Goal: Task Accomplishment & Management: Manage account settings

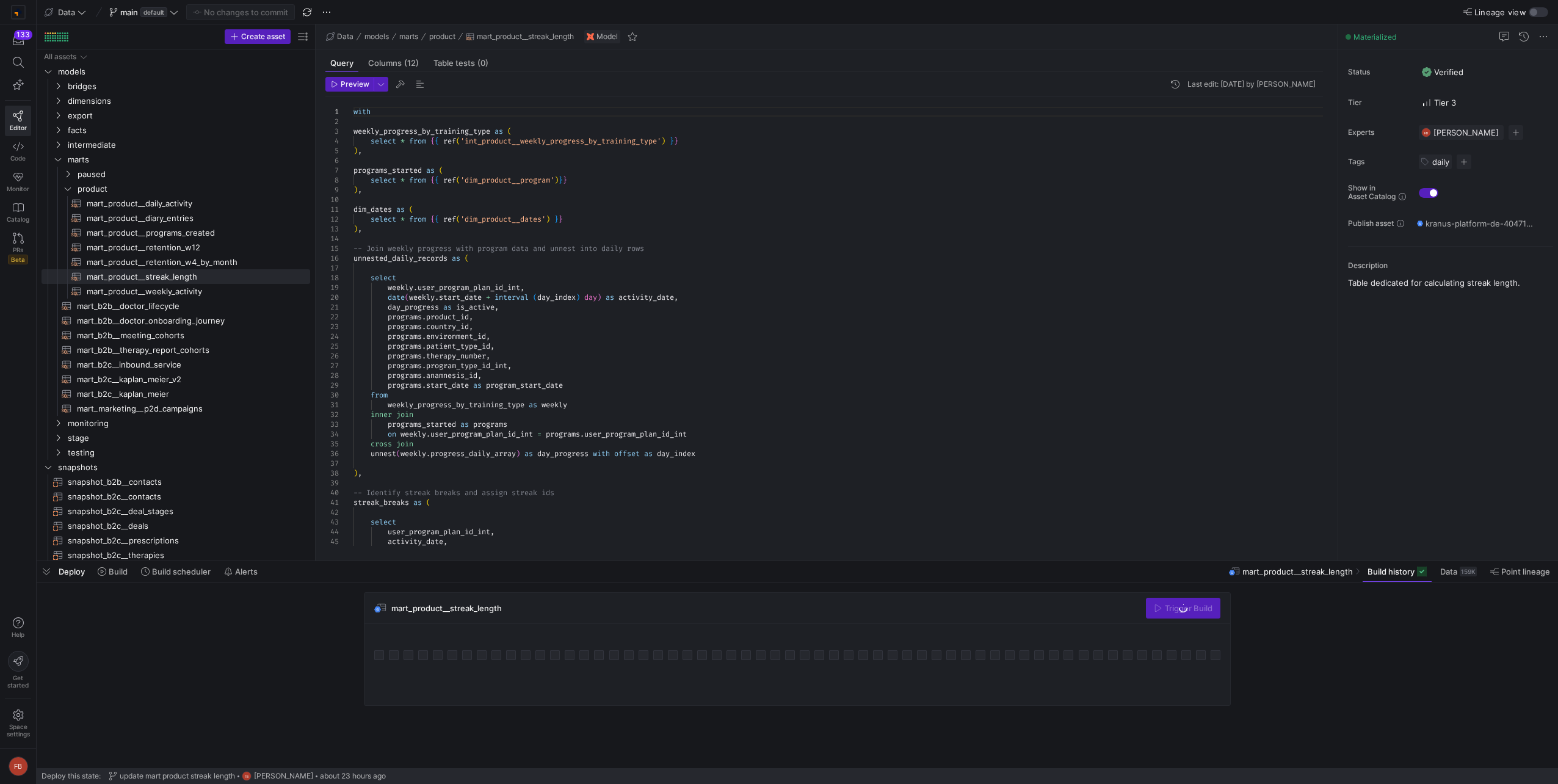
drag, startPoint x: 207, startPoint y: 335, endPoint x: 314, endPoint y: 336, distance: 107.0
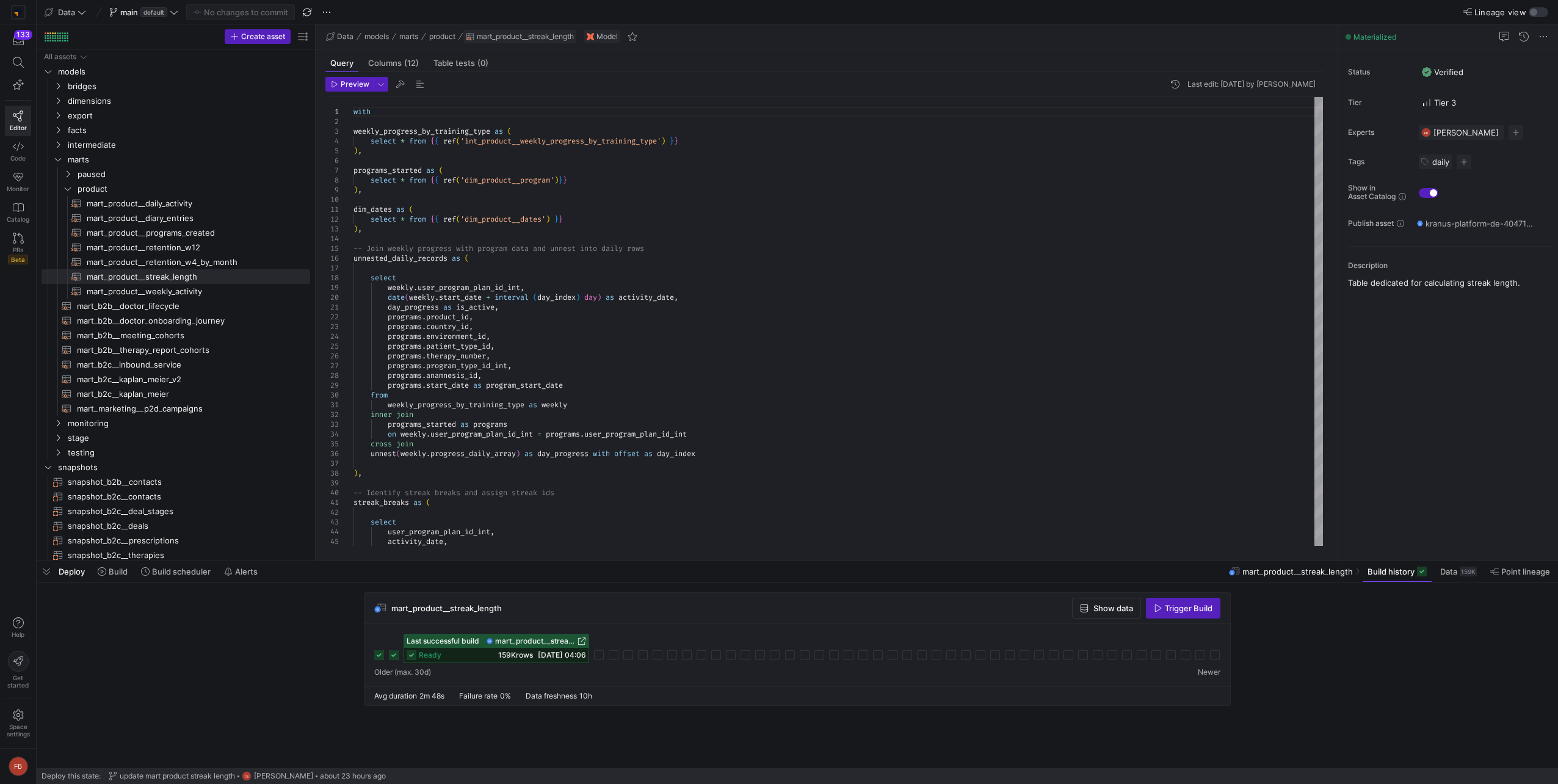
click at [533, 38] on span "mart_product__streak_length" at bounding box center [526, 36] width 97 height 8
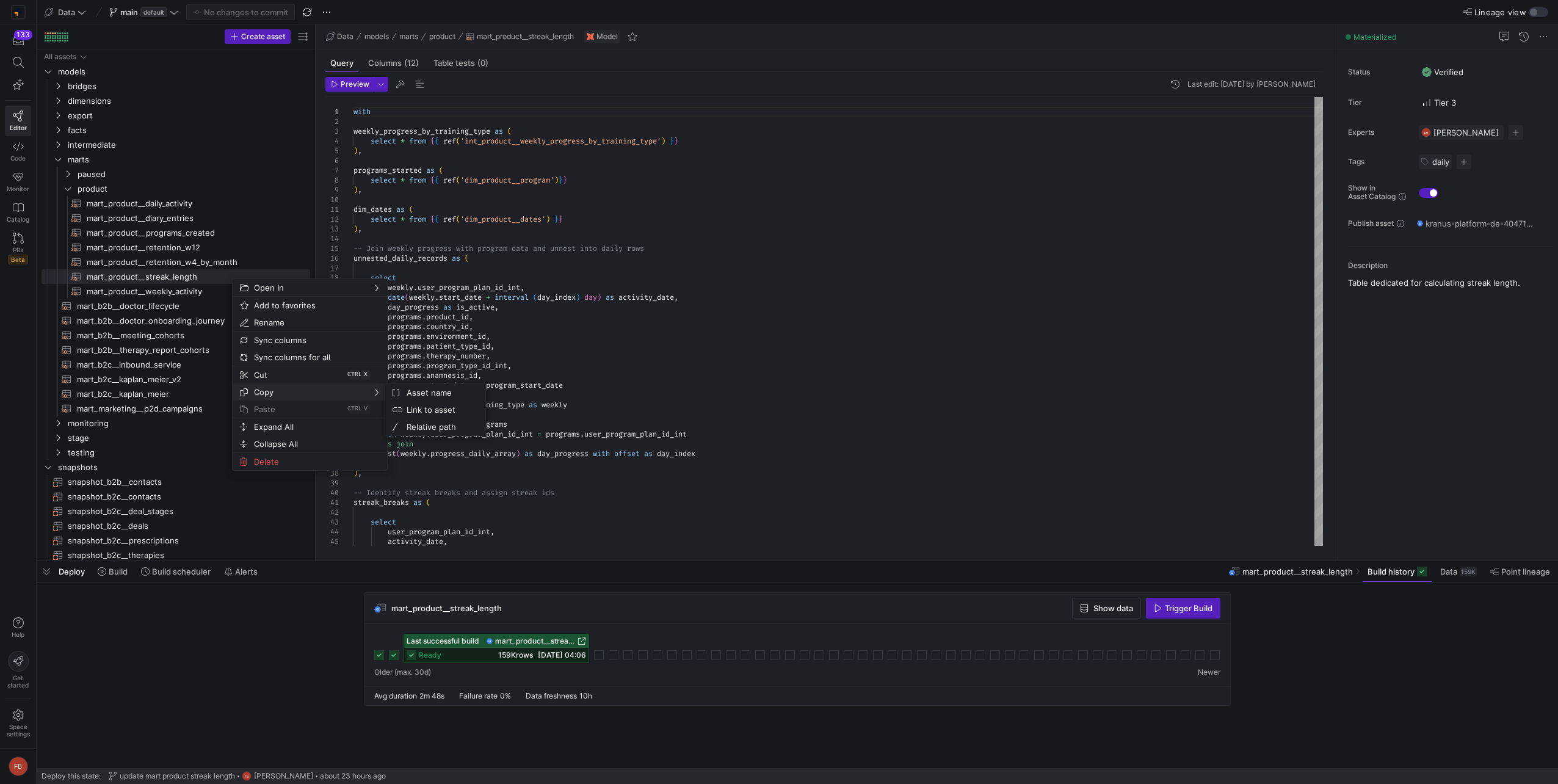
click at [307, 395] on span "Copy" at bounding box center [299, 392] width 100 height 17
click at [454, 424] on span "Relative path" at bounding box center [438, 426] width 74 height 17
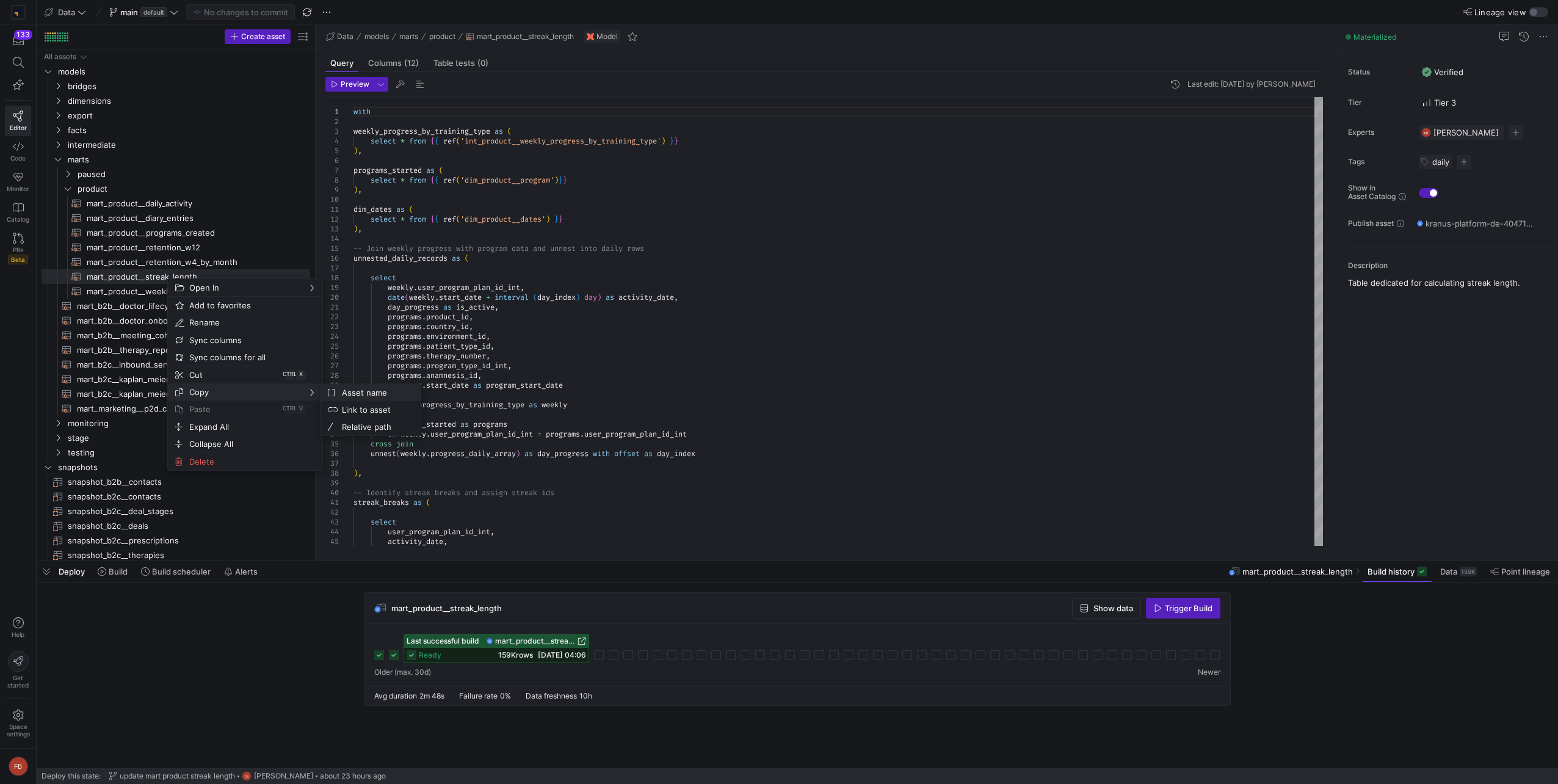
click at [383, 392] on span "Asset name" at bounding box center [373, 392] width 74 height 17
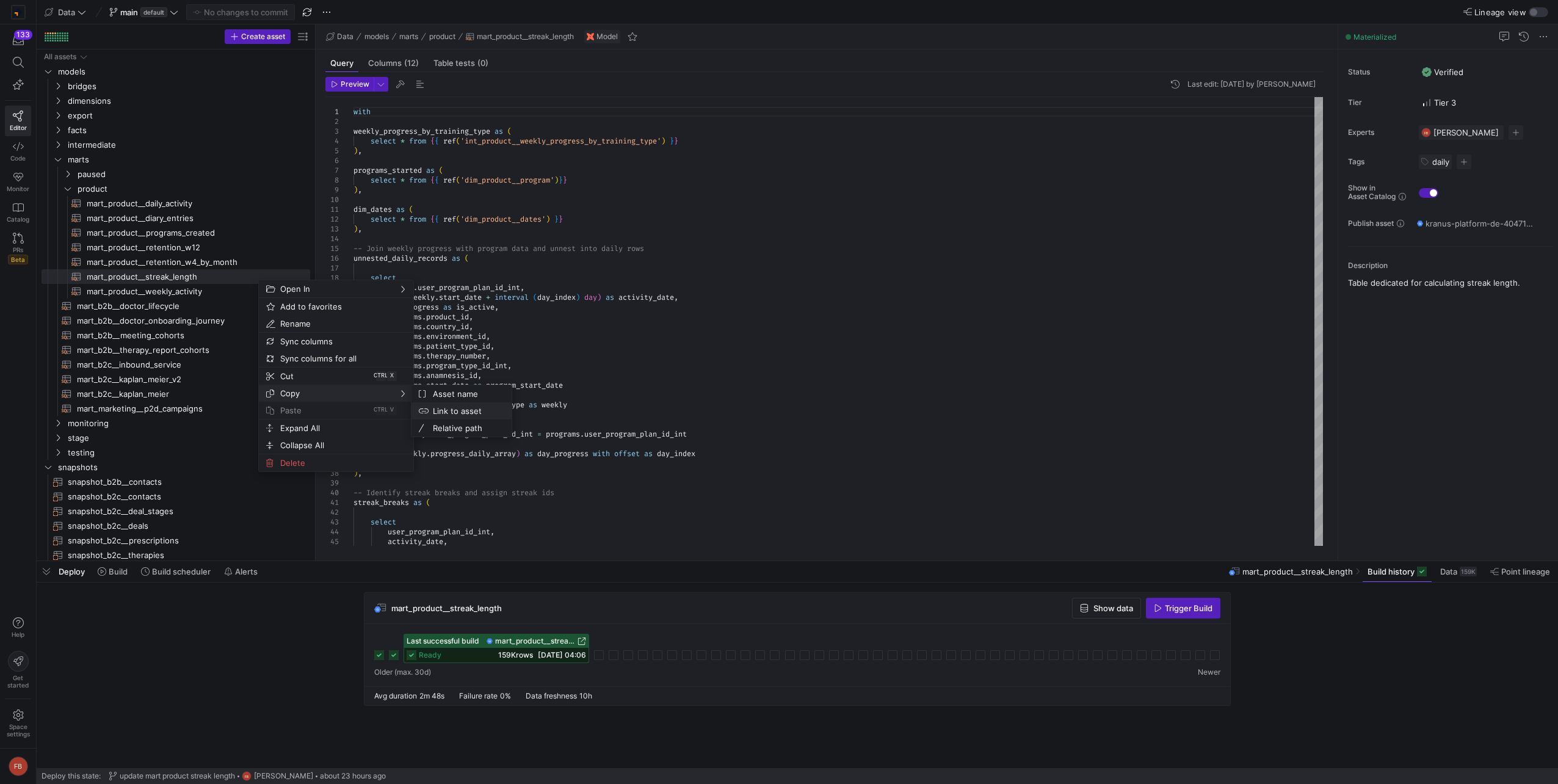
click at [454, 409] on span "Link to asset" at bounding box center [465, 410] width 74 height 17
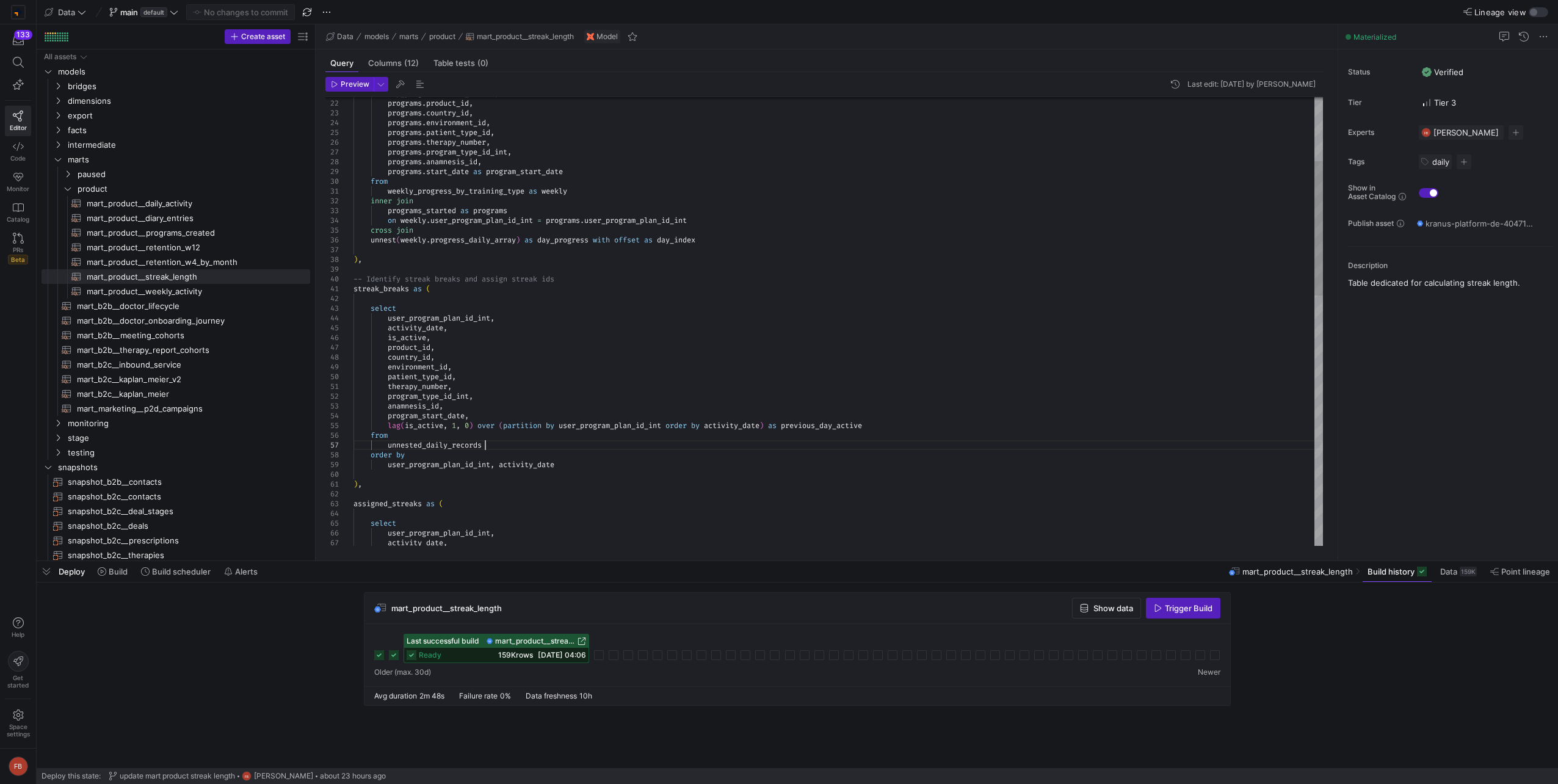
click at [510, 446] on div "user_program_plan_id_int , activity_date , streak_breaks as ( select ) , -- Ide…" at bounding box center [838, 630] width 969 height 1494
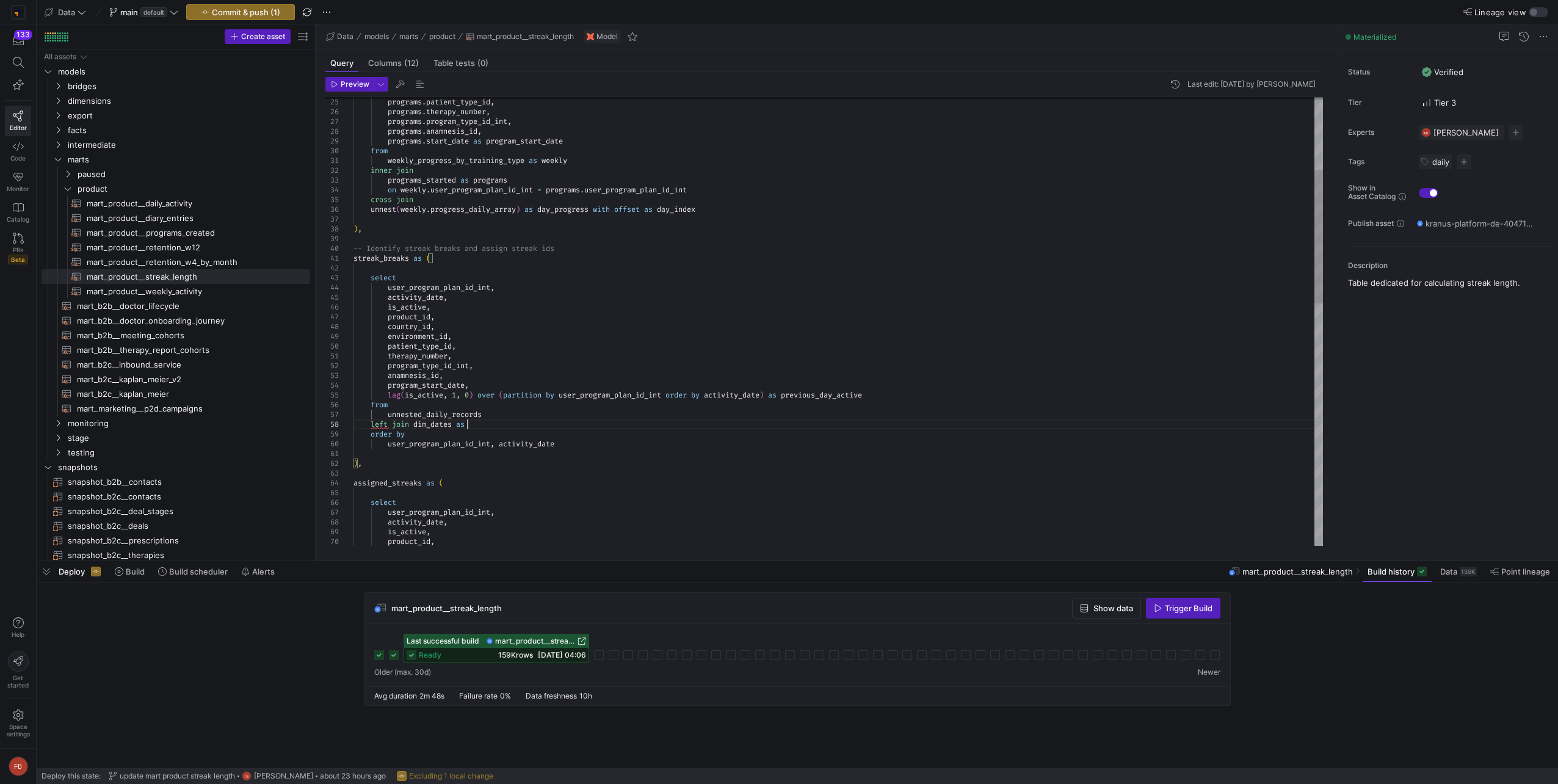
scroll to position [68, 118]
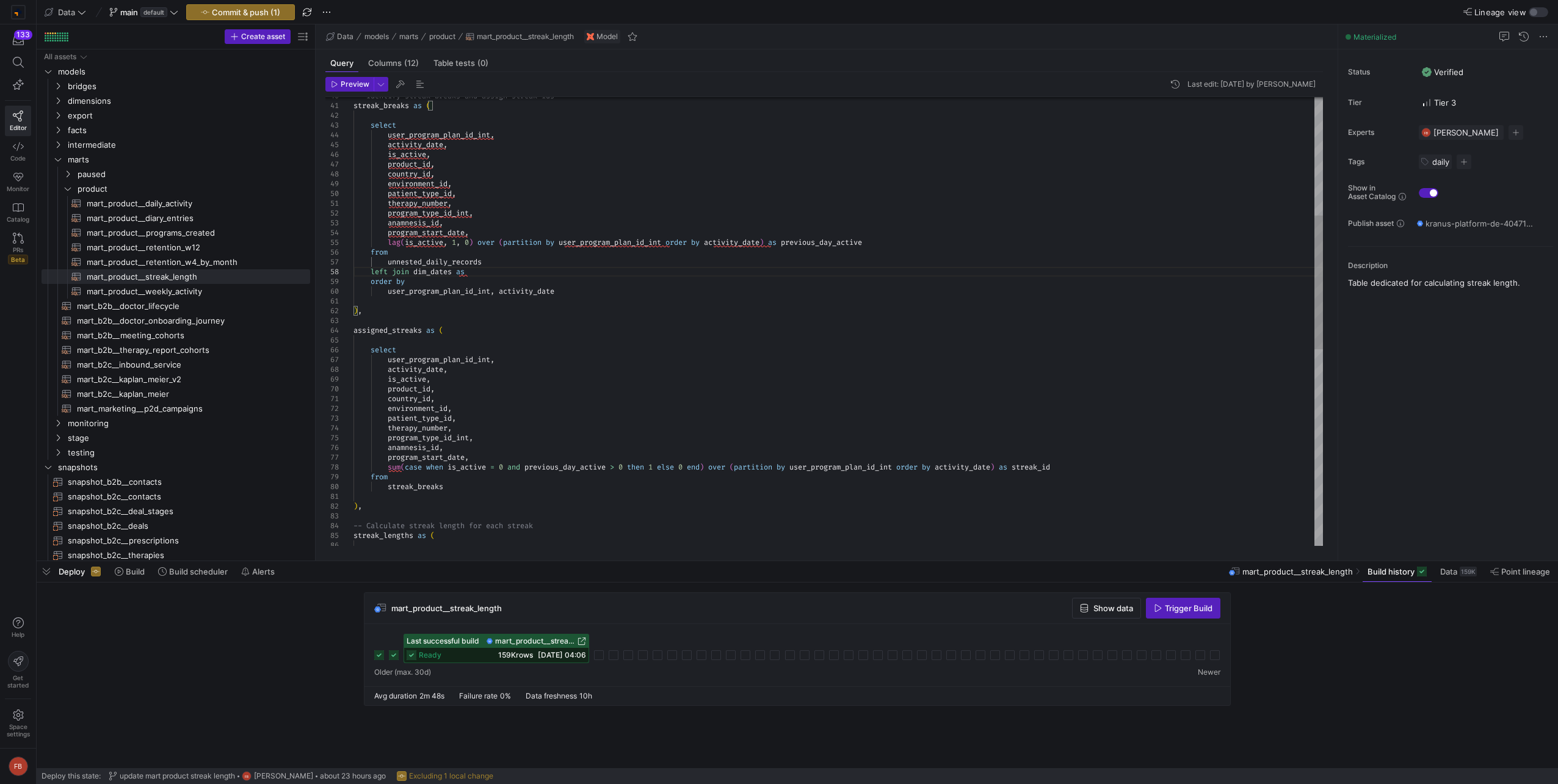
click at [529, 258] on div "user_program_plan_id_int , activity_date , streak_breaks as ( select -- Identif…" at bounding box center [838, 452] width 969 height 1504
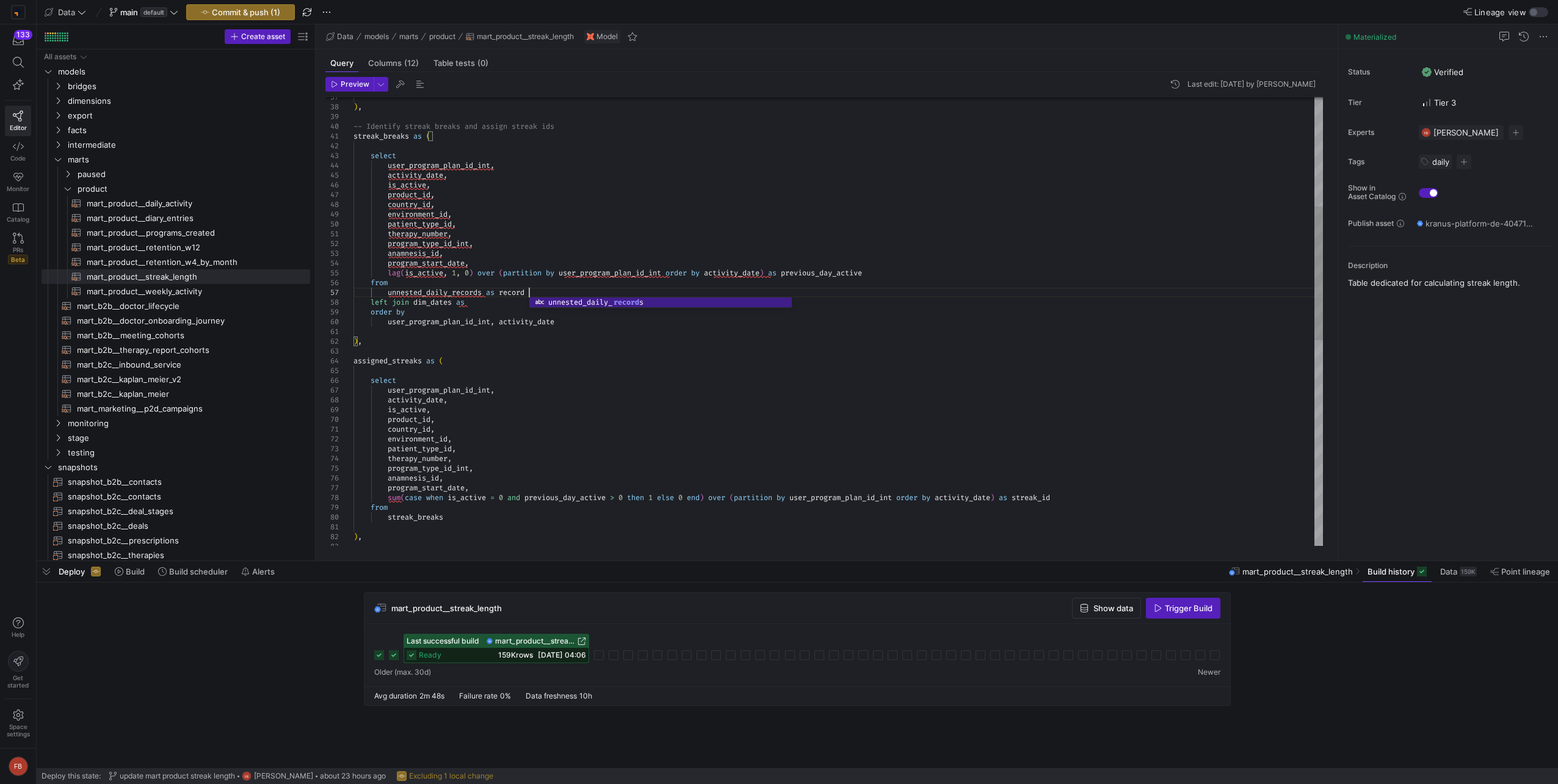
scroll to position [68, 179]
click at [486, 307] on div "user_program_plan_id_int , activity_date , streak_breaks as ( select -- Identif…" at bounding box center [838, 483] width 969 height 1504
click at [494, 300] on div "user_program_plan_id_int , activity_date , streak_breaks as ( select -- Identif…" at bounding box center [838, 483] width 969 height 1504
click at [549, 292] on div "user_program_plan_id_int , activity_date , streak_breaks as ( select -- Identif…" at bounding box center [838, 483] width 969 height 1504
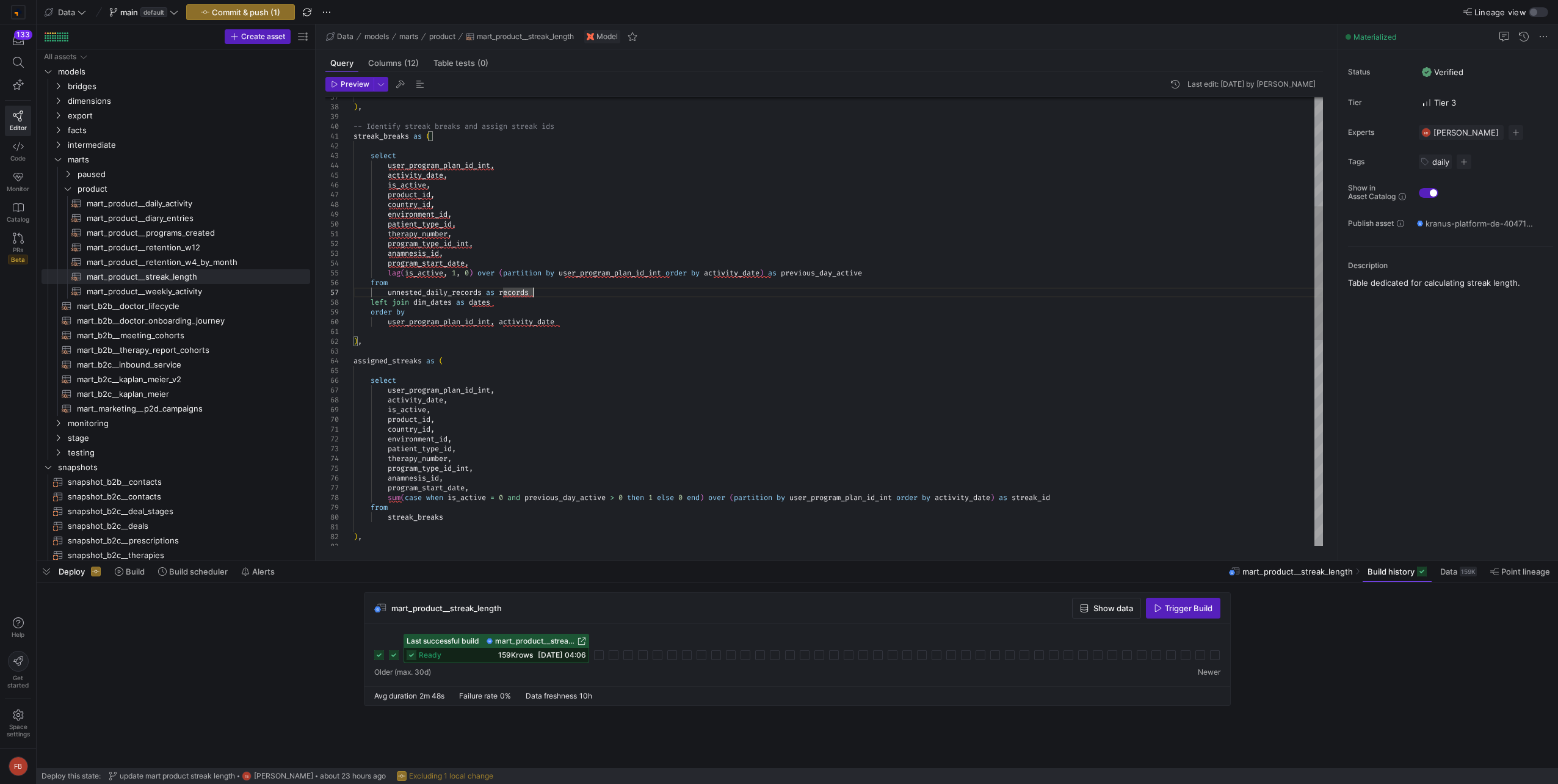
click at [415, 301] on div "user_program_plan_id_int , activity_date , streak_breaks as ( select -- Identif…" at bounding box center [838, 483] width 969 height 1504
click at [490, 314] on div "user_program_plan_id_int , activity_date , streak_breaks as ( select -- Identif…" at bounding box center [838, 487] width 969 height 1514
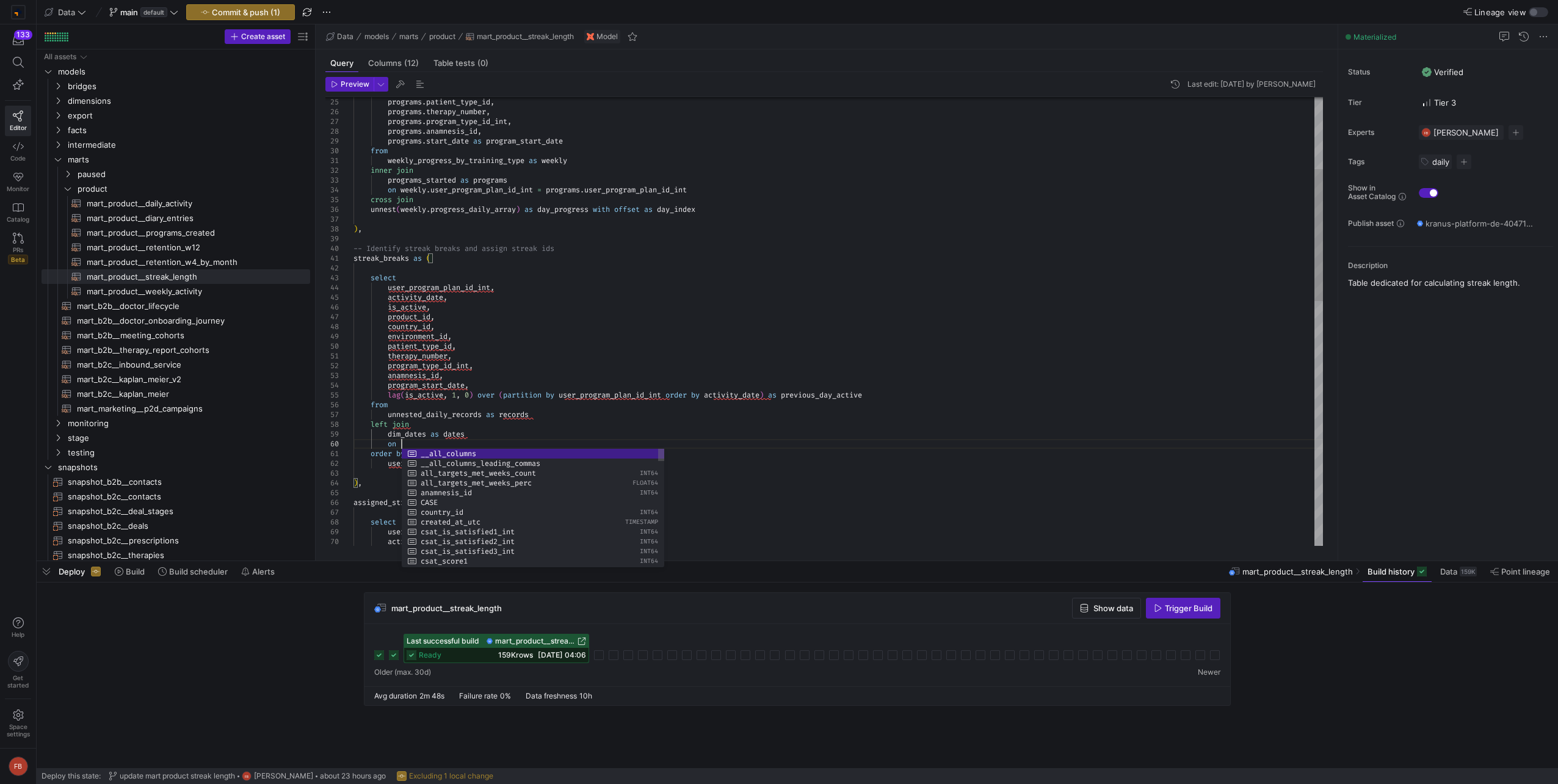
scroll to position [88, 47]
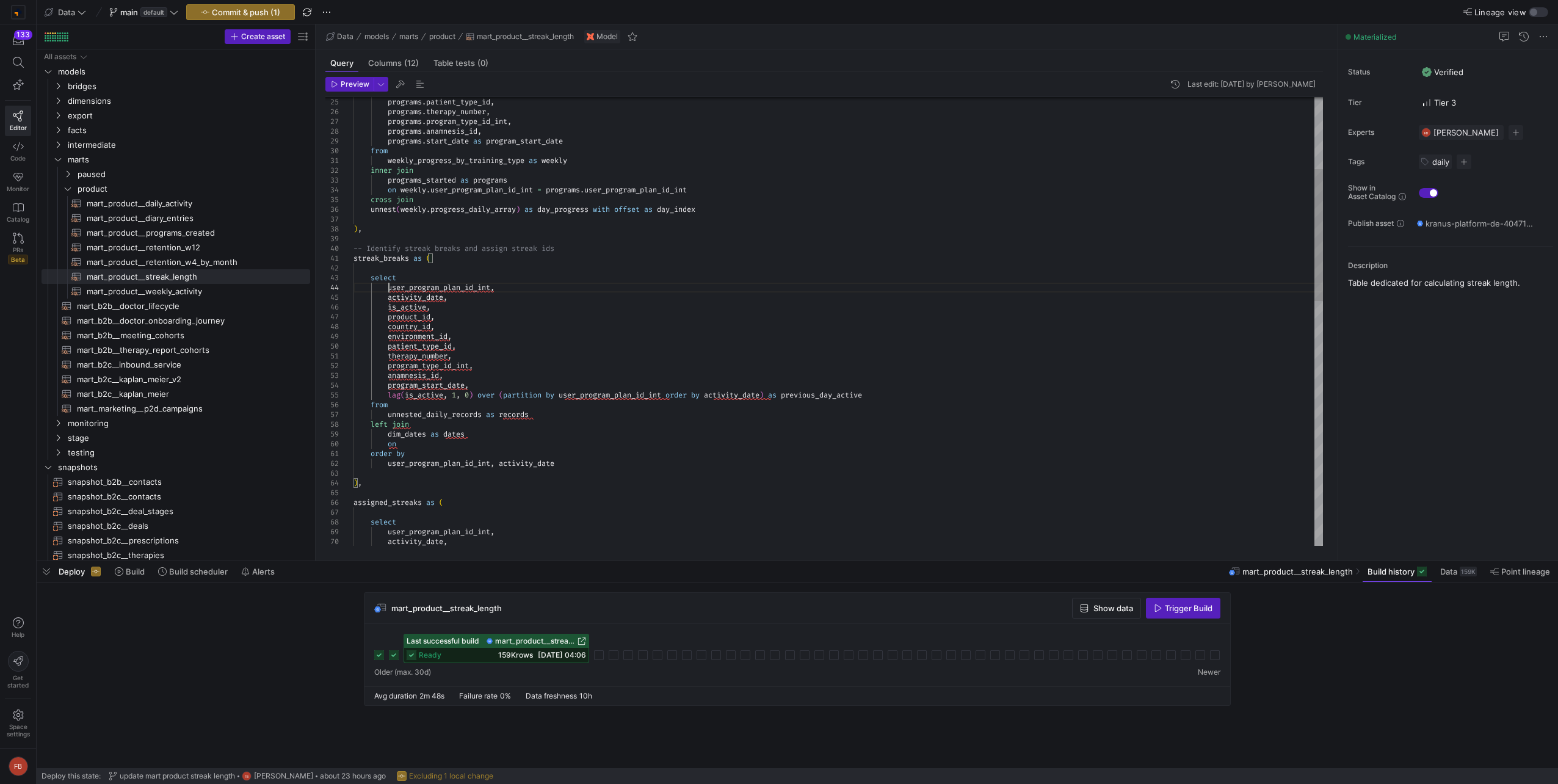
click at [388, 286] on div "user_program_plan_id_int , activity_date , streak_breaks as ( select -- Identif…" at bounding box center [838, 614] width 969 height 1523
click at [405, 396] on div "records . user_program_plan_id_int , records . activity_date , streak_breaks as…" at bounding box center [838, 614] width 969 height 1523
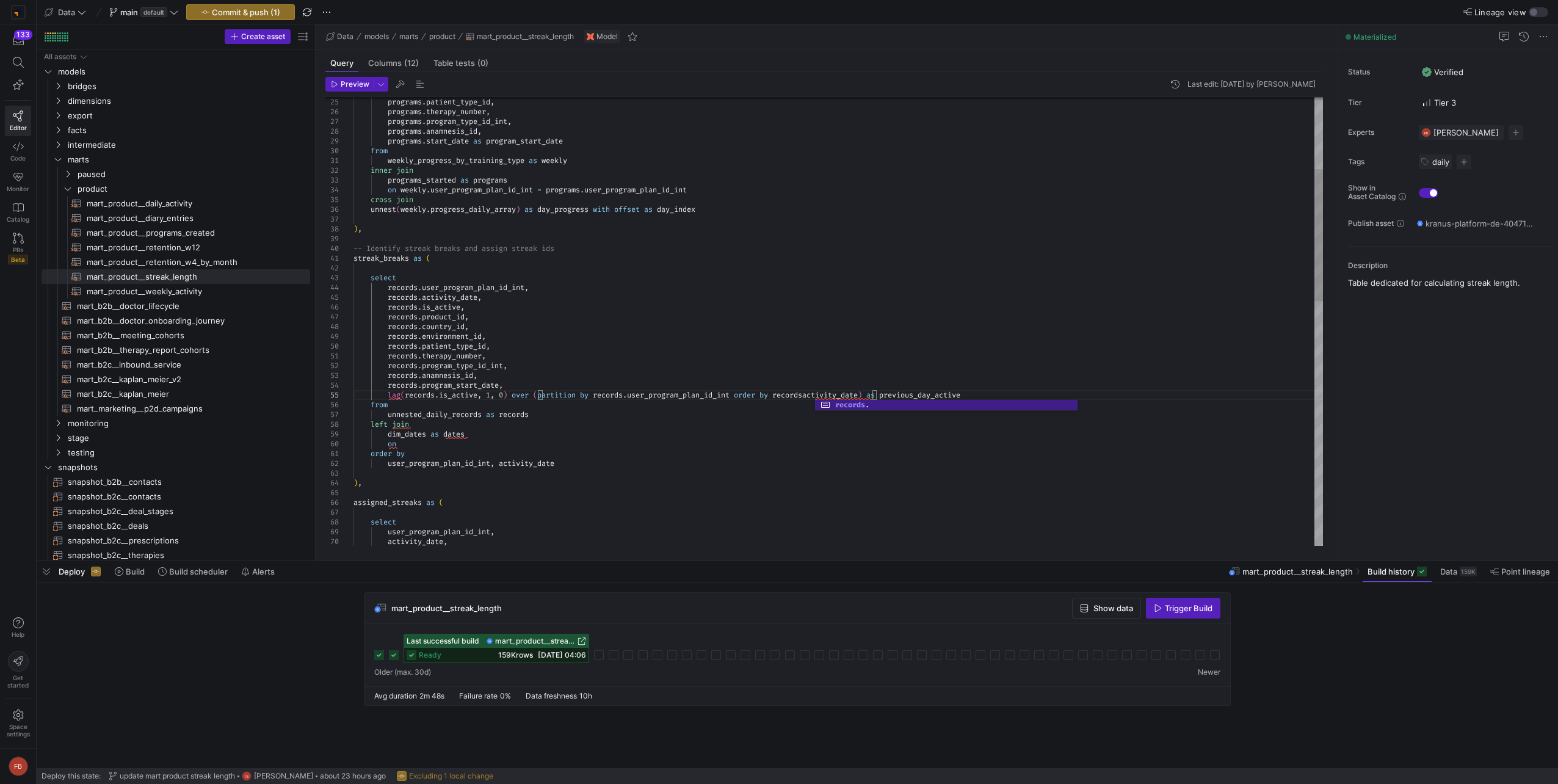
scroll to position [39, 466]
click at [492, 442] on div "records . user_program_plan_id_int , records . activity_date , streak_breaks as…" at bounding box center [838, 614] width 969 height 1523
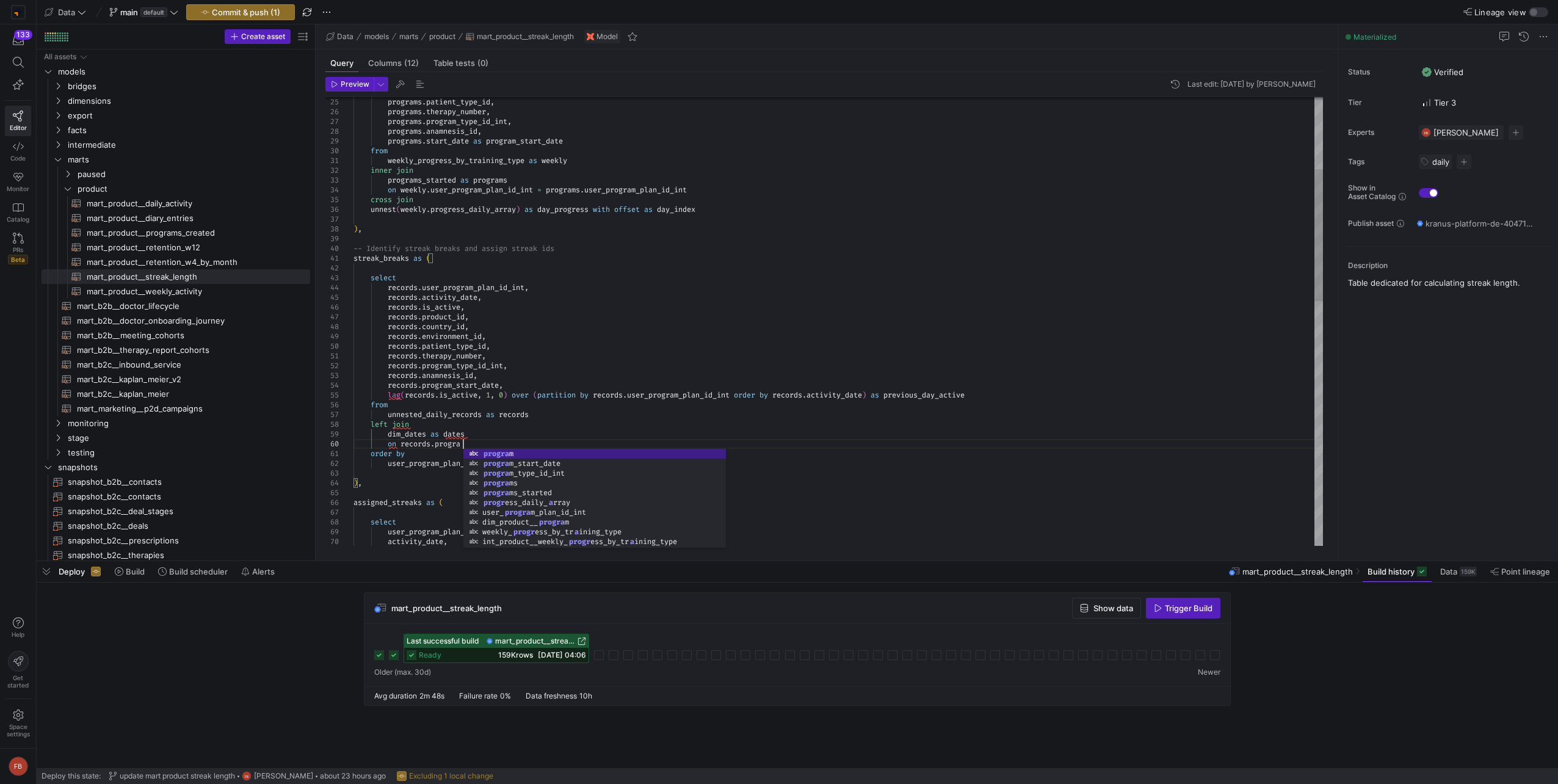
scroll to position [88, 113]
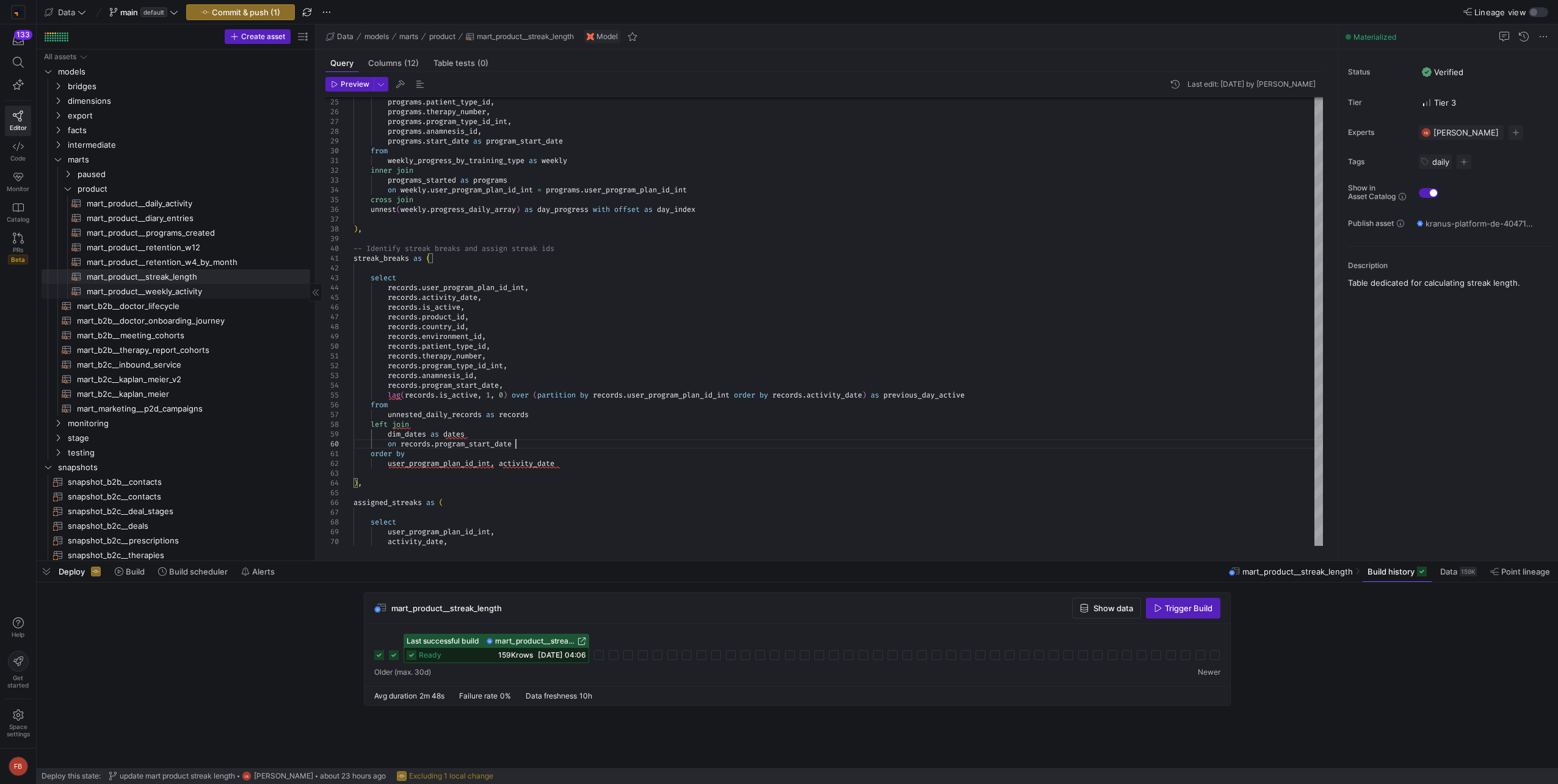
click at [207, 286] on span "mart_product__weekly_activity​​​​​​​​​​" at bounding box center [191, 291] width 209 height 14
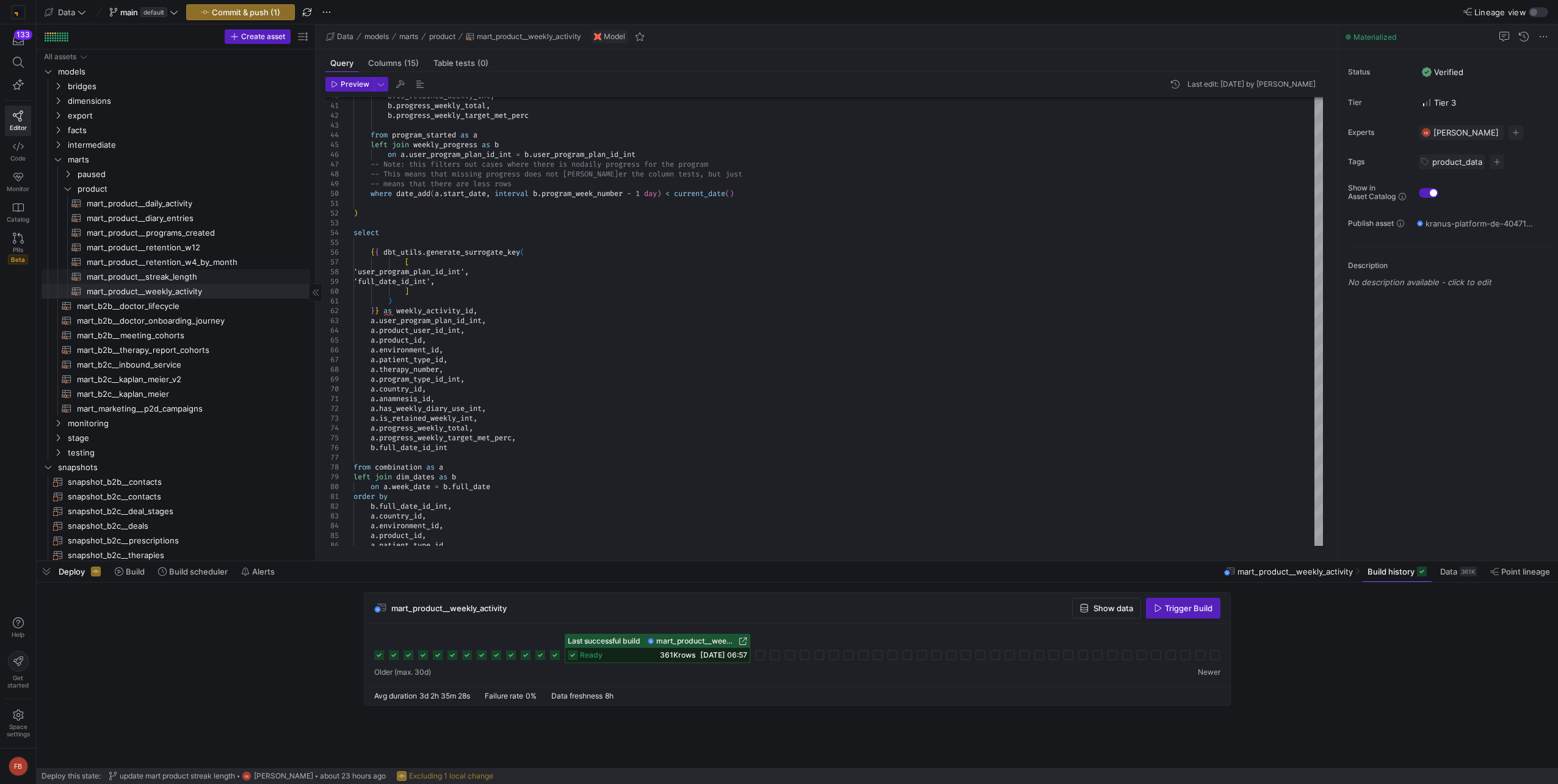
click at [187, 278] on span "mart_product__streak_length​​​​​​​​​​" at bounding box center [191, 277] width 209 height 14
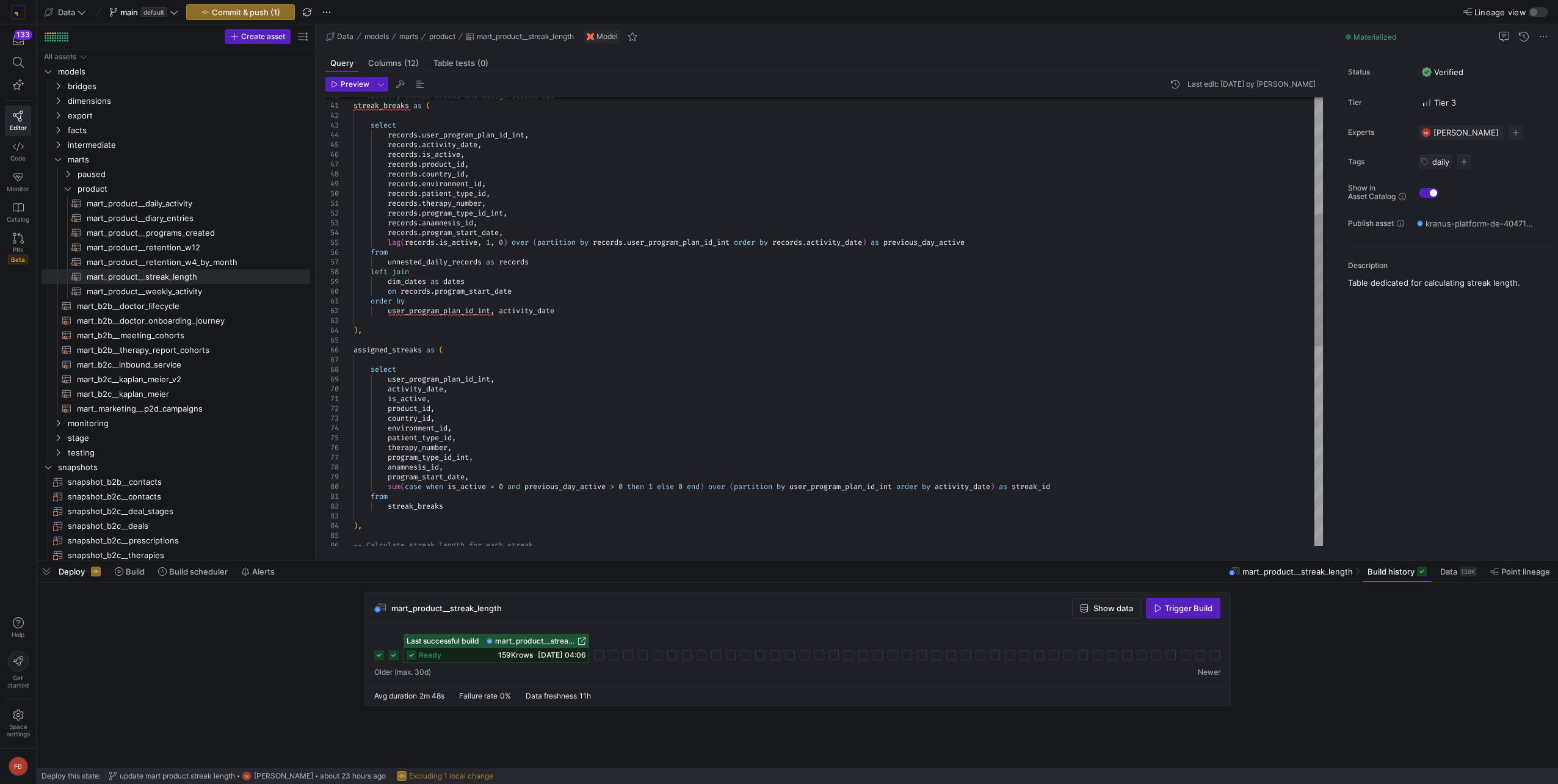
scroll to position [88, 0]
click at [551, 290] on div "-- Identify streak breaks and assign streak ids streak_breaks as ( select recor…" at bounding box center [838, 462] width 969 height 1523
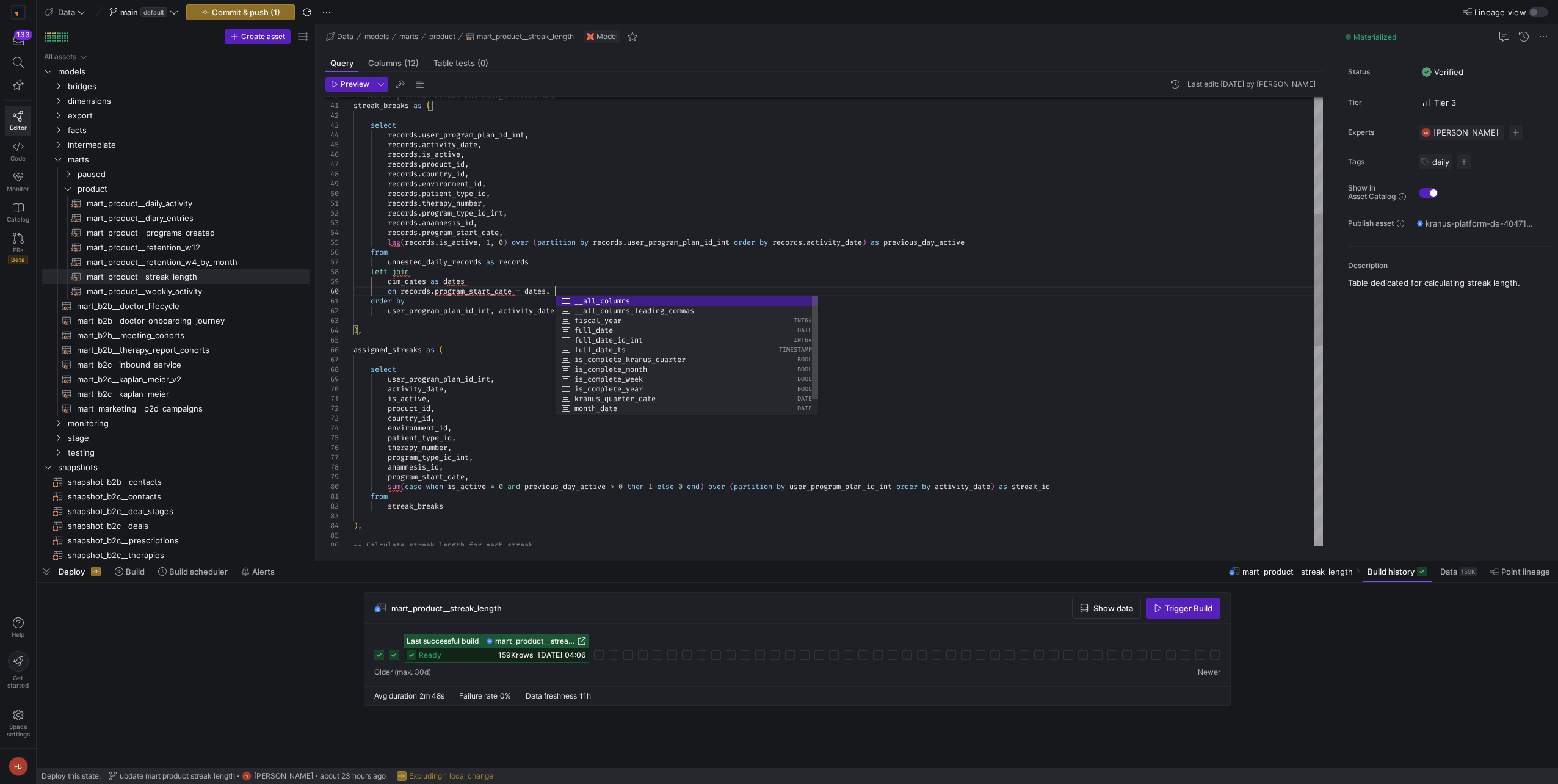
scroll to position [88, 210]
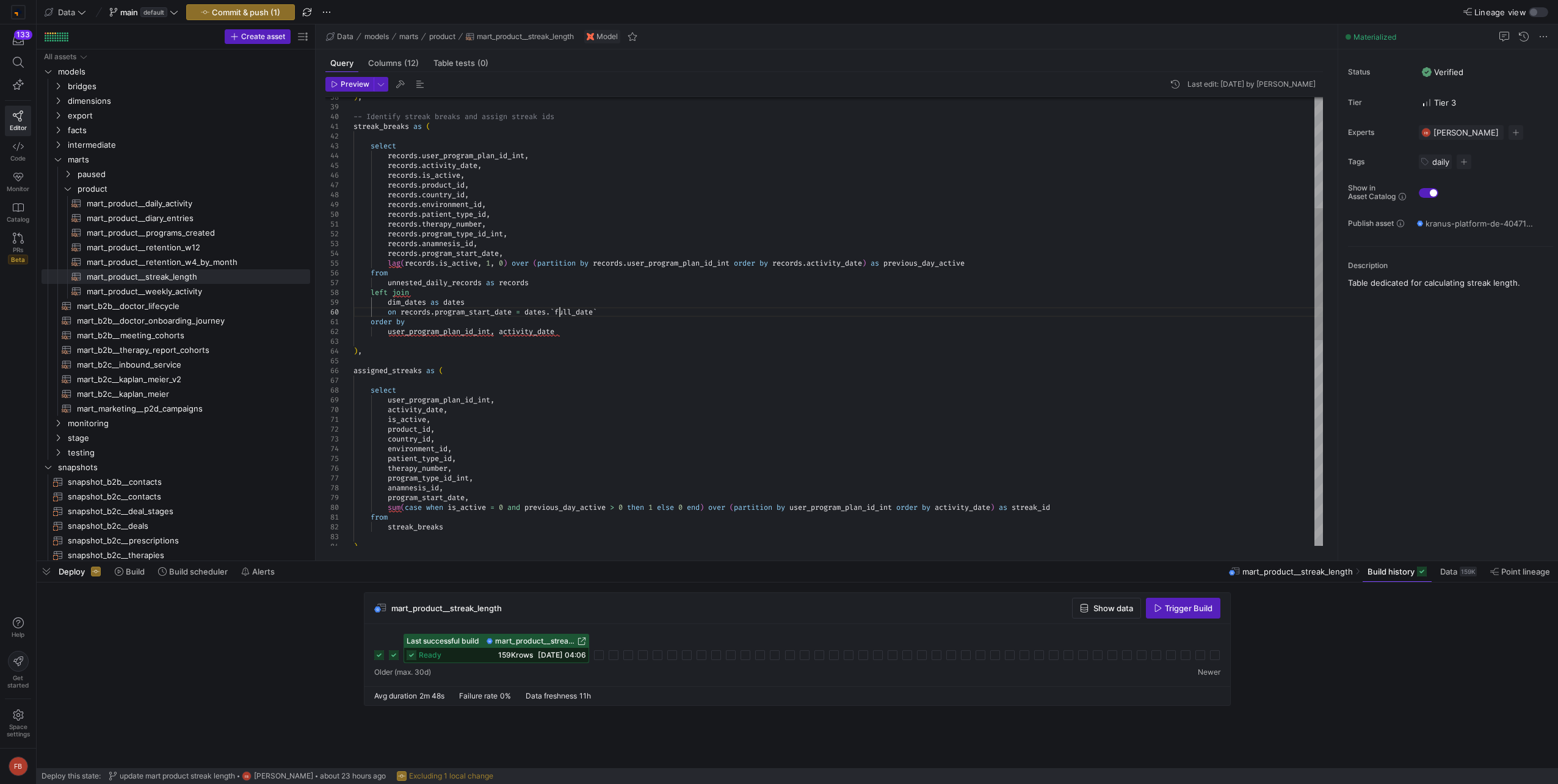
drag, startPoint x: 561, startPoint y: 311, endPoint x: 643, endPoint y: 343, distance: 88.0
click at [561, 310] on div "-- Identify streak breaks and assign streak ids streak_breaks as ( select recor…" at bounding box center [838, 483] width 969 height 1523
click at [390, 330] on div "-- Identify streak breaks and assign streak ids streak_breaks as ( select recor…" at bounding box center [838, 483] width 969 height 1523
click at [686, 292] on div "-- Identify streak breaks and assign streak ids streak_breaks as ( select recor…" at bounding box center [838, 483] width 969 height 1523
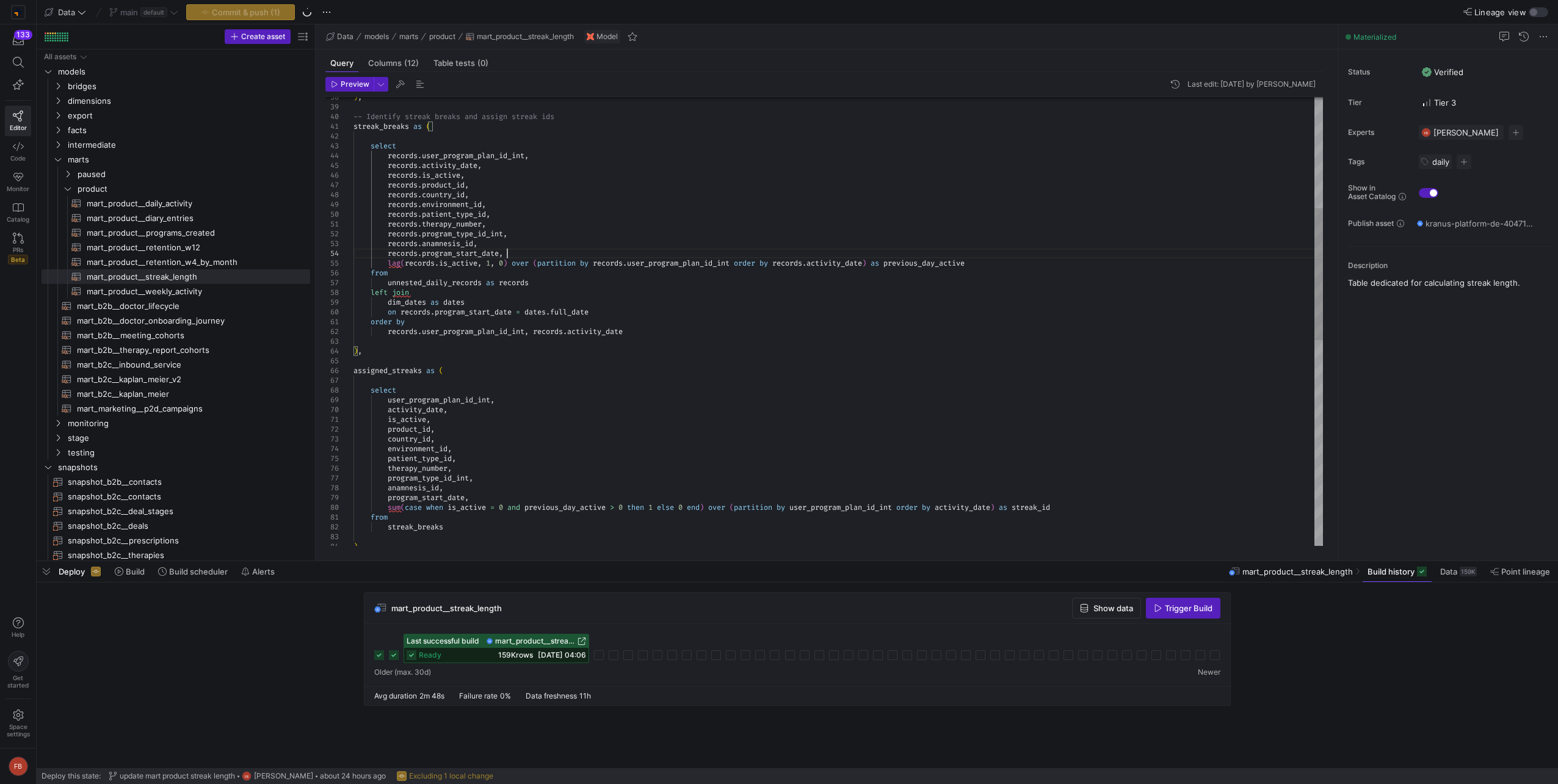
click at [510, 254] on div "-- Identify streak breaks and assign streak ids streak_breaks as ( select recor…" at bounding box center [838, 483] width 969 height 1523
click at [180, 292] on span "mart_product__weekly_activity​​​​​​​​​​" at bounding box center [191, 291] width 209 height 14
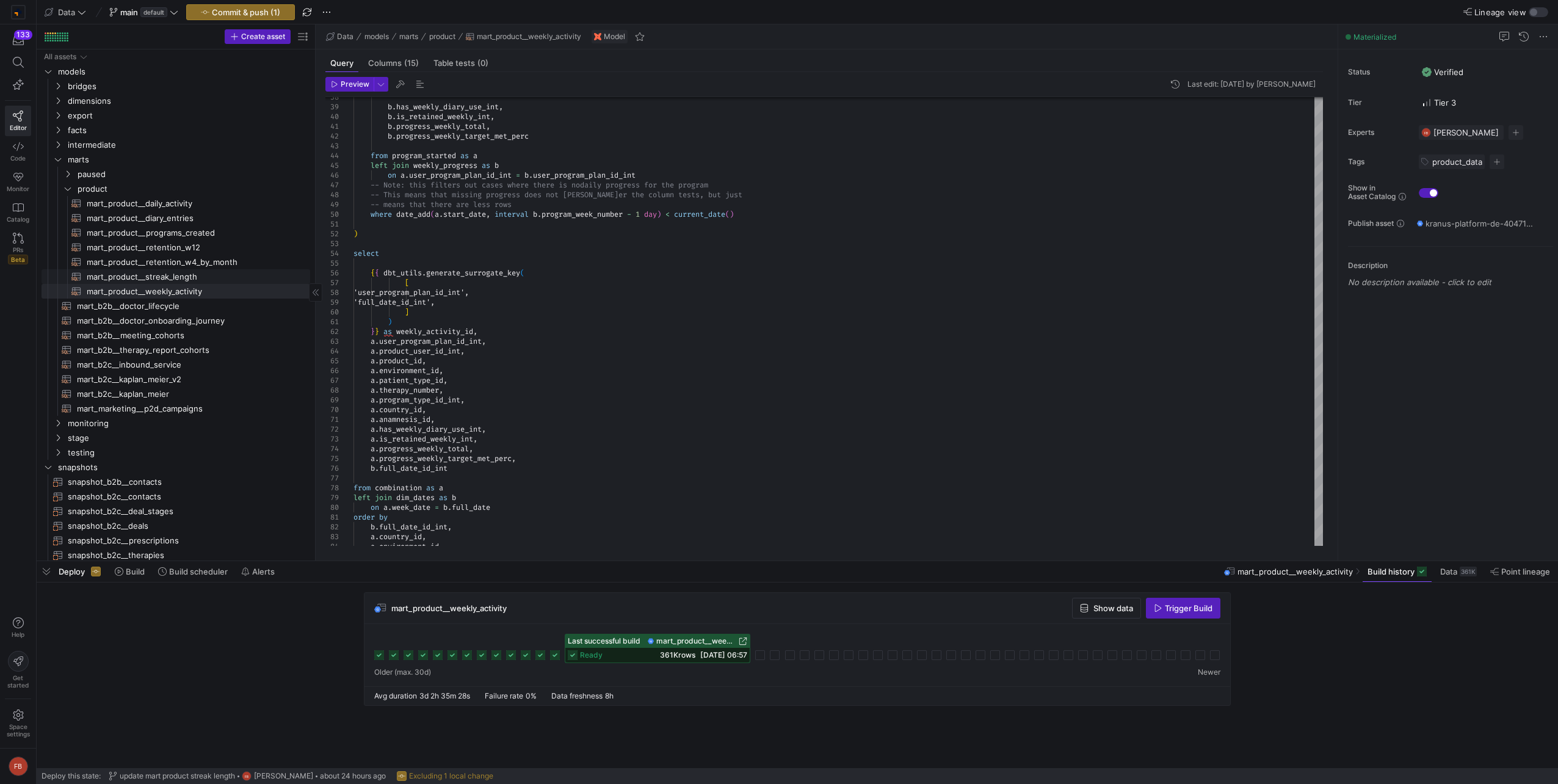
click at [172, 276] on span "mart_product__streak_length​​​​​​​​​​" at bounding box center [191, 277] width 209 height 14
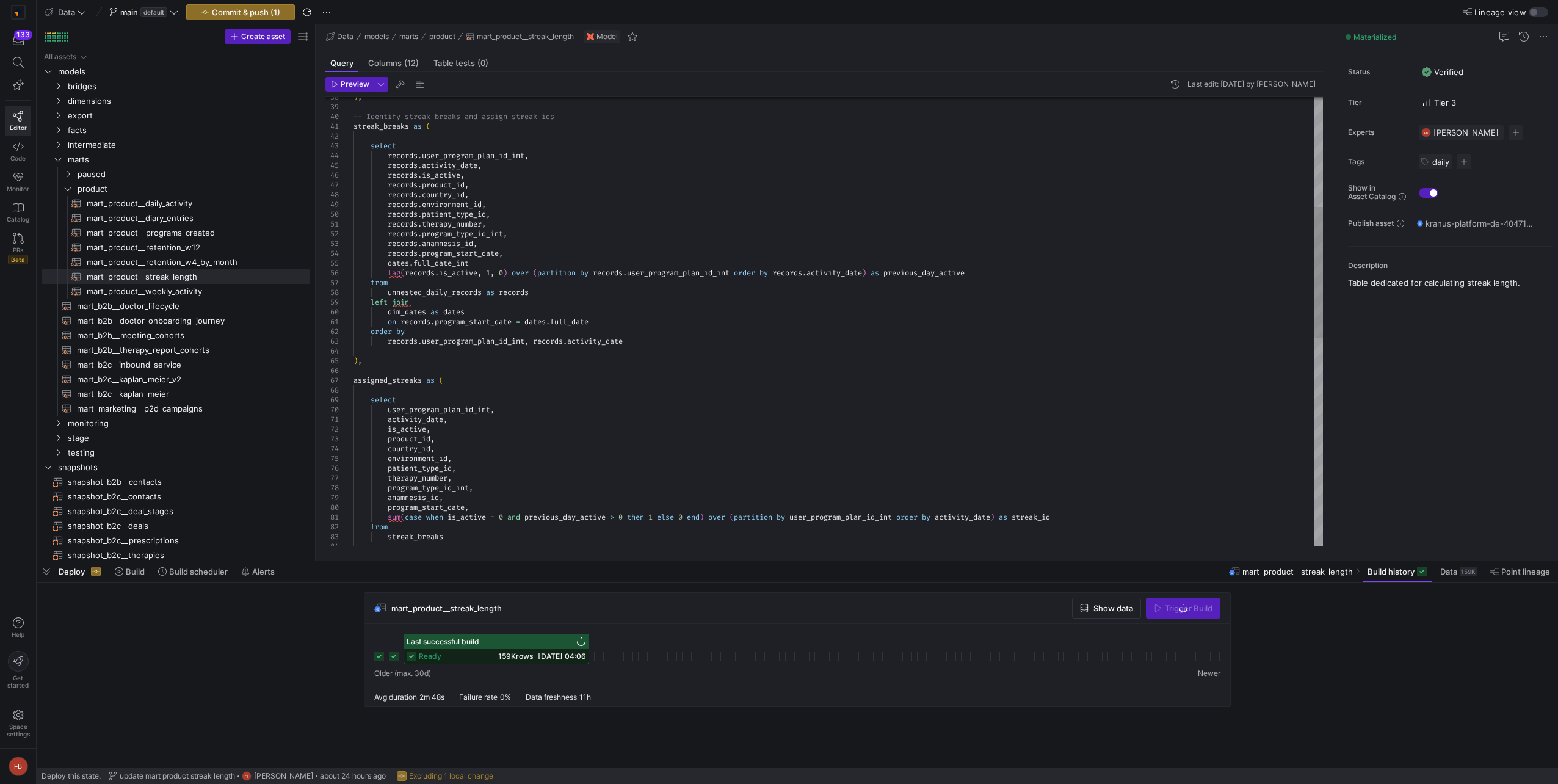
click at [501, 264] on div ") , -- Identify streak breaks and assign streak ids streak_breaks as ( select r…" at bounding box center [838, 488] width 969 height 1533
drag, startPoint x: 510, startPoint y: 255, endPoint x: 290, endPoint y: 251, distance: 220.0
click at [353, 251] on div ") , -- Identify streak breaks and assign streak ids streak_breaks as ( select r…" at bounding box center [838, 488] width 969 height 1533
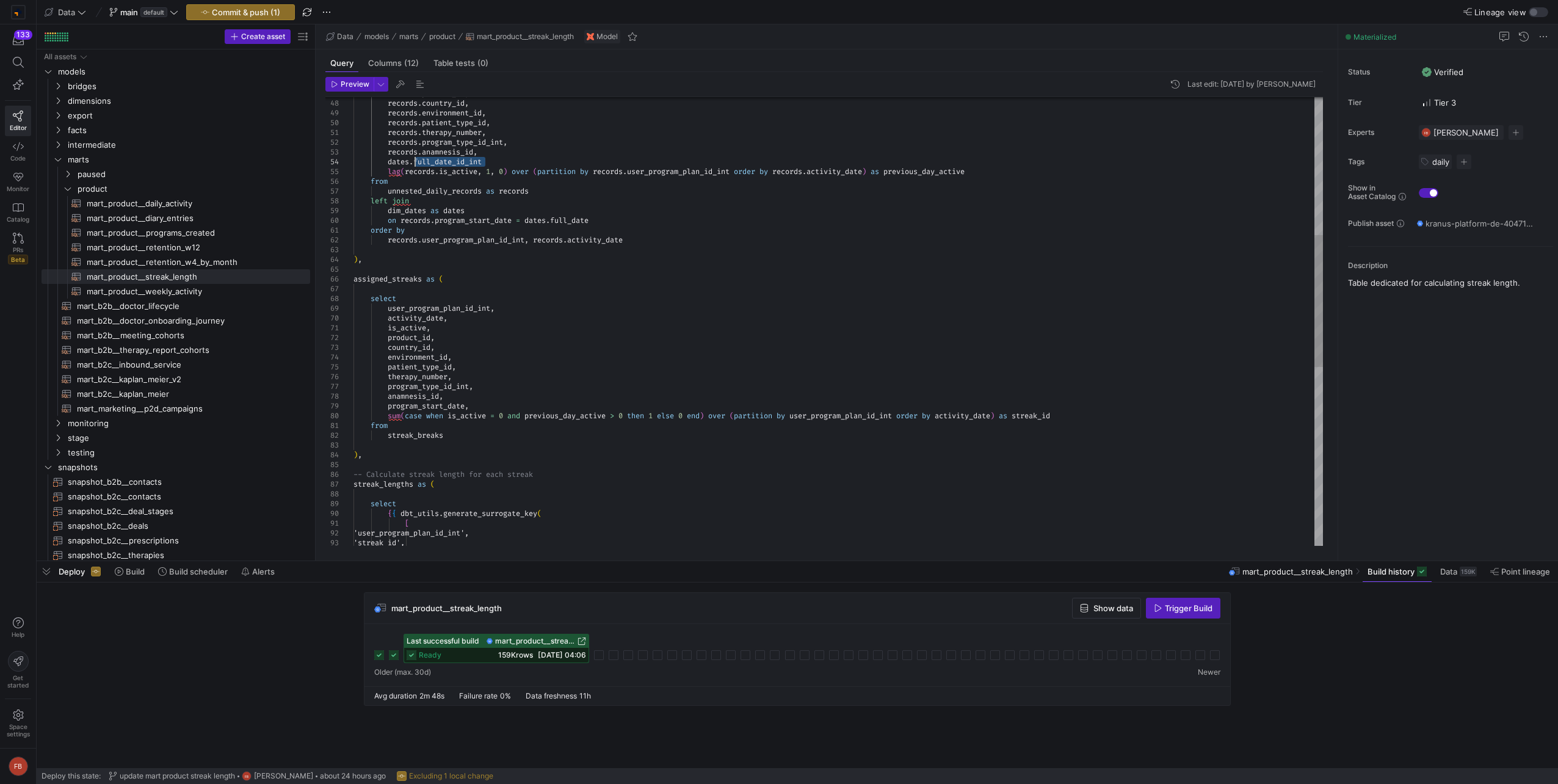
drag, startPoint x: 495, startPoint y: 163, endPoint x: 416, endPoint y: 159, distance: 79.1
click at [416, 159] on div "records . product_id , records . country_id , records . environment_id , record…" at bounding box center [838, 391] width 969 height 1523
drag, startPoint x: 467, startPoint y: 407, endPoint x: 390, endPoint y: 404, distance: 77.1
click at [390, 404] on div "records . product_id , records . country_id , records . environment_id , record…" at bounding box center [838, 391] width 969 height 1523
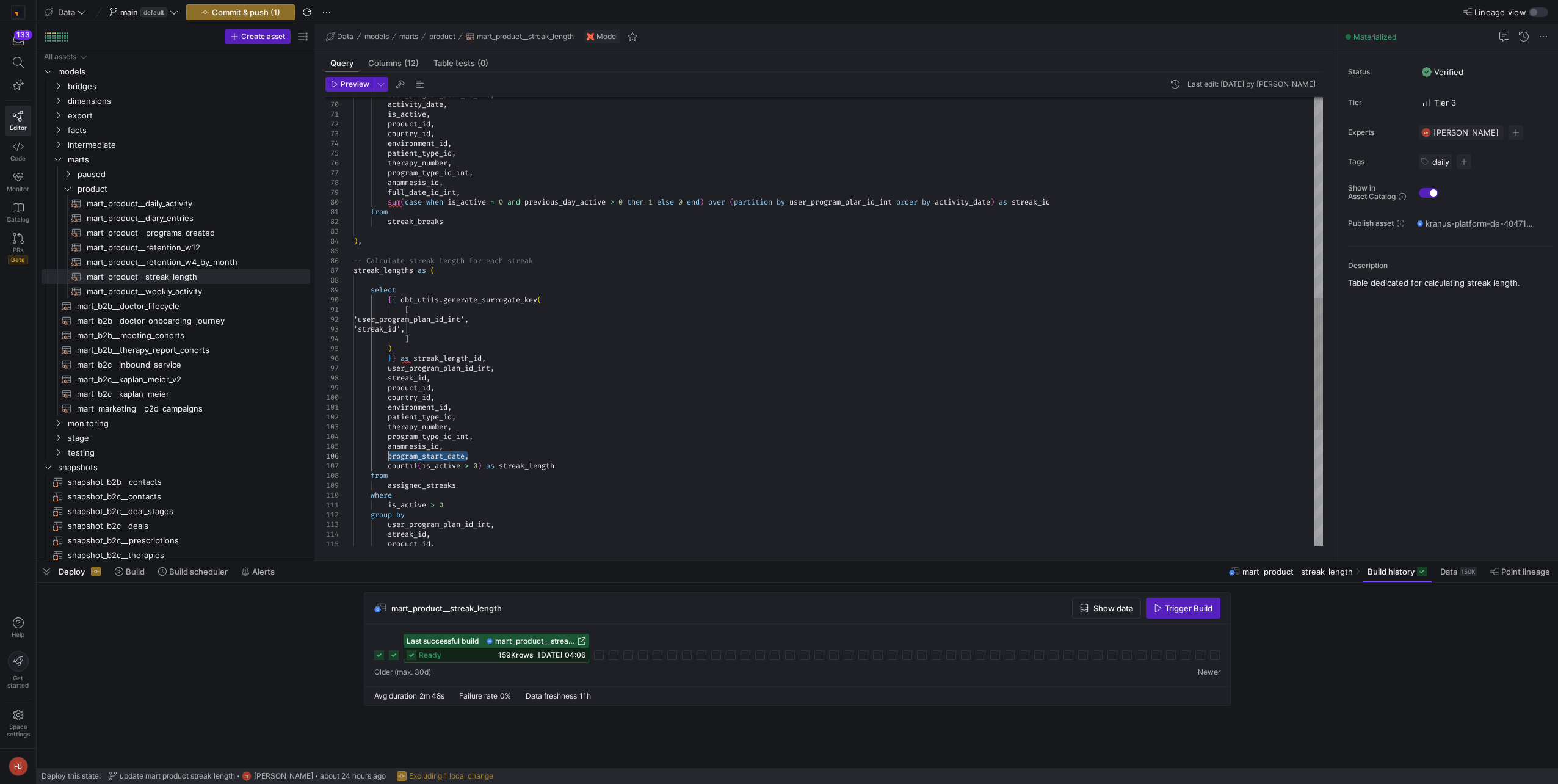
drag, startPoint x: 467, startPoint y: 457, endPoint x: 390, endPoint y: 456, distance: 77.0
click at [390, 456] on div "user_program_plan_id_int , activity_date , is_active , product_id , country_id …" at bounding box center [838, 177] width 969 height 1523
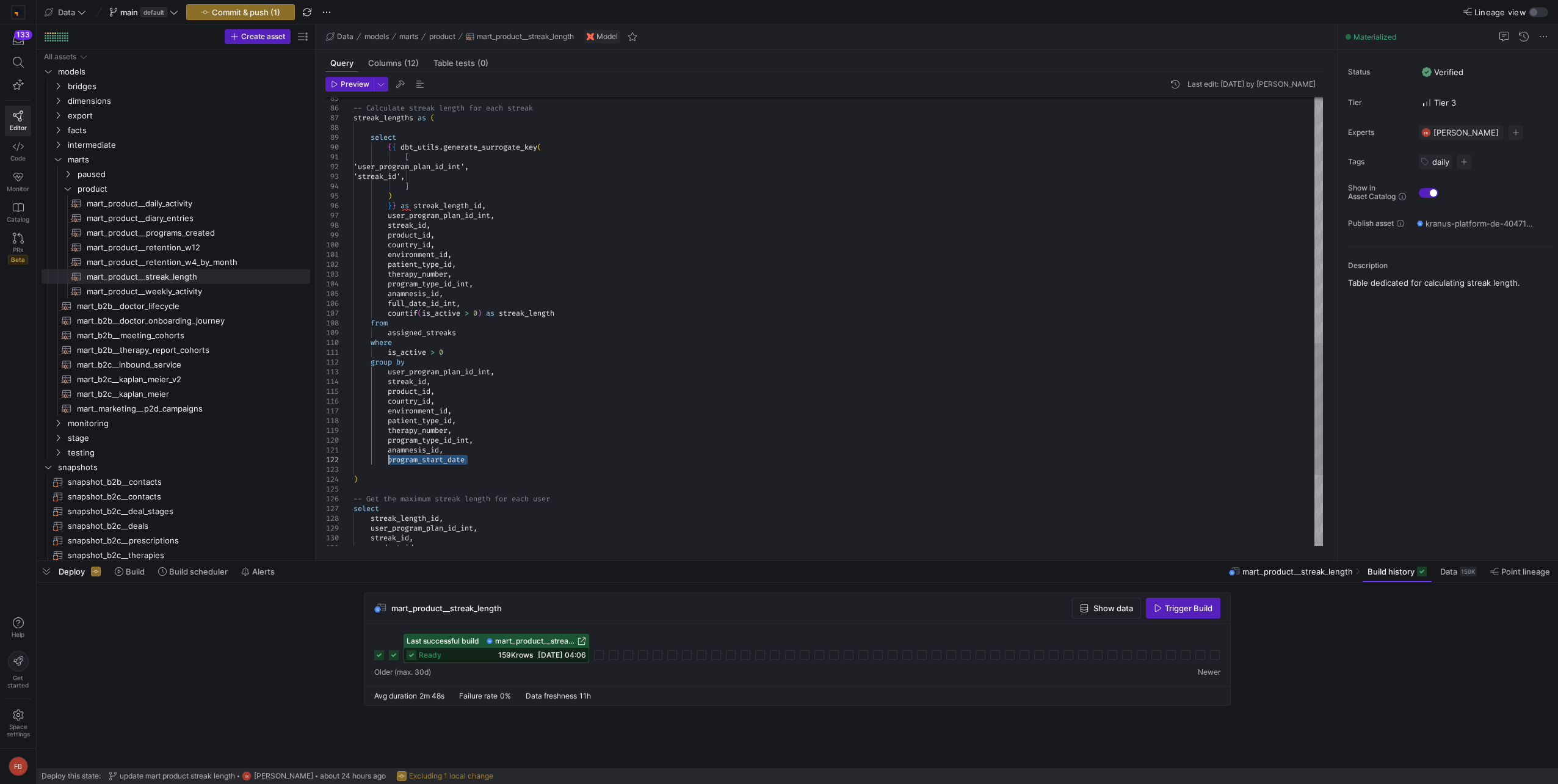
drag, startPoint x: 474, startPoint y: 459, endPoint x: 386, endPoint y: 462, distance: 88.1
click at [386, 462] on div "-- Calculate streak length for each streak streak_lengths as ( select { { dbt_u…" at bounding box center [838, 25] width 969 height 1523
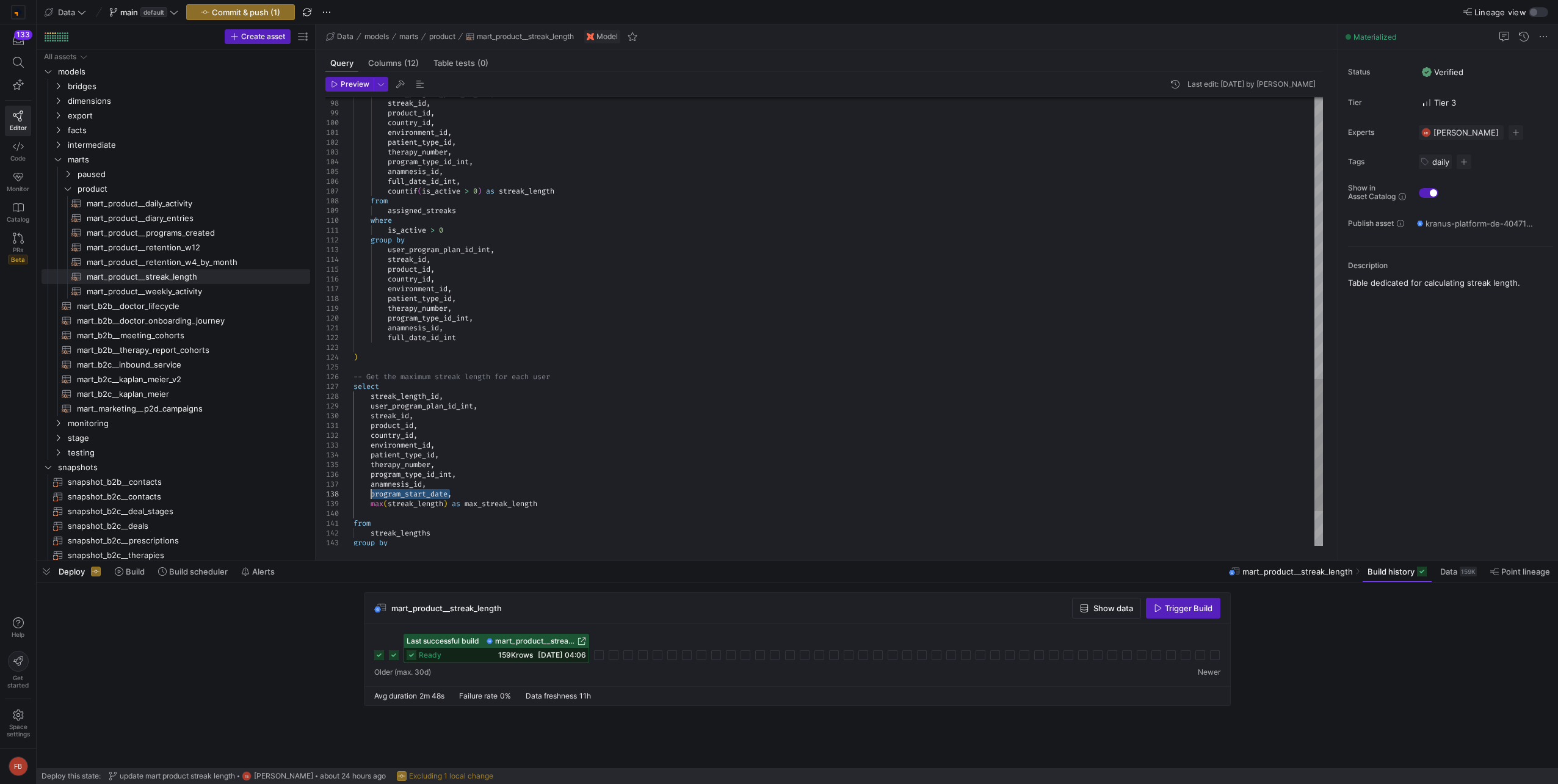
drag, startPoint x: 449, startPoint y: 493, endPoint x: 371, endPoint y: 493, distance: 78.0
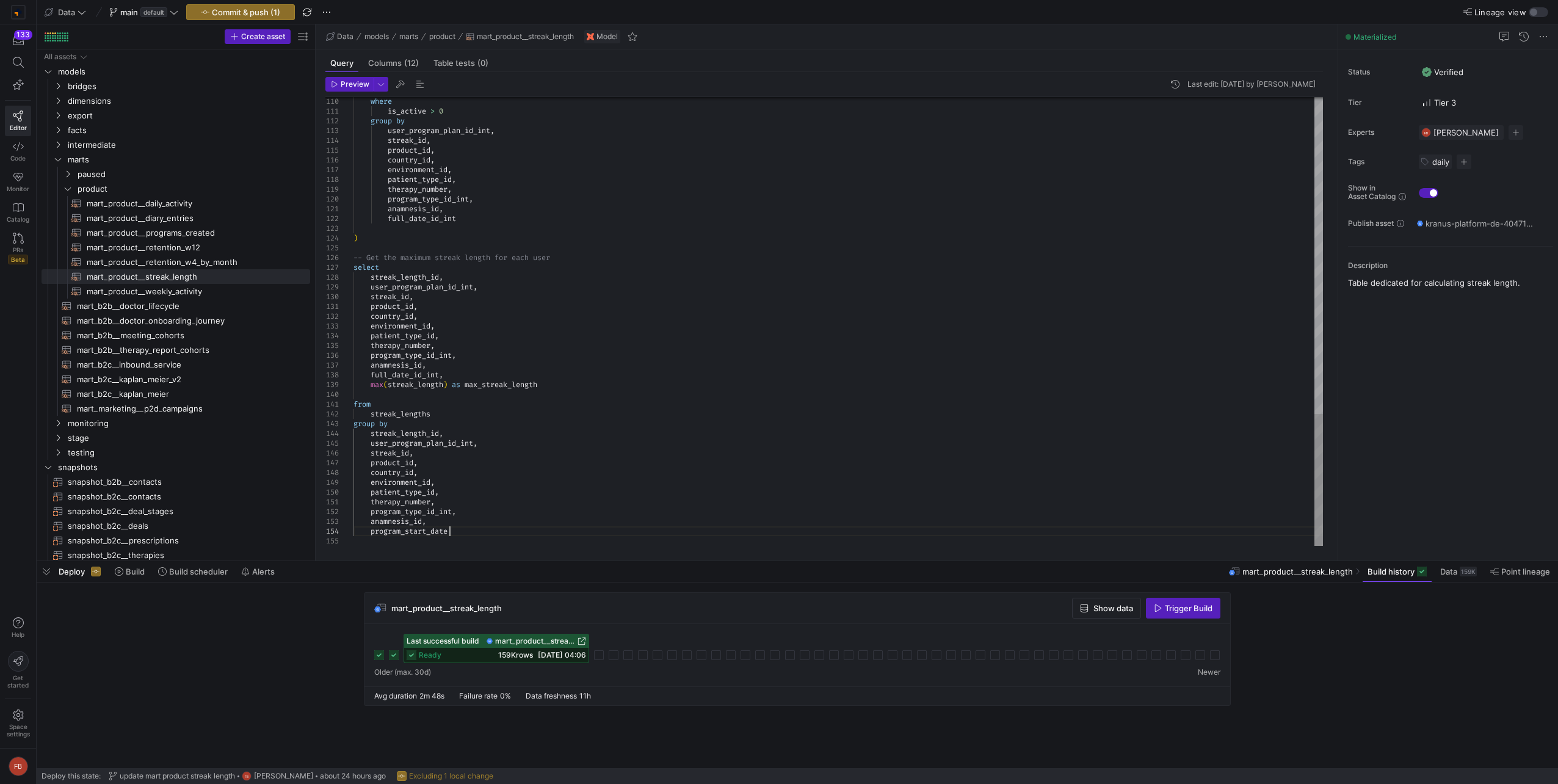
scroll to position [39, 105]
drag, startPoint x: 454, startPoint y: 532, endPoint x: 372, endPoint y: 532, distance: 82.0
type textarea "therapy_number, program_type_id_int, anamnesis_id, full_date_id_int"
click at [170, 13] on icon at bounding box center [173, 12] width 8 height 8
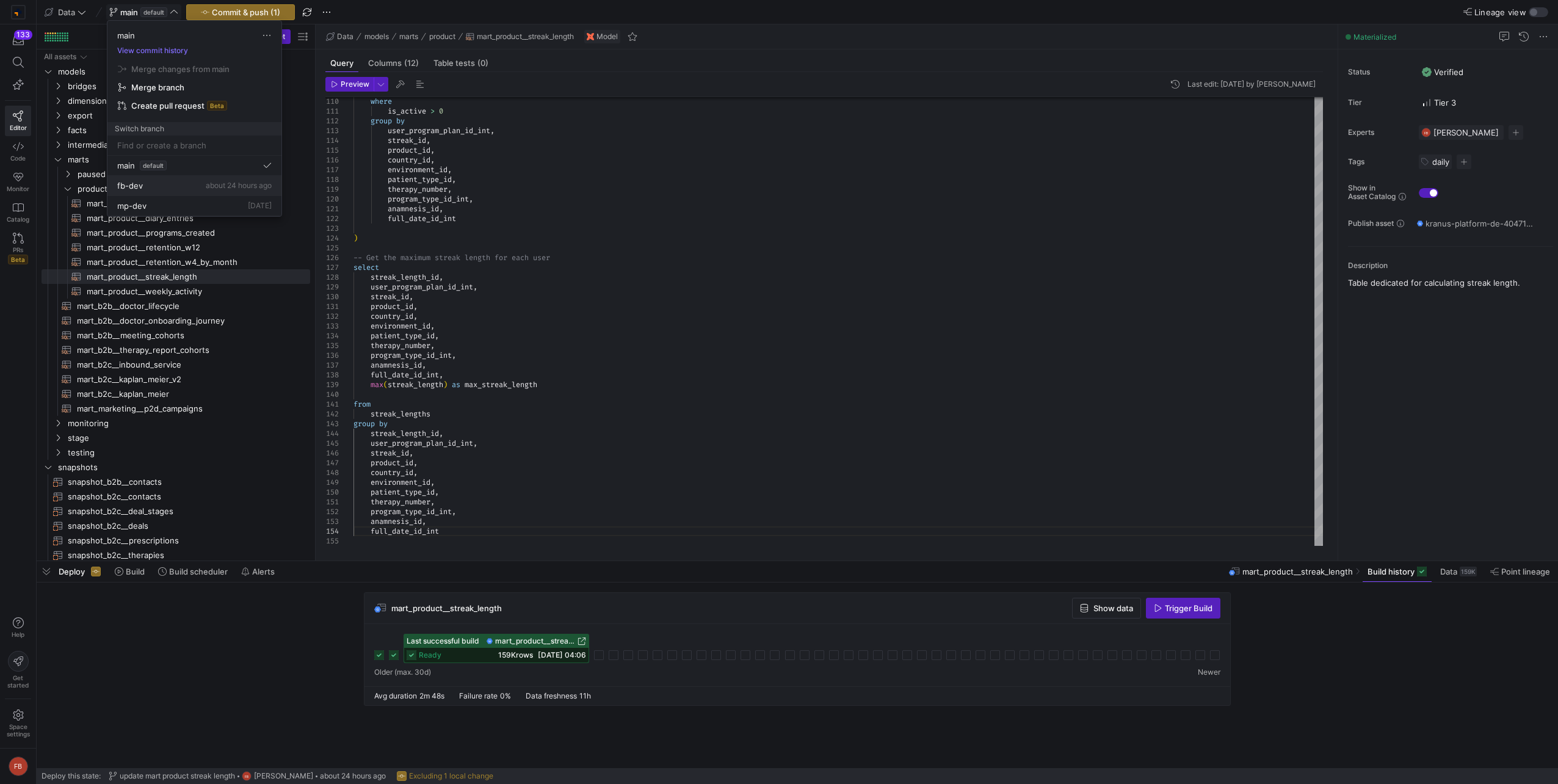
click at [147, 184] on div "fb-dev about 24 hours ago" at bounding box center [194, 185] width 154 height 10
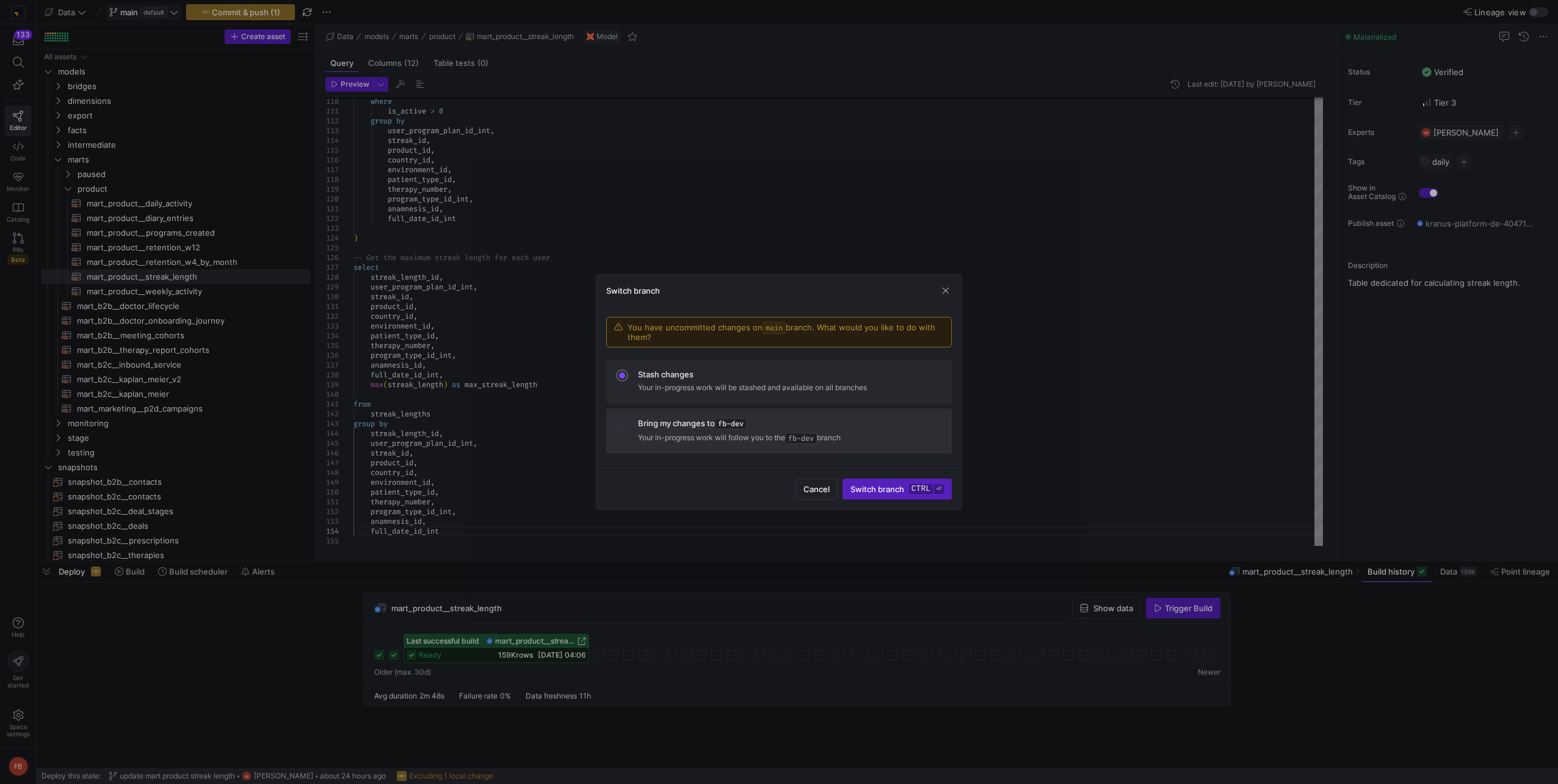
click at [664, 410] on mat-list-option "Bring my changes to fb-dev Your in-progress work will follow you to the fb-dev …" at bounding box center [779, 431] width 346 height 45
click at [912, 492] on kbd "ctrl" at bounding box center [920, 488] width 24 height 10
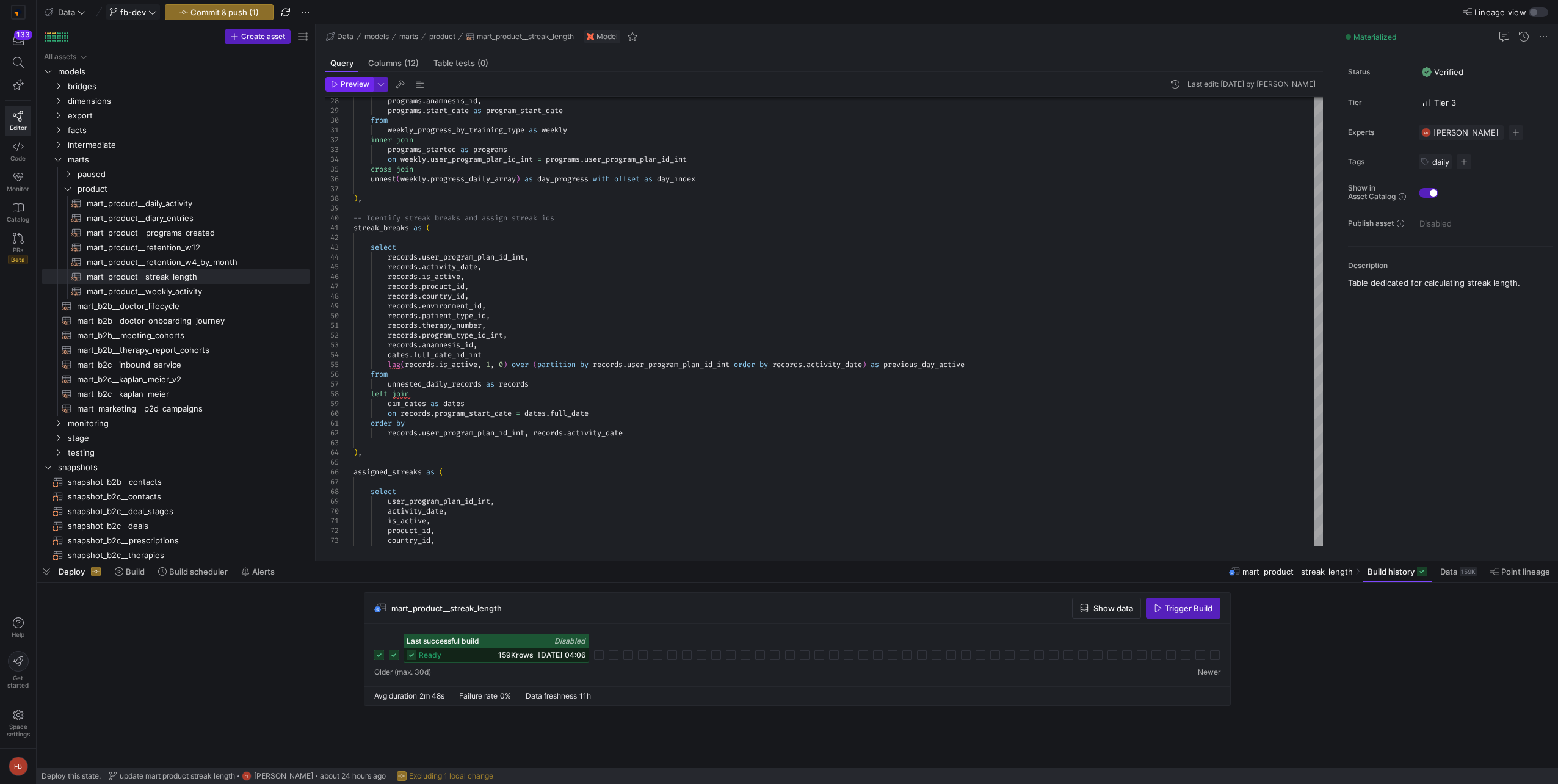
click at [356, 88] on span "button" at bounding box center [349, 84] width 47 height 13
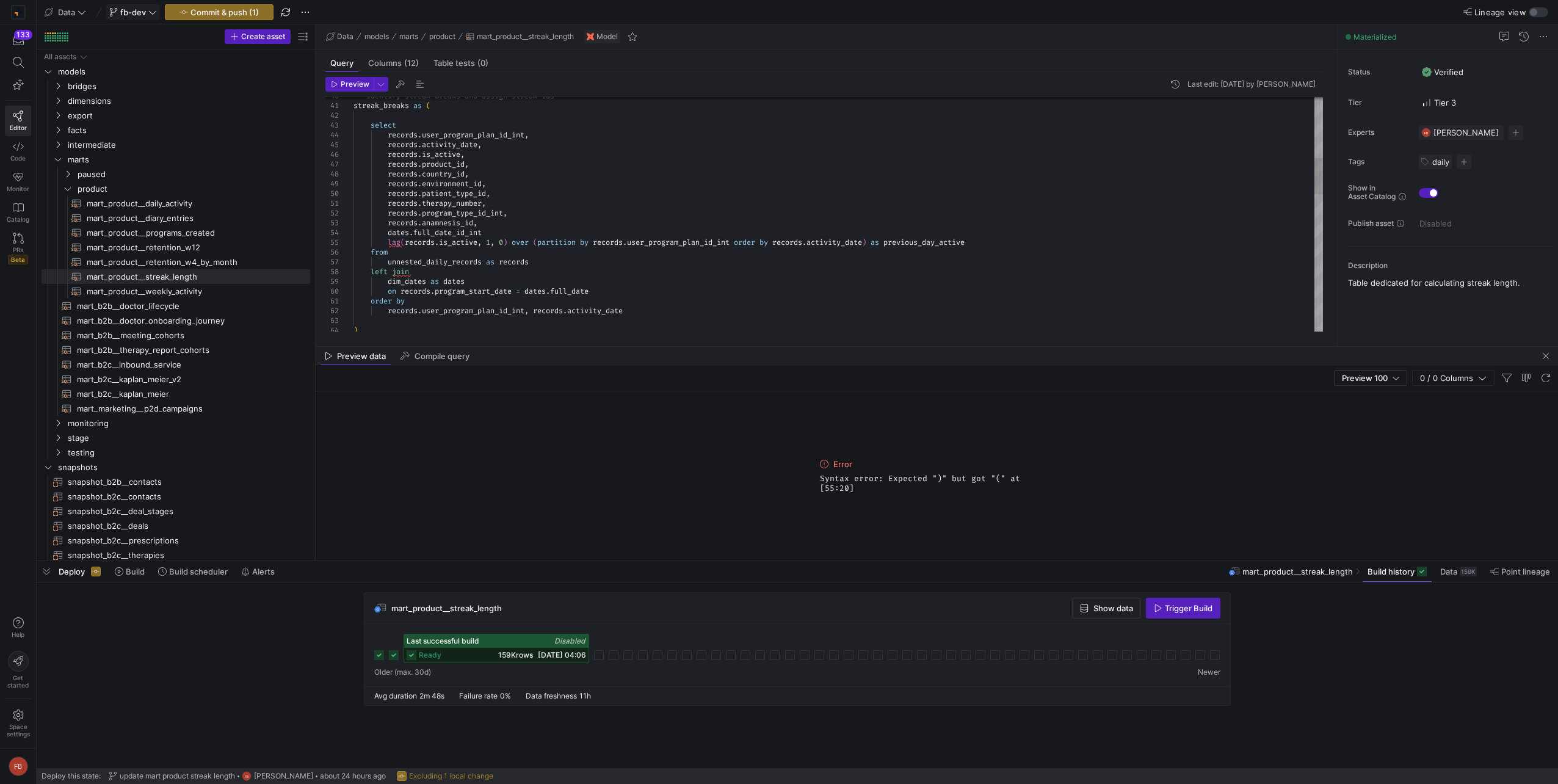
click at [515, 234] on div "-- Identify streak breaks and assign streak ids streak_breaks as ( select recor…" at bounding box center [838, 462] width 969 height 1523
type textarea "records.therapy_number, records.program_type_id_int, records.anamnesis_id, date…"
click at [360, 90] on span "button" at bounding box center [349, 84] width 47 height 13
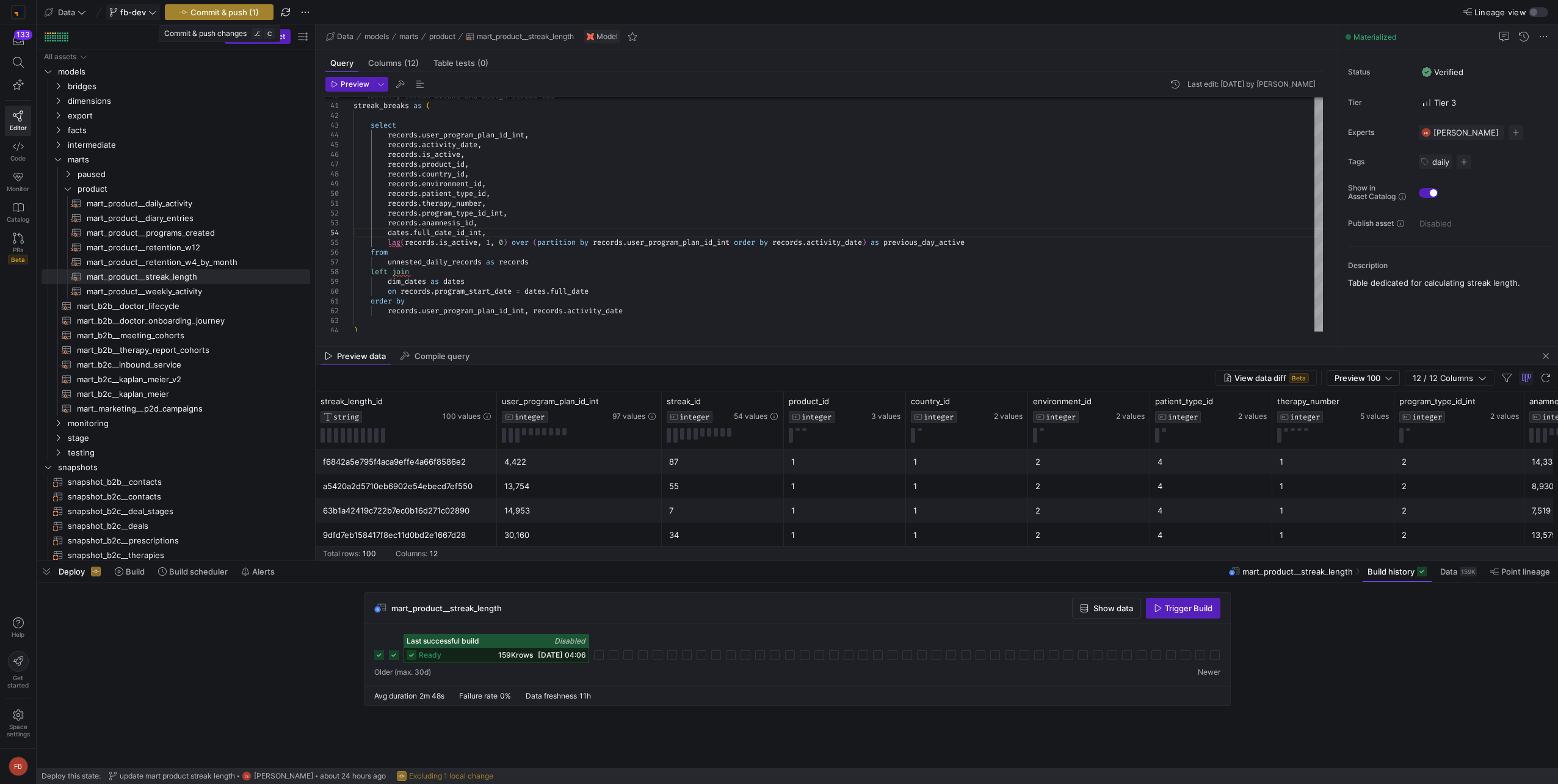
click at [222, 7] on span "Commit & push (1)" at bounding box center [225, 12] width 68 height 10
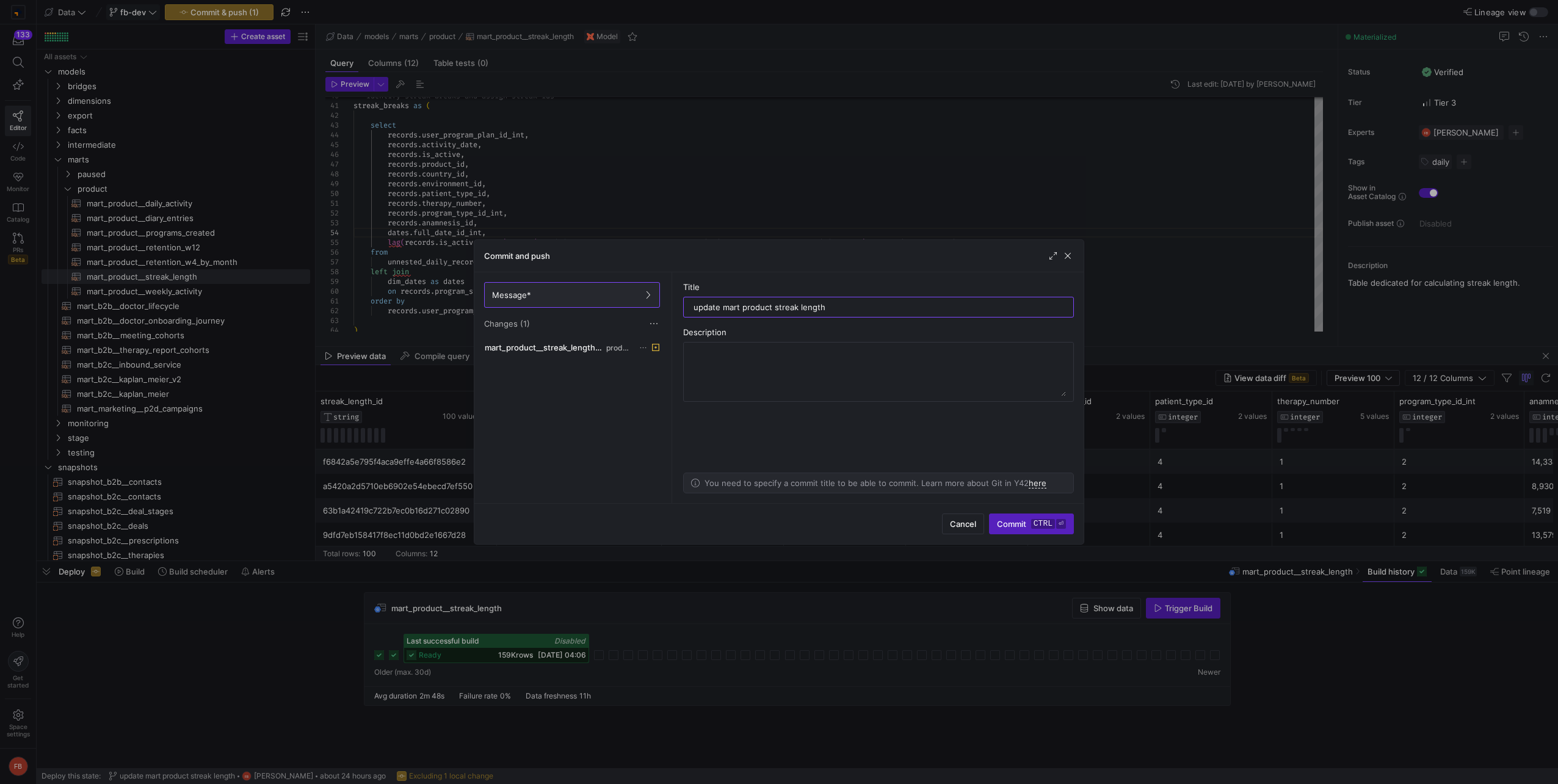
type input "update mart product streak length"
click at [1018, 534] on div "Cancel Commit ctrl ⏎" at bounding box center [779, 524] width 609 height 41
click at [1017, 527] on span "Commit ctrl ⏎" at bounding box center [1031, 524] width 69 height 10
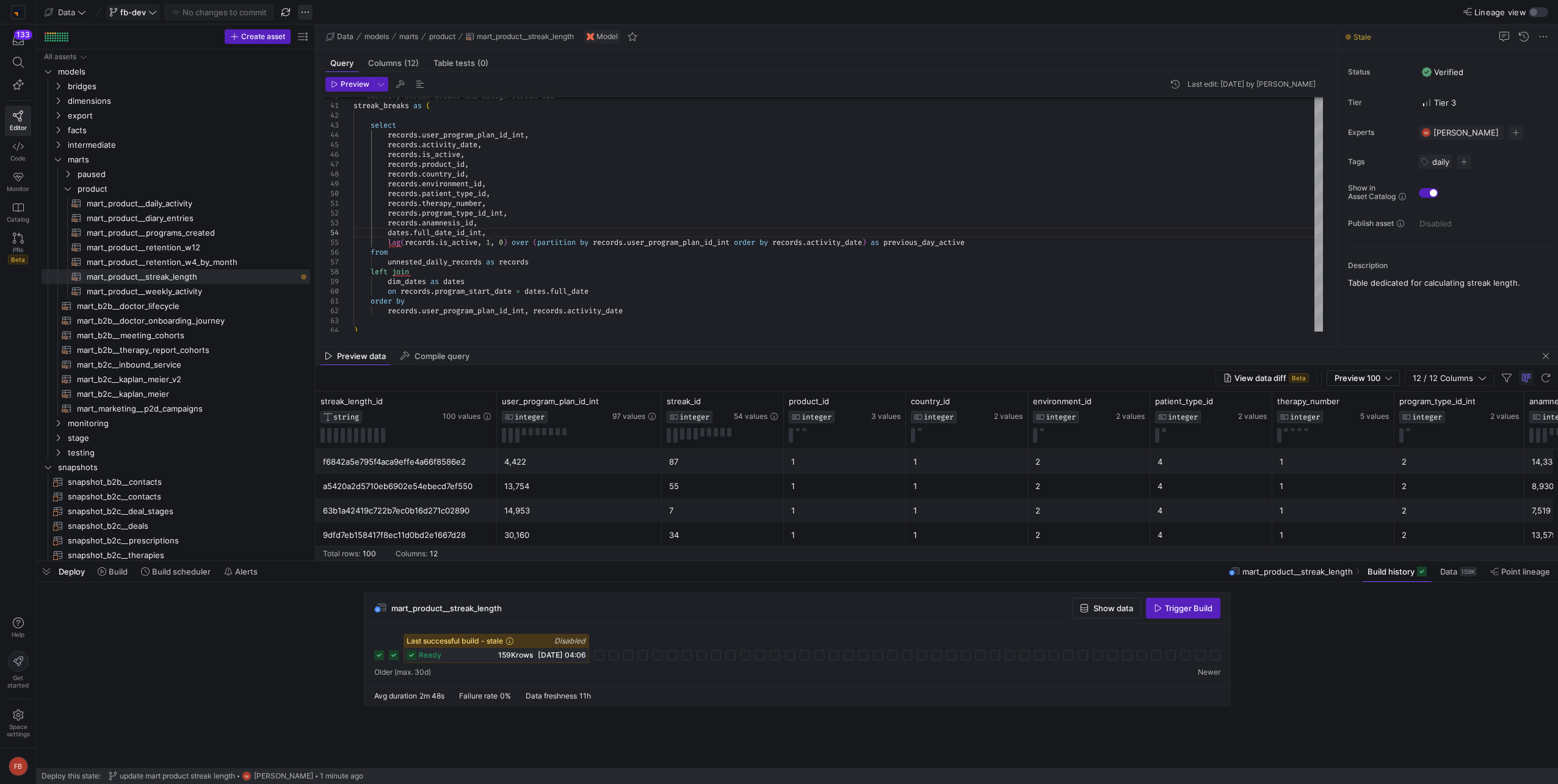
click at [308, 12] on span "button" at bounding box center [305, 12] width 15 height 15
click at [342, 27] on span "Merge branch" at bounding box center [344, 29] width 54 height 10
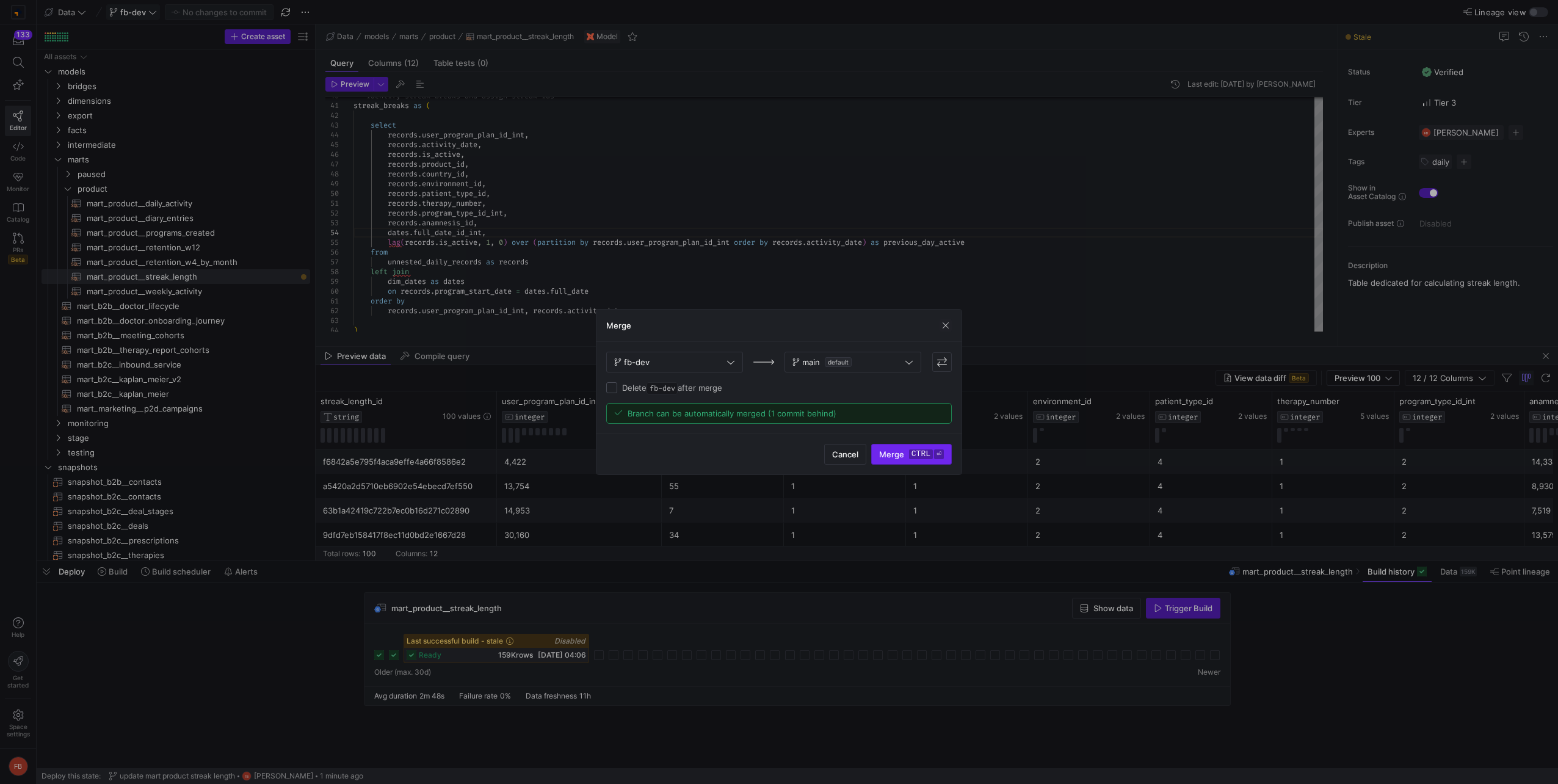
click at [897, 450] on span "Merge ctrl ⏎" at bounding box center [911, 454] width 65 height 10
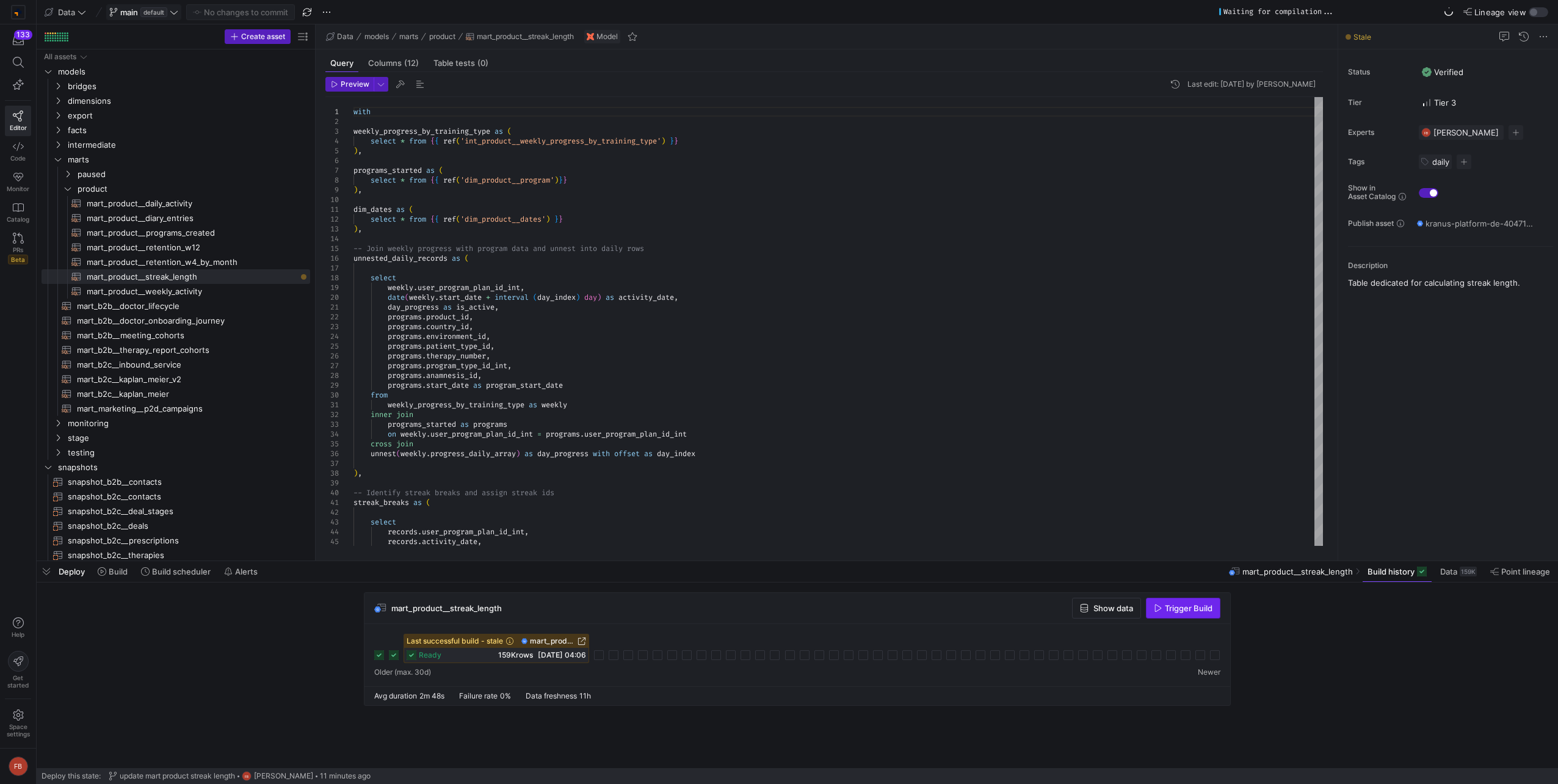
click at [1171, 605] on span "Trigger Build" at bounding box center [1189, 607] width 47 height 10
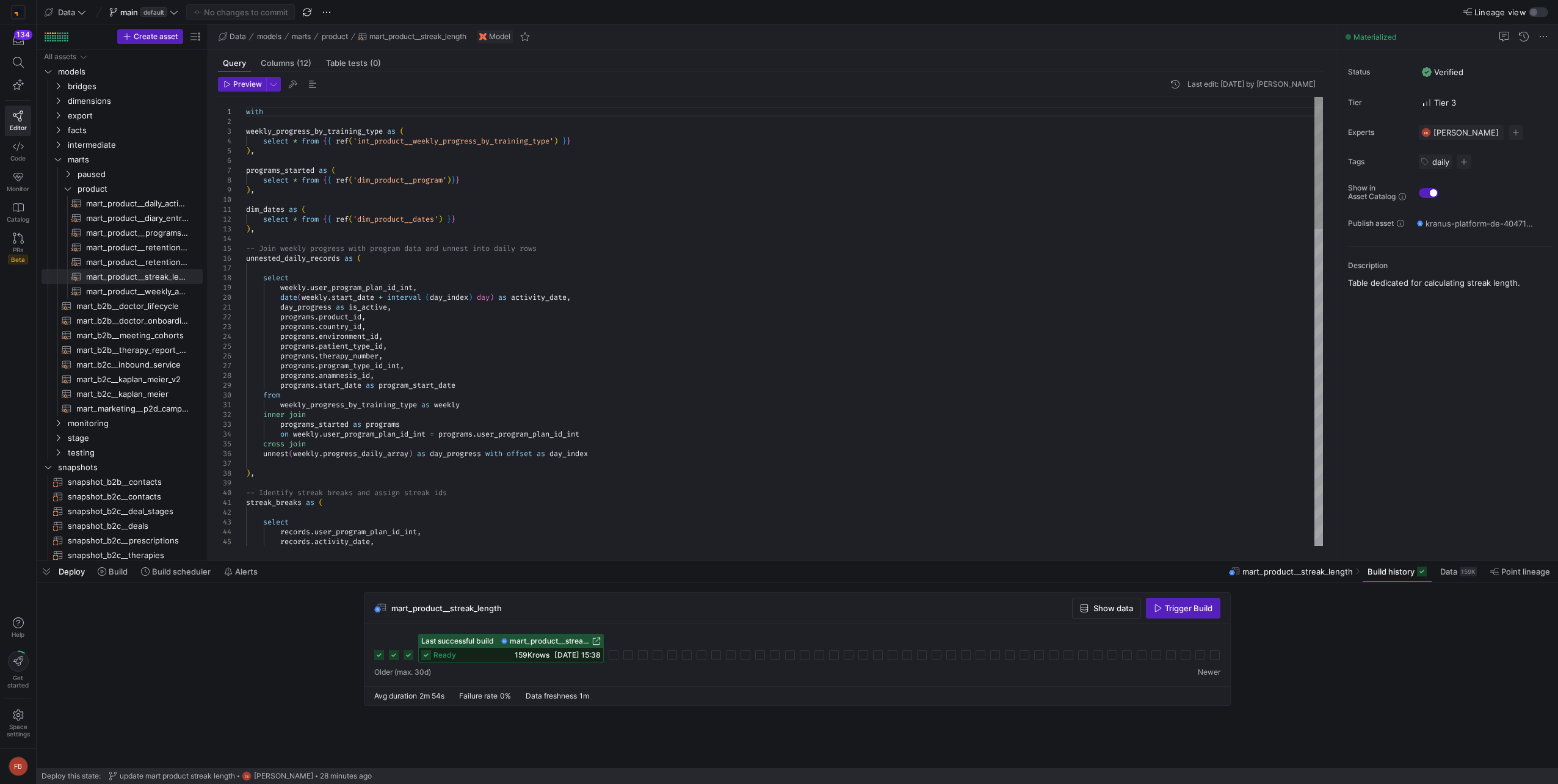
click at [175, 291] on span "mart_product__weekly_activity​​​​​​​​​​" at bounding box center [137, 291] width 102 height 14
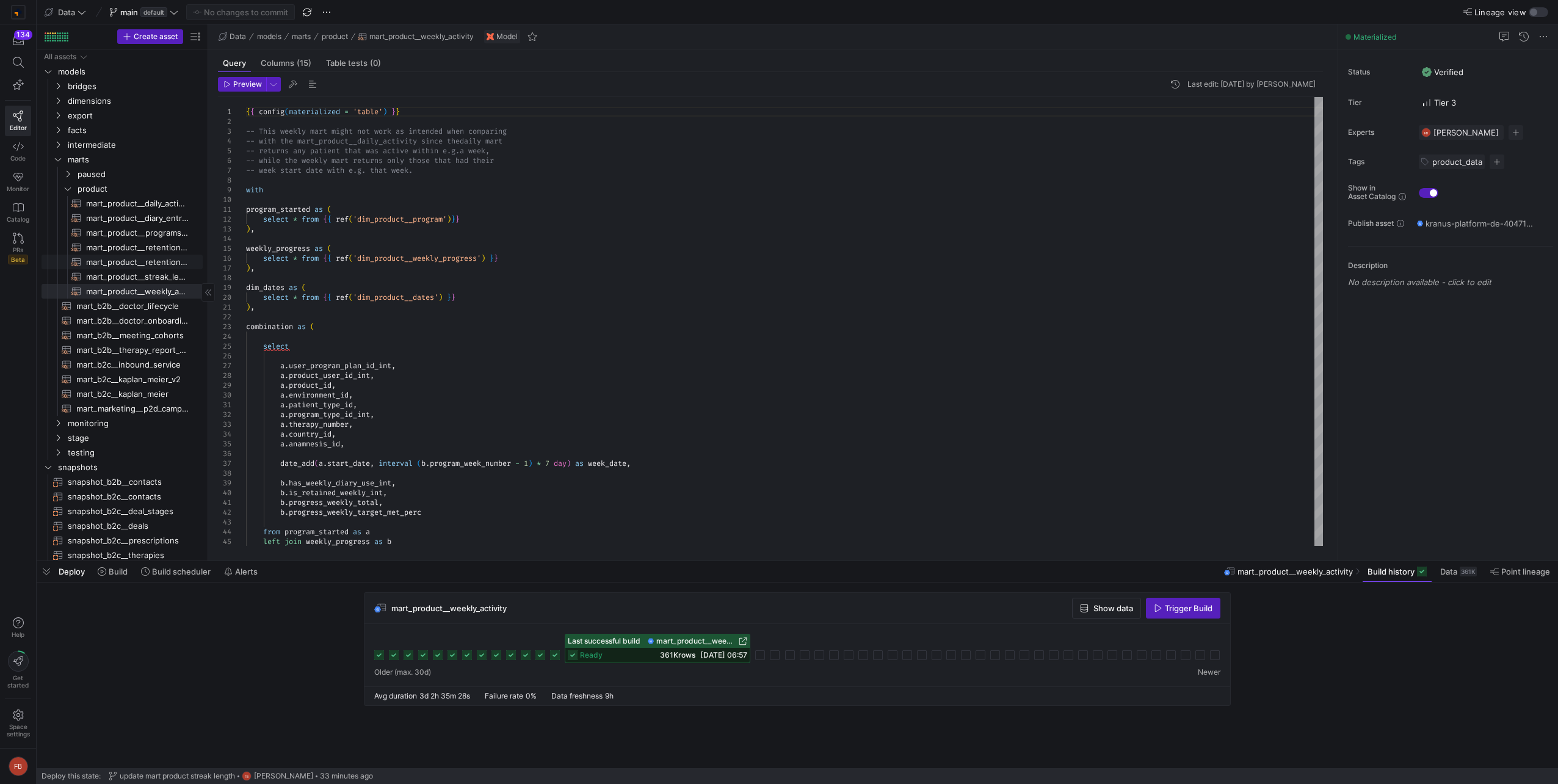
click at [159, 264] on span "mart_product__retention_w4_by_month​​​​​​​​​​" at bounding box center [137, 262] width 102 height 14
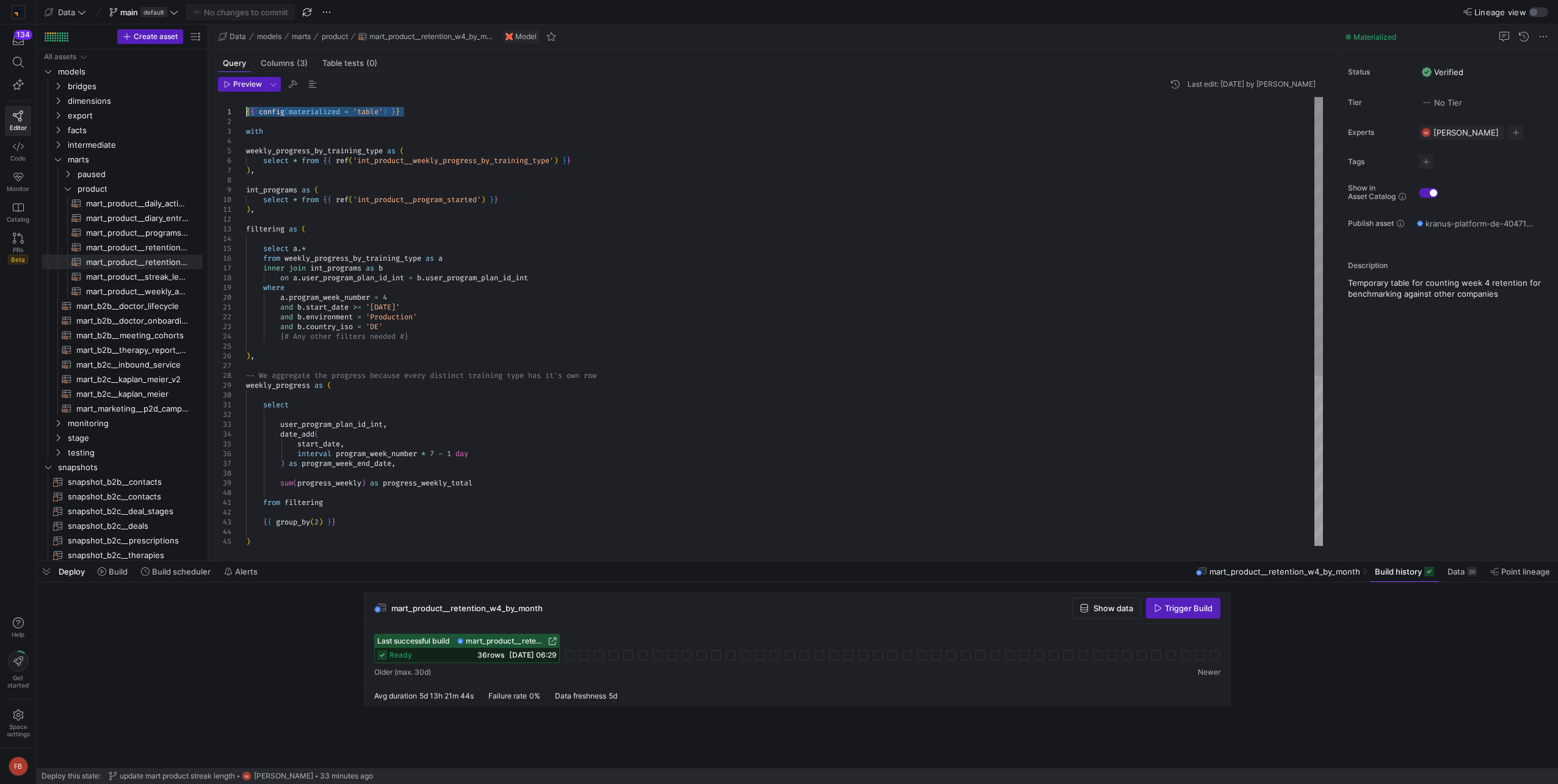
drag, startPoint x: 402, startPoint y: 111, endPoint x: 172, endPoint y: 115, distance: 230.0
click at [246, 115] on div "{ { config ( materialized = 'table' ) } } with weekly_progress_by_training_type…" at bounding box center [784, 458] width 1077 height 723
click at [158, 274] on span "mart_product__streak_length​​​​​​​​​​" at bounding box center [137, 277] width 102 height 14
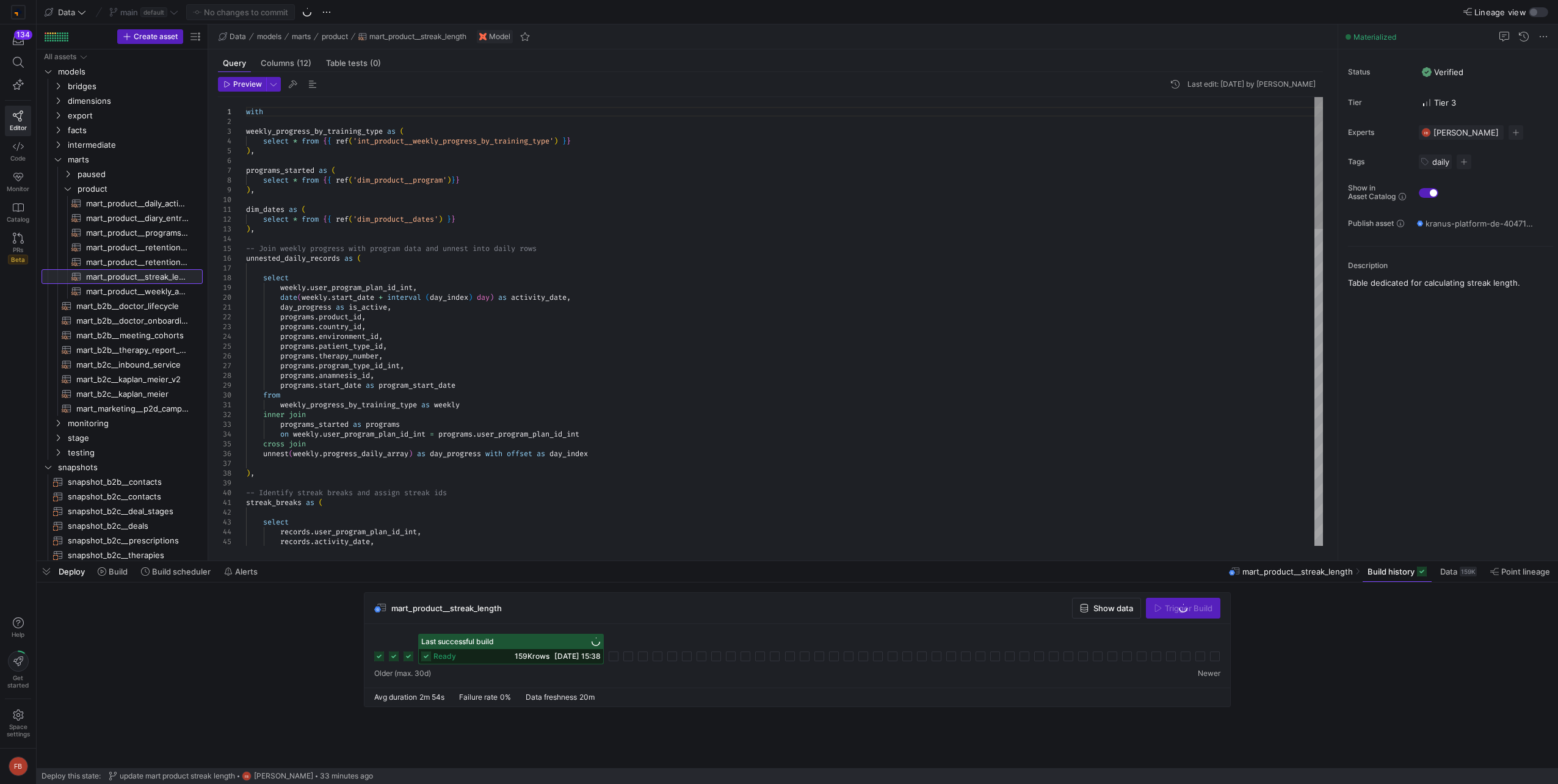
click at [245, 112] on div at bounding box center [232, 111] width 28 height 10
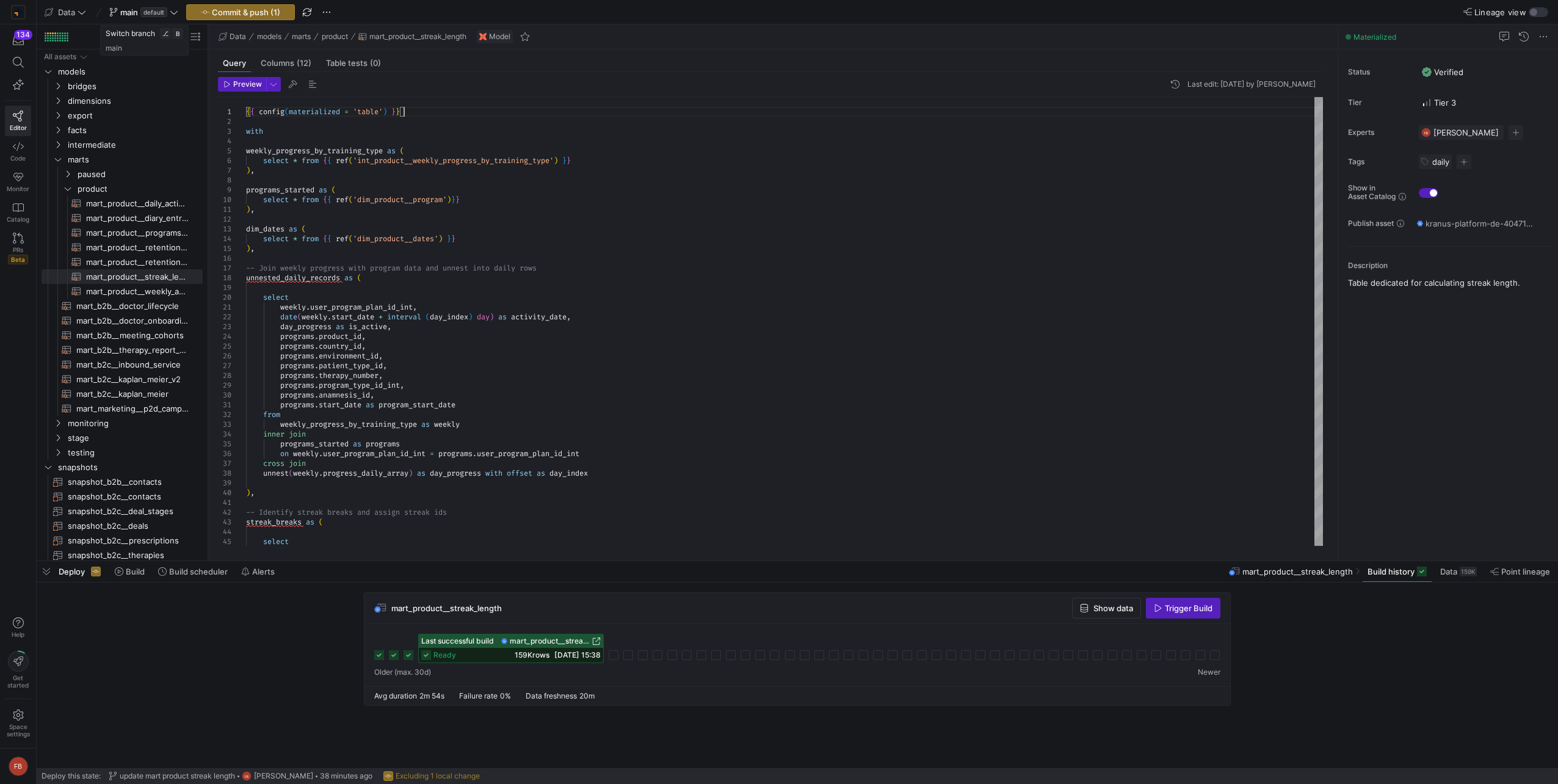
type textarea "{{ config(materialized = 'table') }} with weekly_progress_by_training_type as (…"
click at [176, 15] on icon at bounding box center [173, 12] width 8 height 8
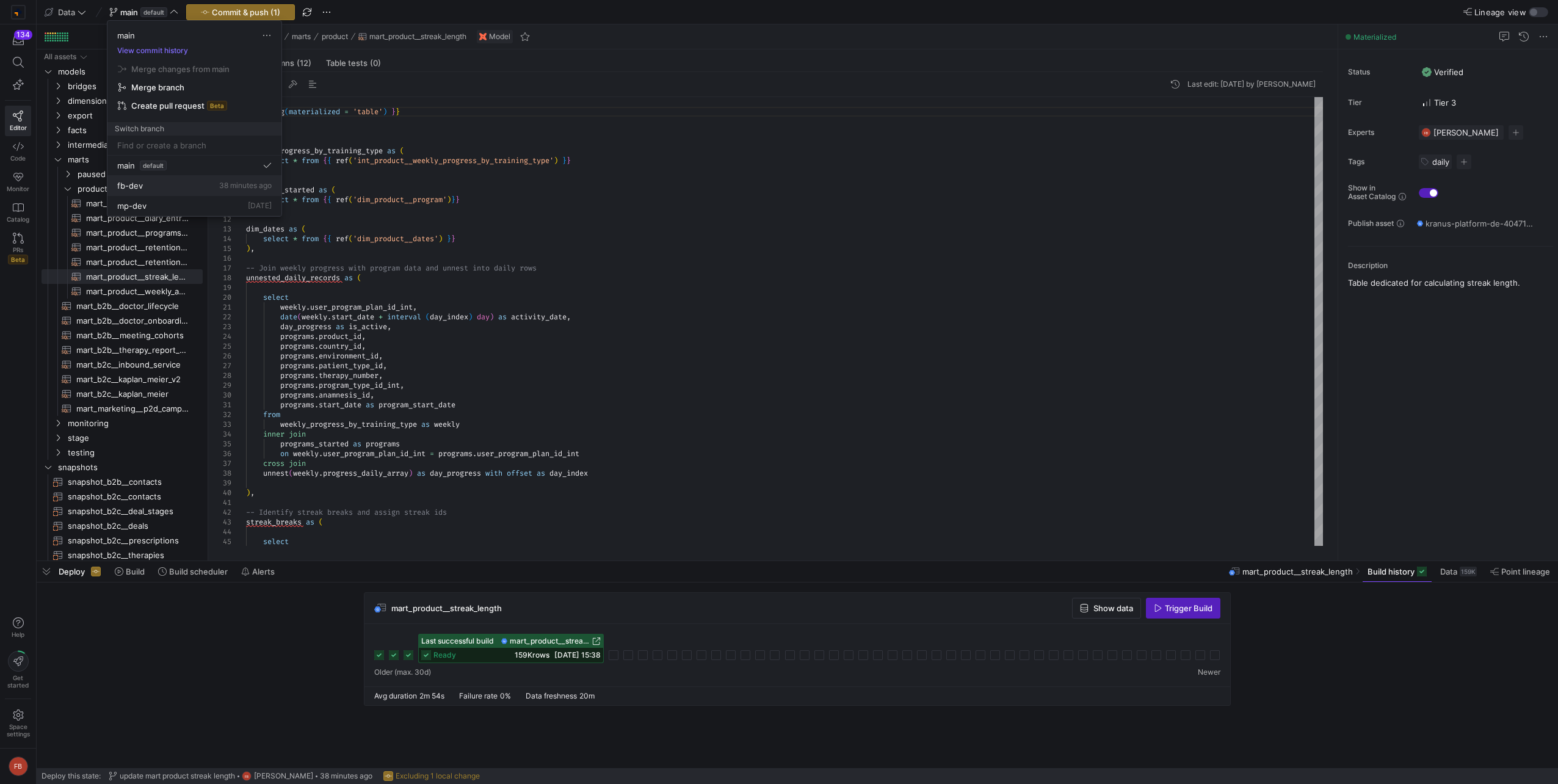
click at [163, 182] on div "fb-dev 38 minutes ago" at bounding box center [194, 185] width 154 height 10
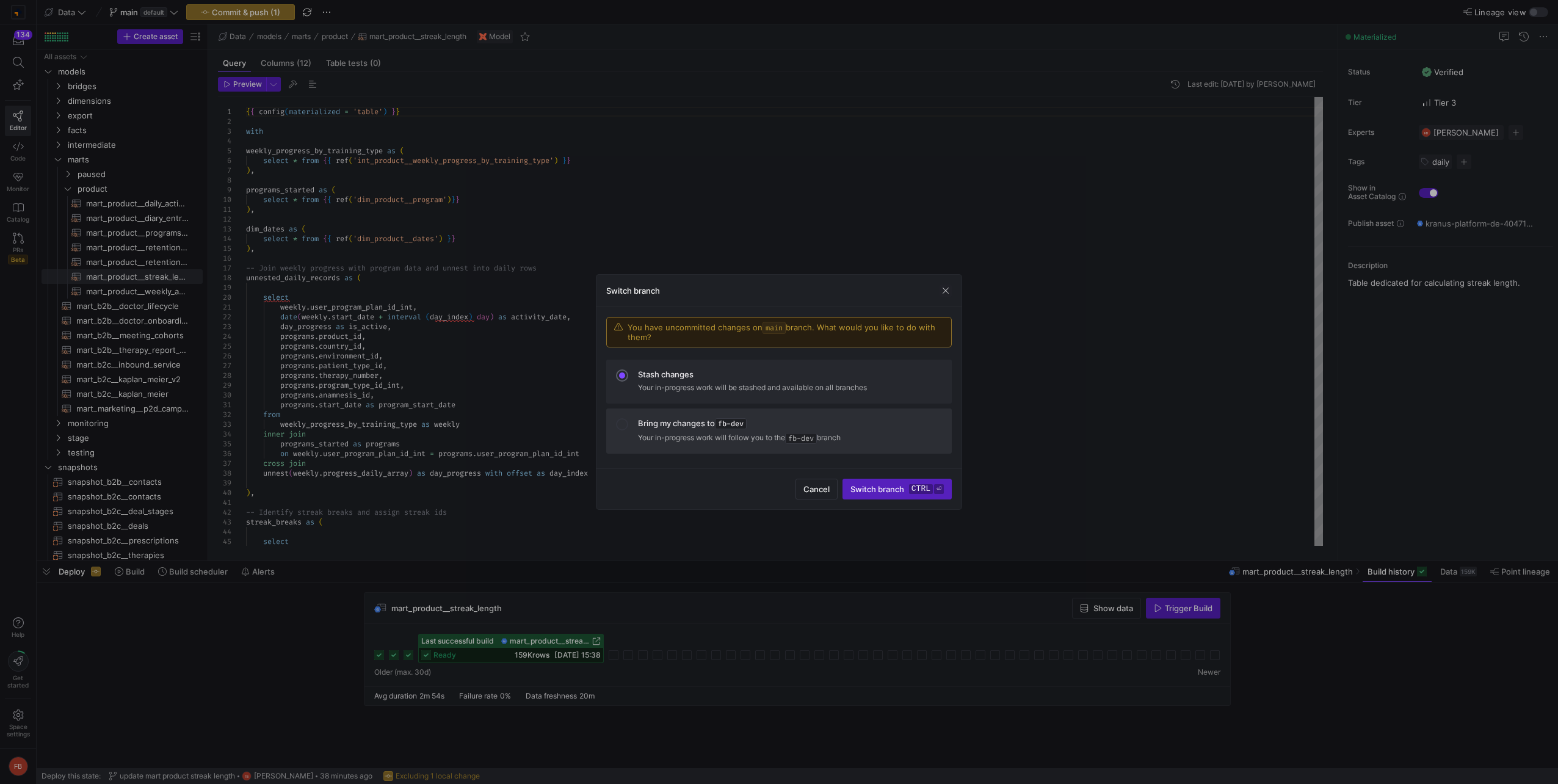
click at [739, 420] on span "fb-dev" at bounding box center [731, 423] width 32 height 11
click at [861, 484] on span "Switch branch ctrl ⏎" at bounding box center [897, 488] width 93 height 10
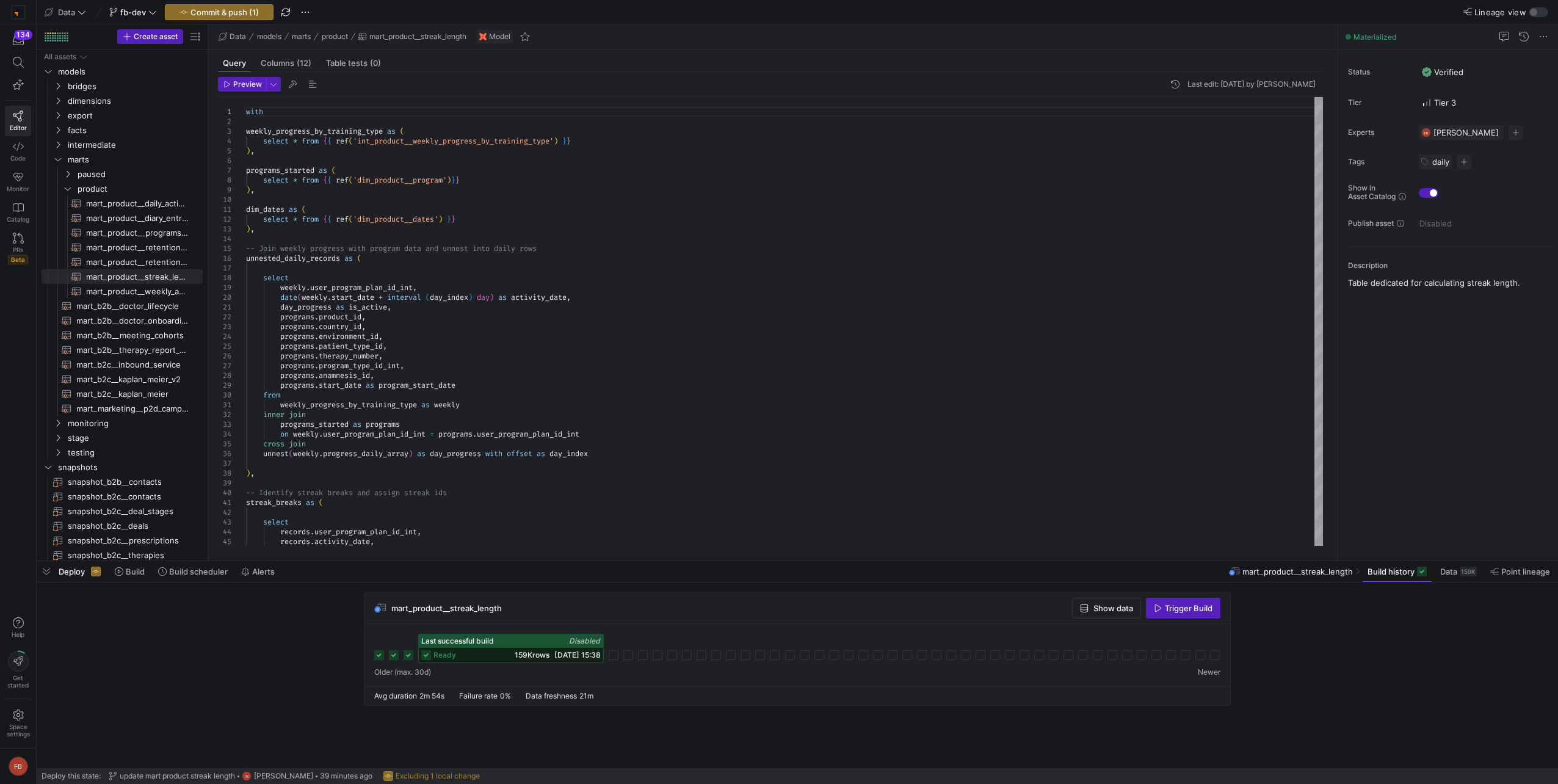
type textarea "{{ config(materialized = 'table') }} with weekly_progress_by_training_type as (…"
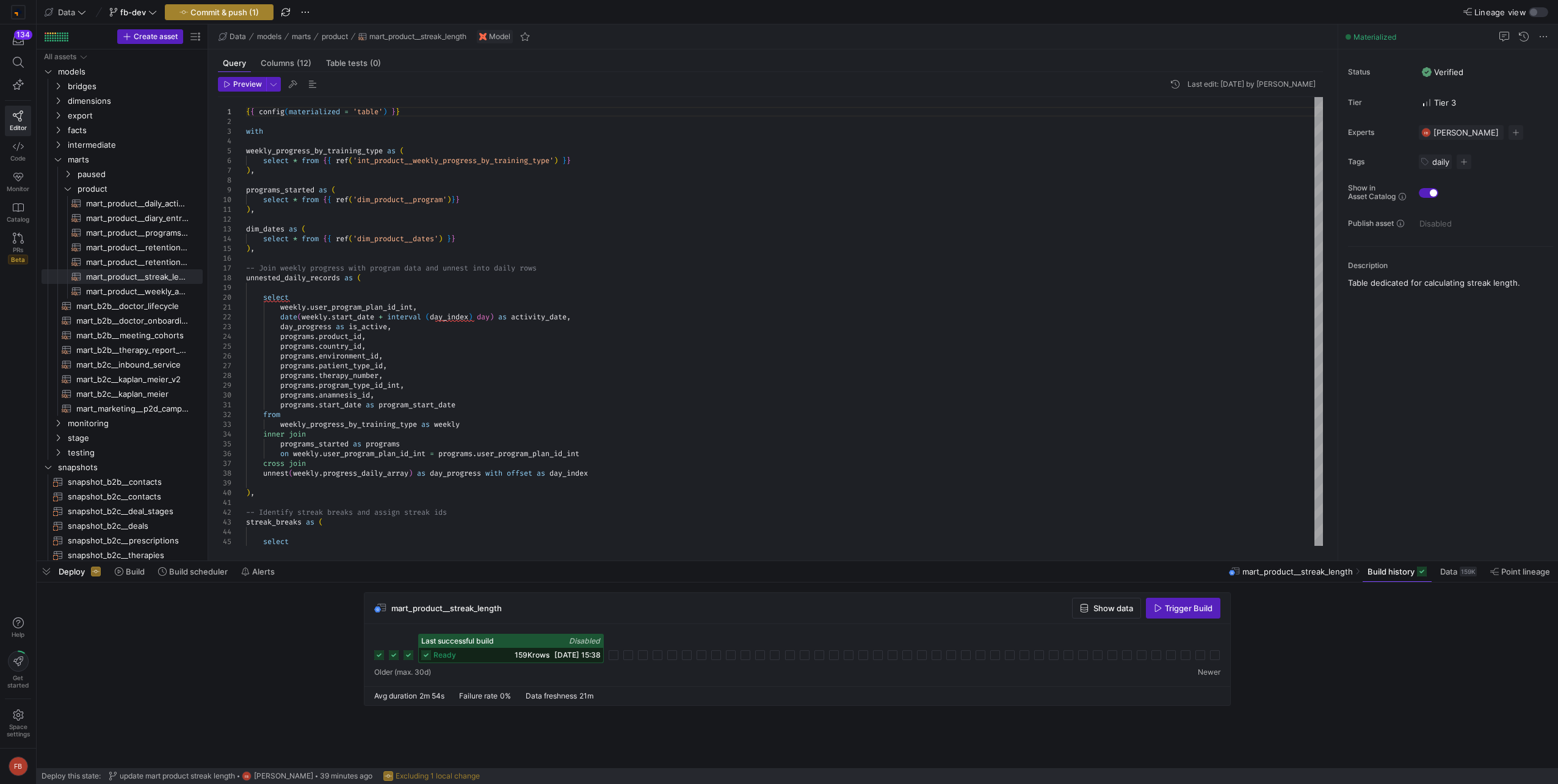
click at [225, 12] on span "Commit & push (1)" at bounding box center [225, 12] width 68 height 10
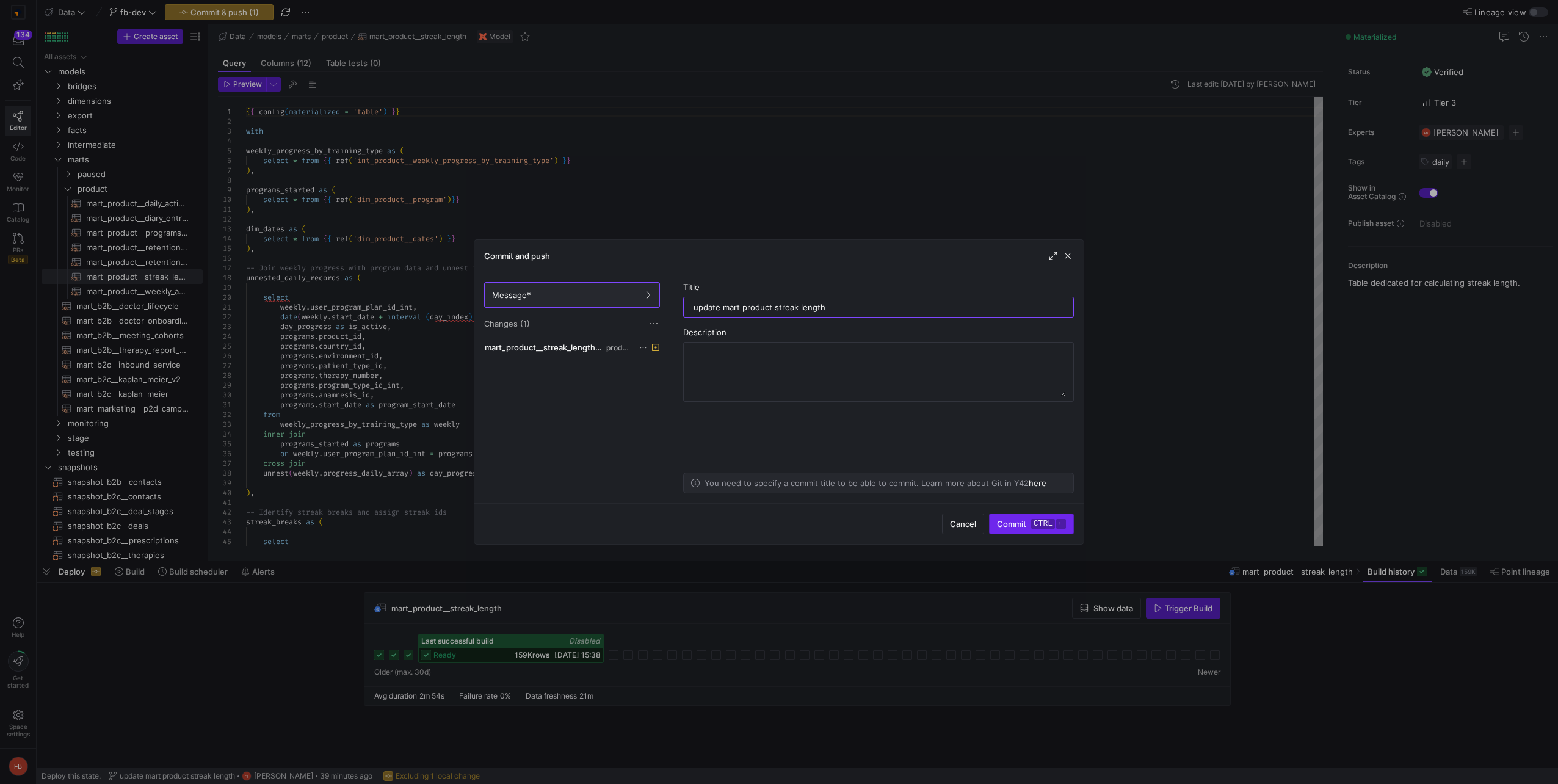
type input "update mart product streak length"
click at [1018, 524] on span "Commit ctrl ⏎" at bounding box center [1031, 524] width 69 height 10
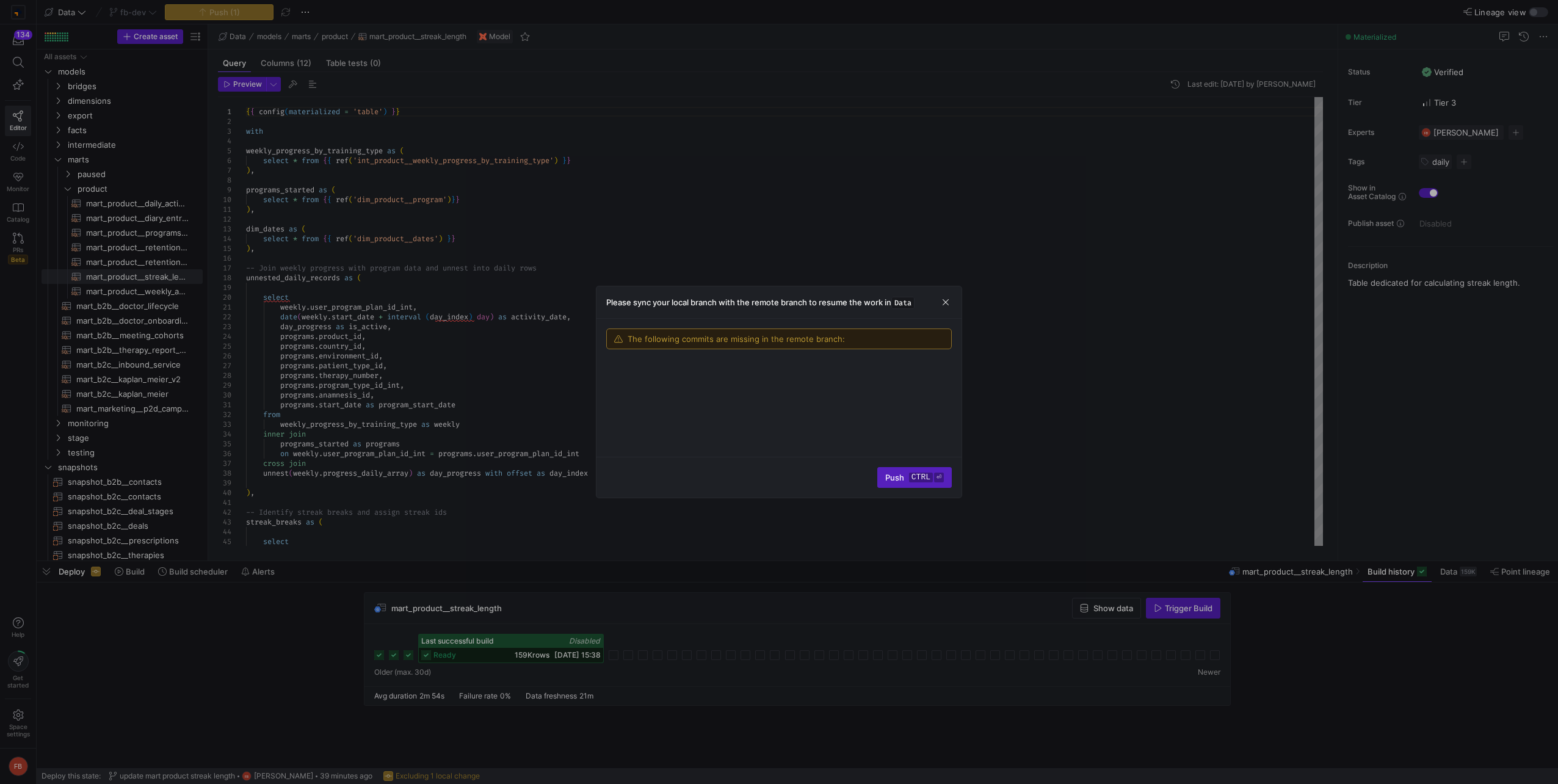
click at [147, 287] on div at bounding box center [779, 392] width 1558 height 784
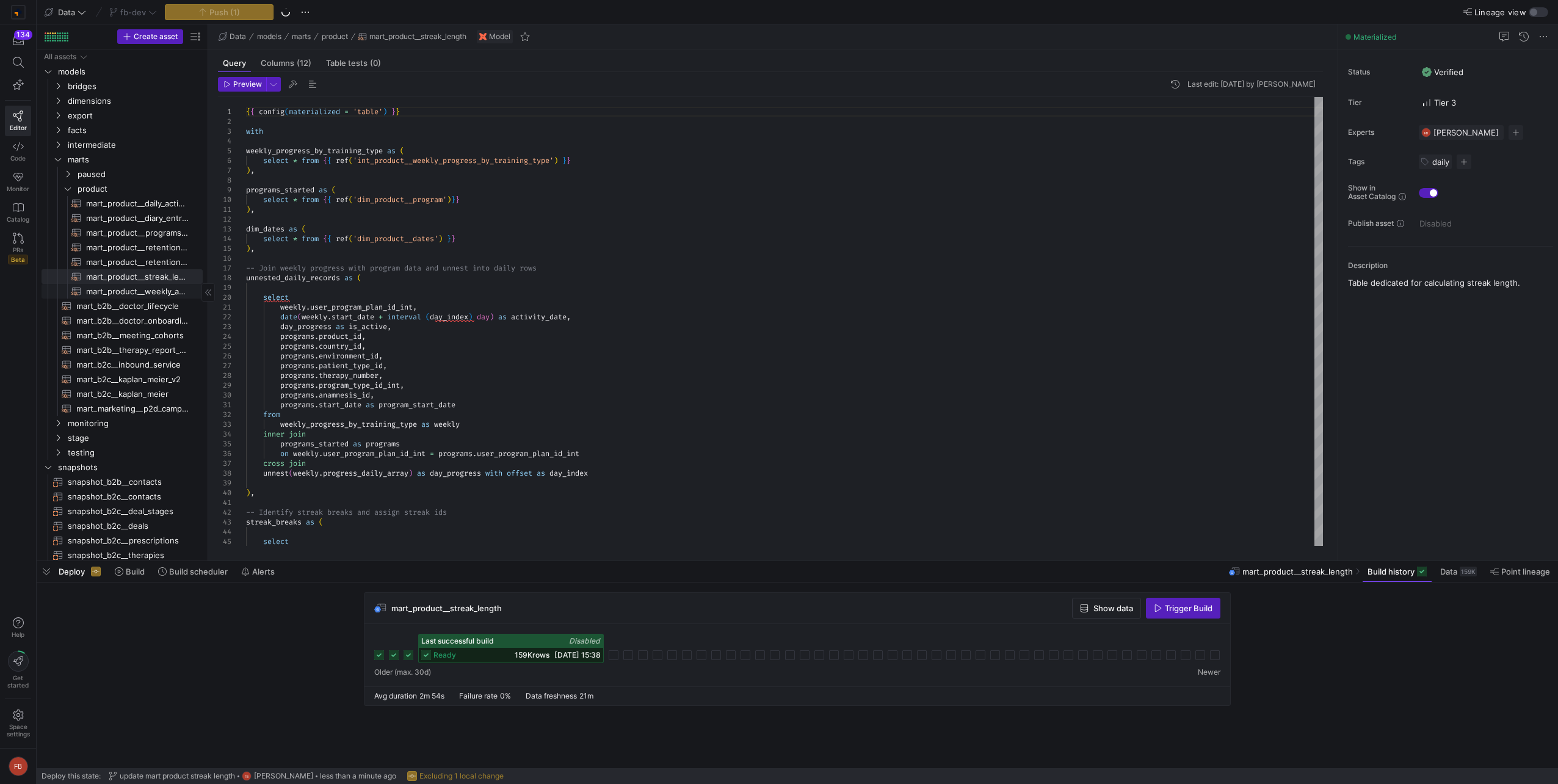
click at [148, 291] on span "mart_product__weekly_activity​​​​​​​​​​" at bounding box center [137, 291] width 102 height 14
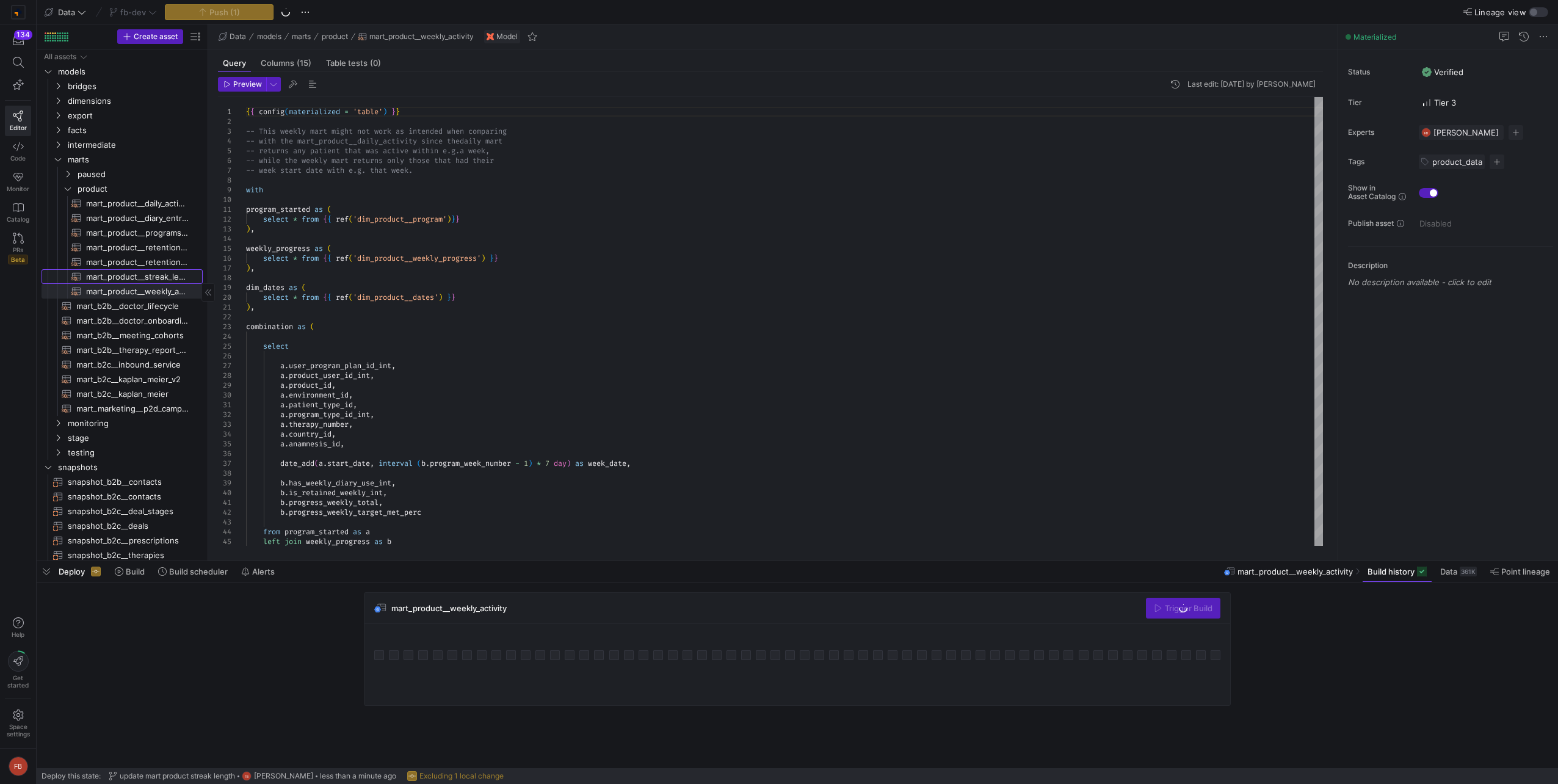
click at [149, 279] on span "mart_product__streak_length​​​​​​​​​​" at bounding box center [137, 277] width 102 height 14
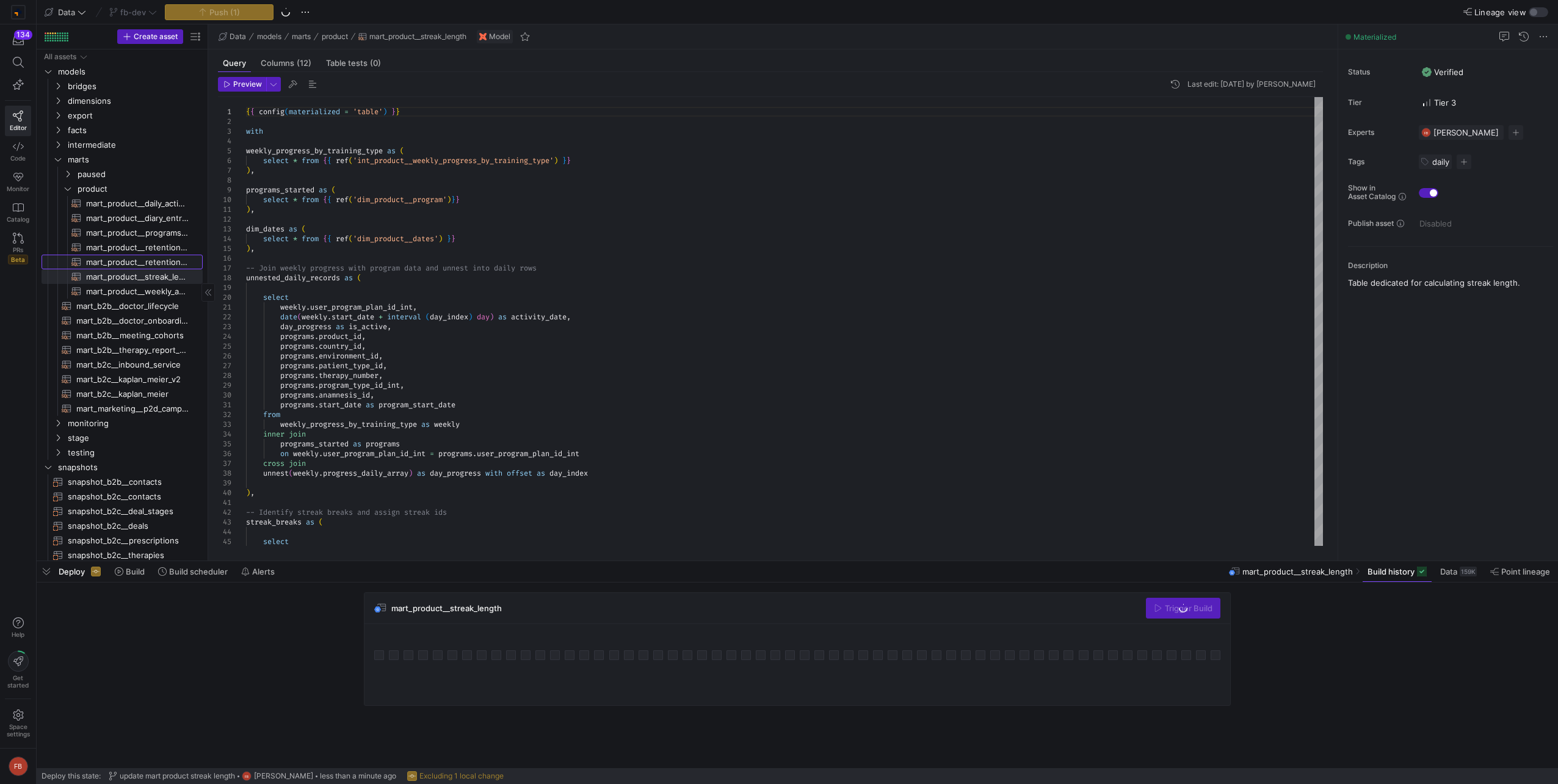
click at [149, 262] on span "mart_product__retention_w4_by_month​​​​​​​​​​" at bounding box center [137, 262] width 102 height 14
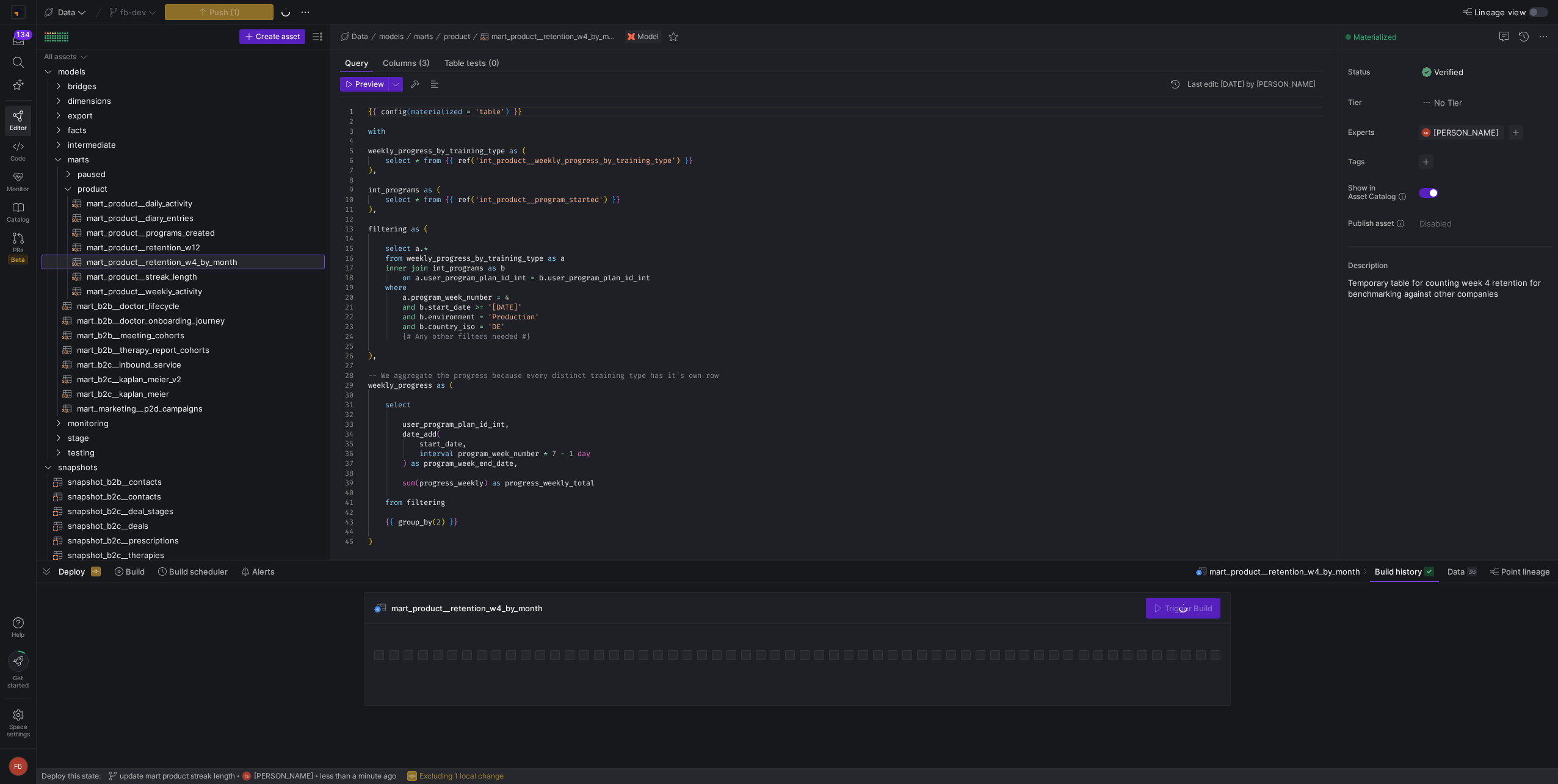
drag, startPoint x: 207, startPoint y: 271, endPoint x: 334, endPoint y: 288, distance: 128.1
click at [334, 288] on as-split "Create asset Drag here to set row groups Drag here to set column labels Group 1…" at bounding box center [797, 292] width 1522 height 536
click at [219, 252] on span "mart_product__retention_w12​​​​​​​​​​" at bounding box center [198, 248] width 224 height 14
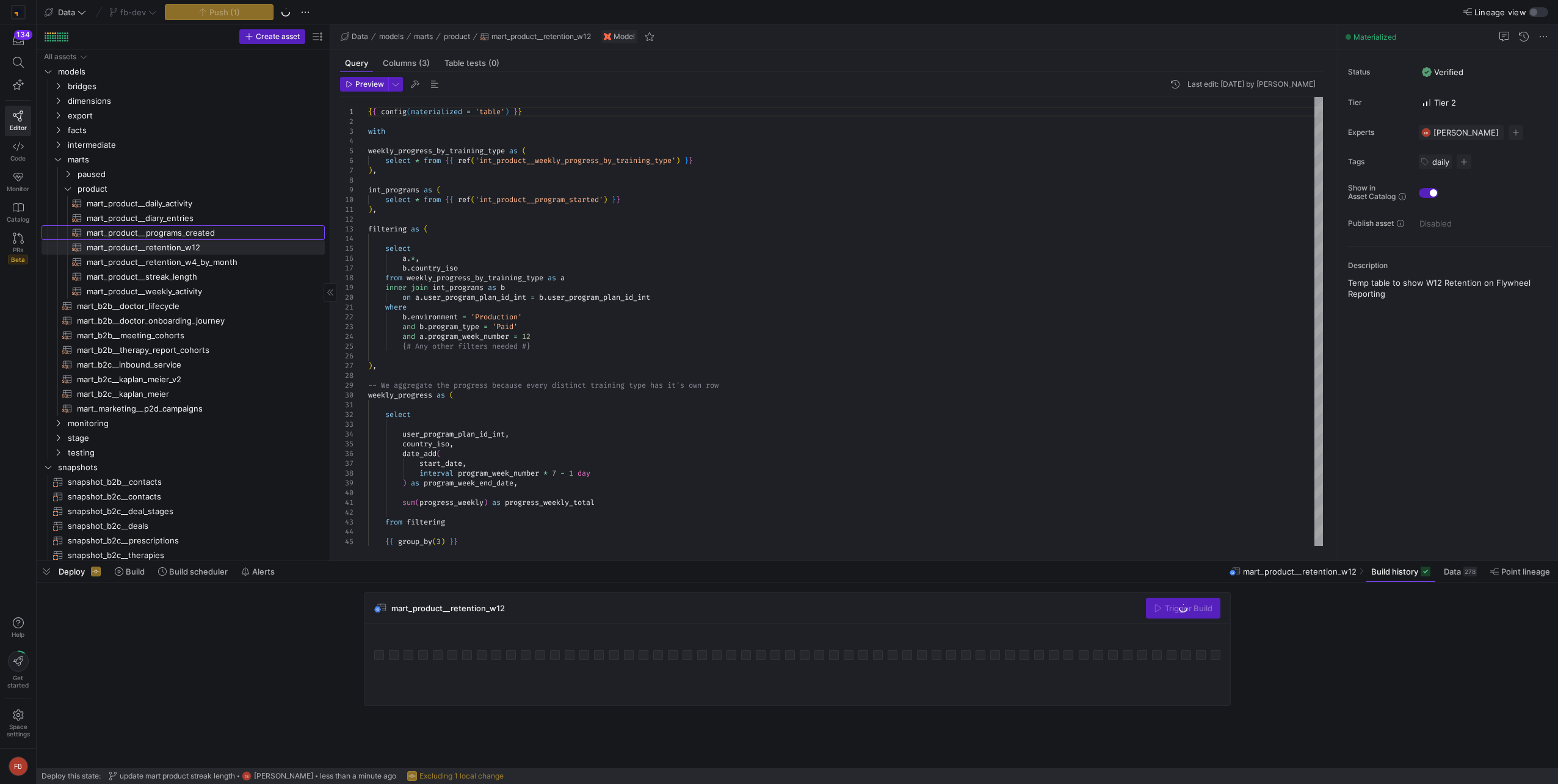
click at [200, 234] on span "mart_product__programs_created​​​​​​​​​​" at bounding box center [198, 233] width 224 height 14
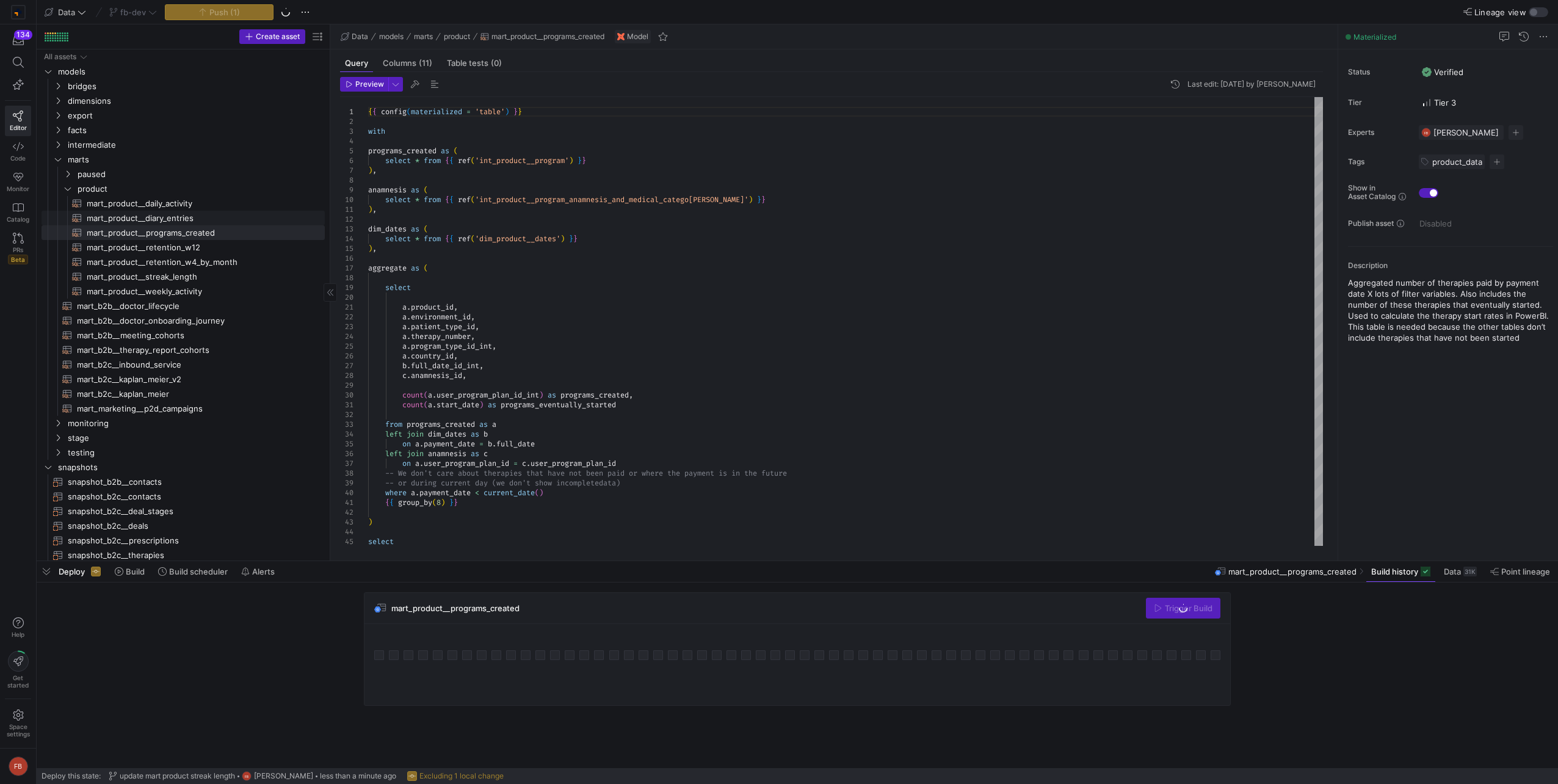
click at [191, 221] on span "mart_product__diary_entries​​​​​​​​​​" at bounding box center [198, 218] width 224 height 14
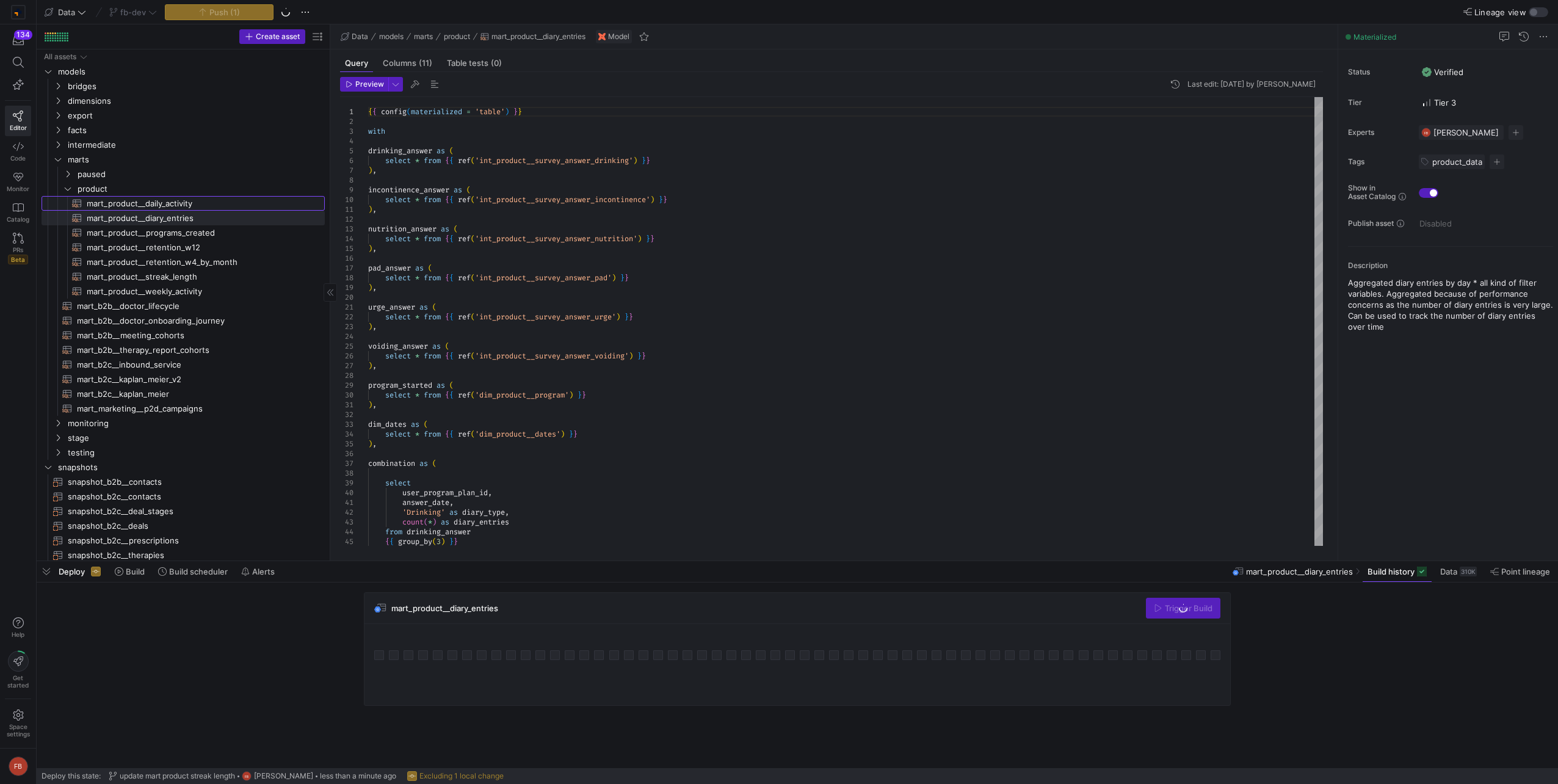
click at [191, 209] on span "mart_product__daily_activity​​​​​​​​​​" at bounding box center [198, 204] width 224 height 14
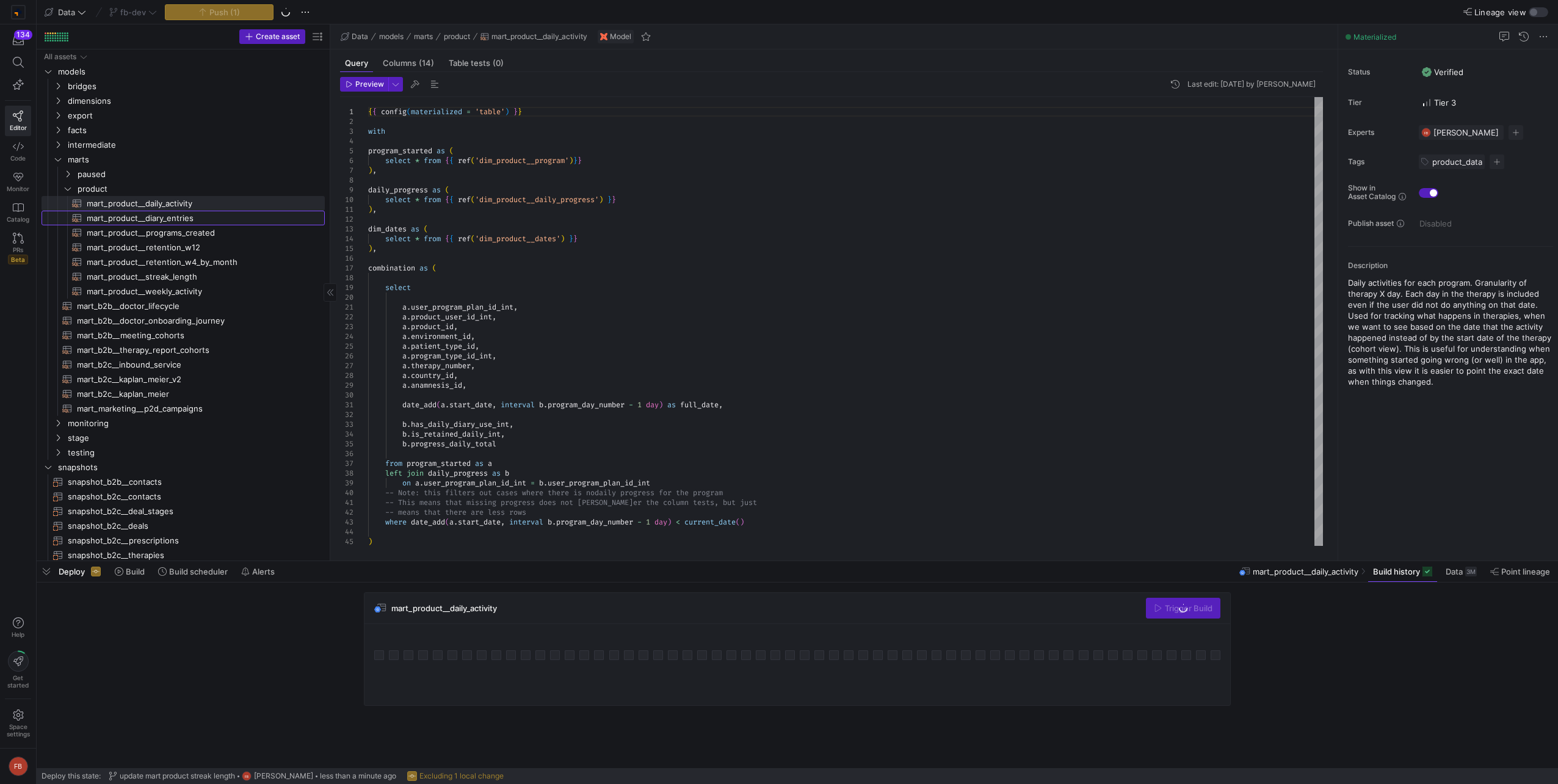
click at [194, 221] on span "mart_product__diary_entries​​​​​​​​​​" at bounding box center [198, 218] width 224 height 14
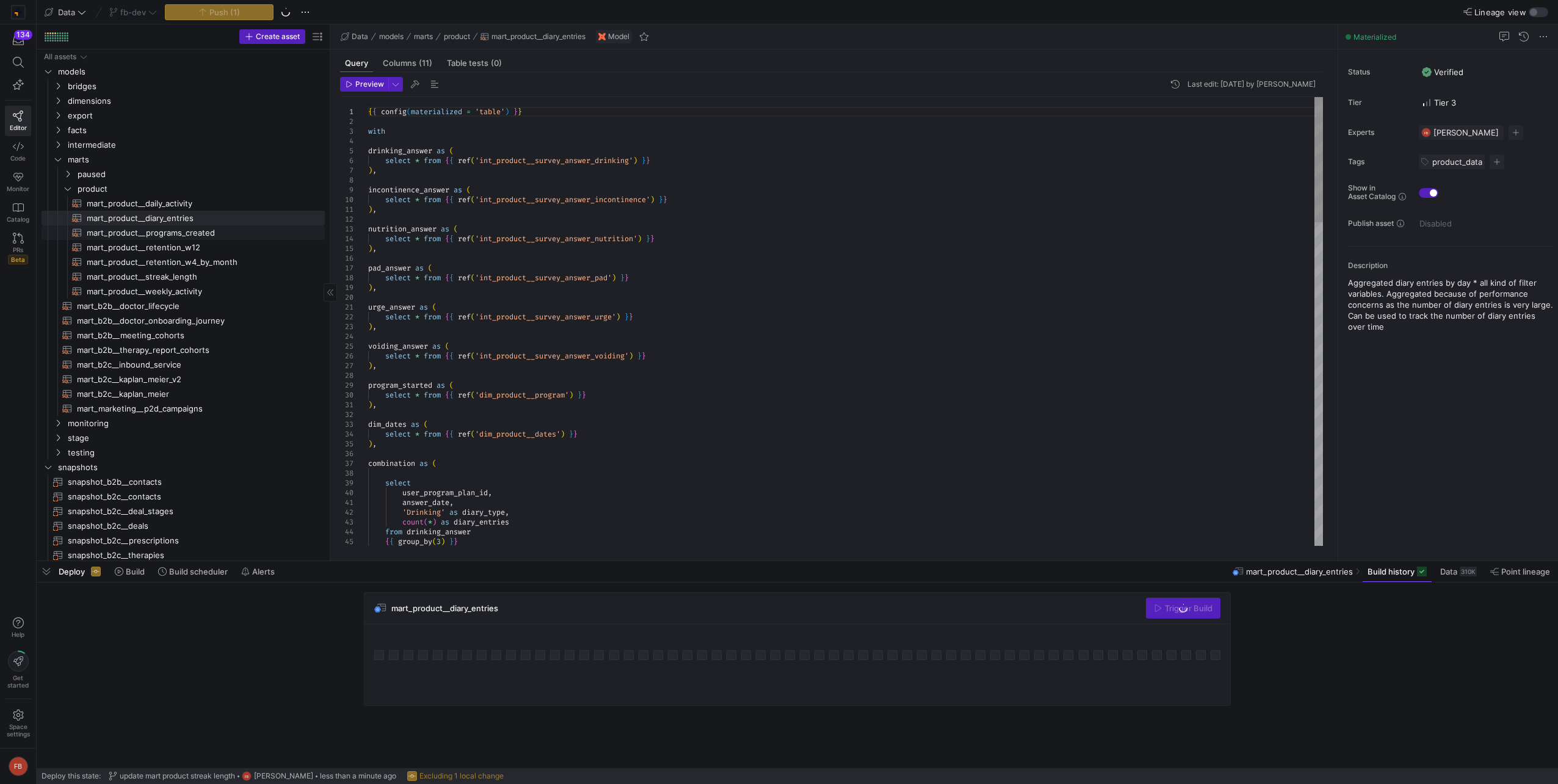
click at [195, 234] on span "mart_product__programs_created​​​​​​​​​​" at bounding box center [198, 233] width 224 height 14
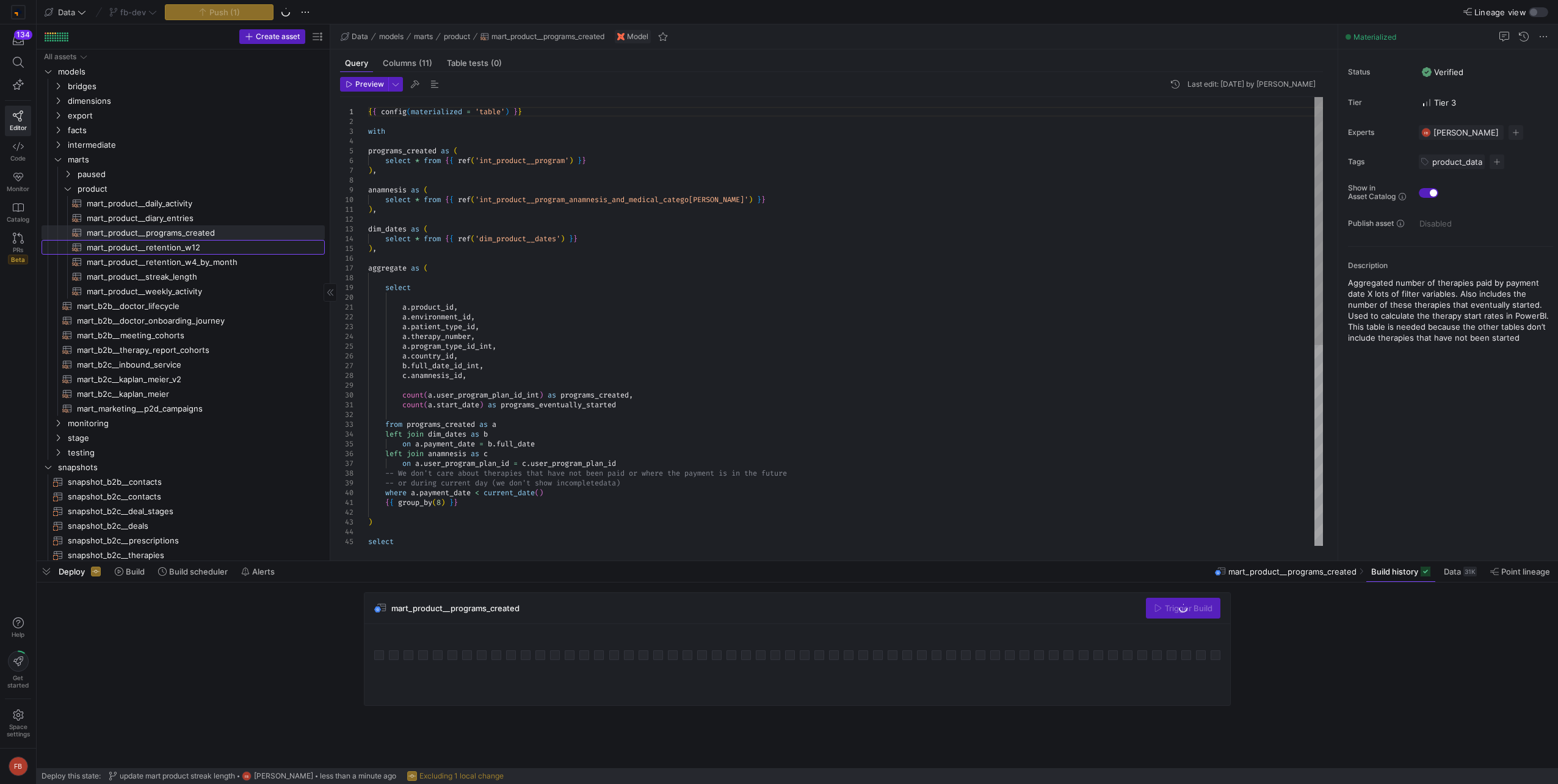
click at [195, 246] on span "mart_product__retention_w12​​​​​​​​​​" at bounding box center [198, 248] width 224 height 14
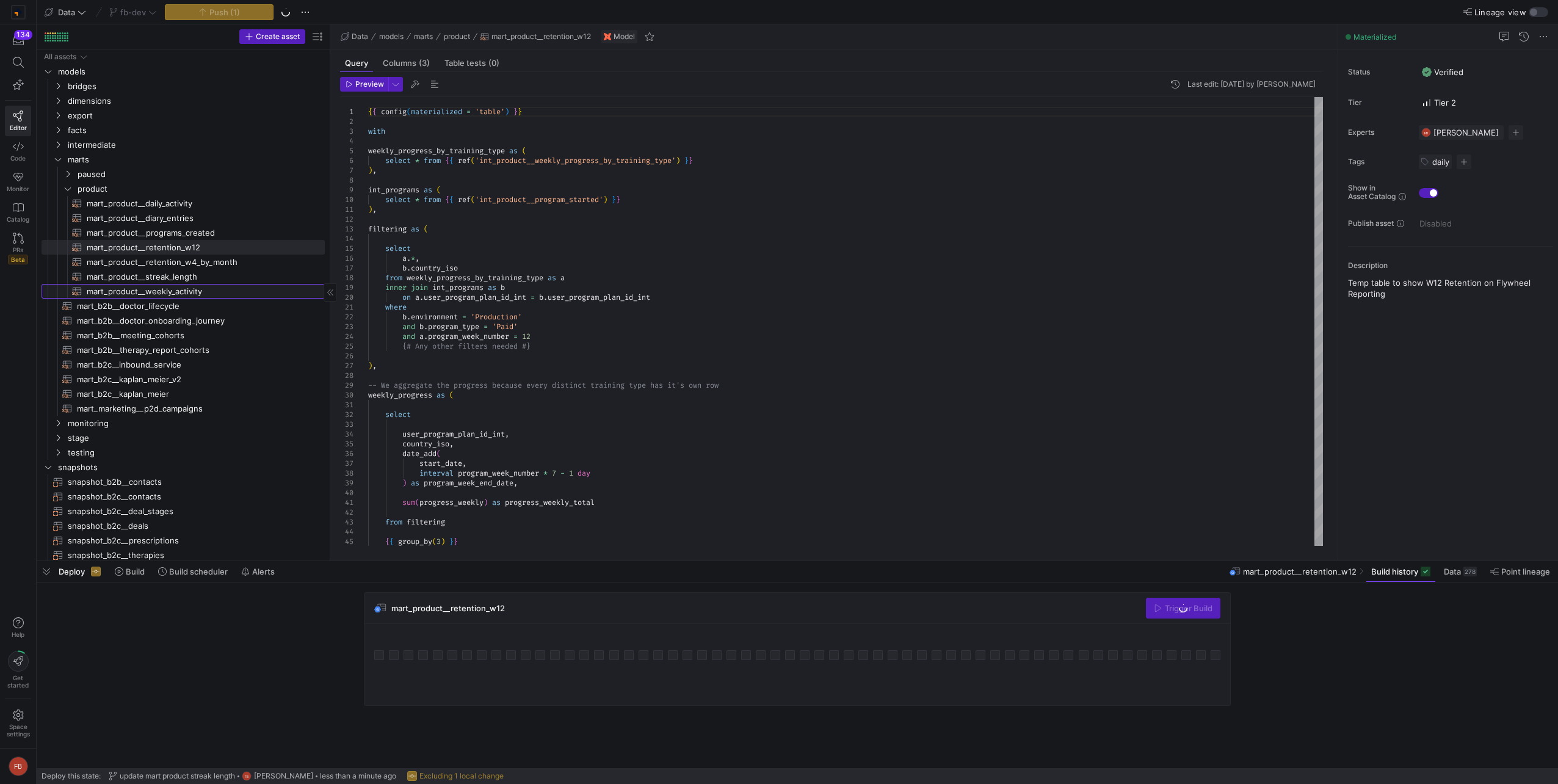
click at [190, 287] on span "mart_product__weekly_activity​​​​​​​​​​" at bounding box center [198, 291] width 224 height 14
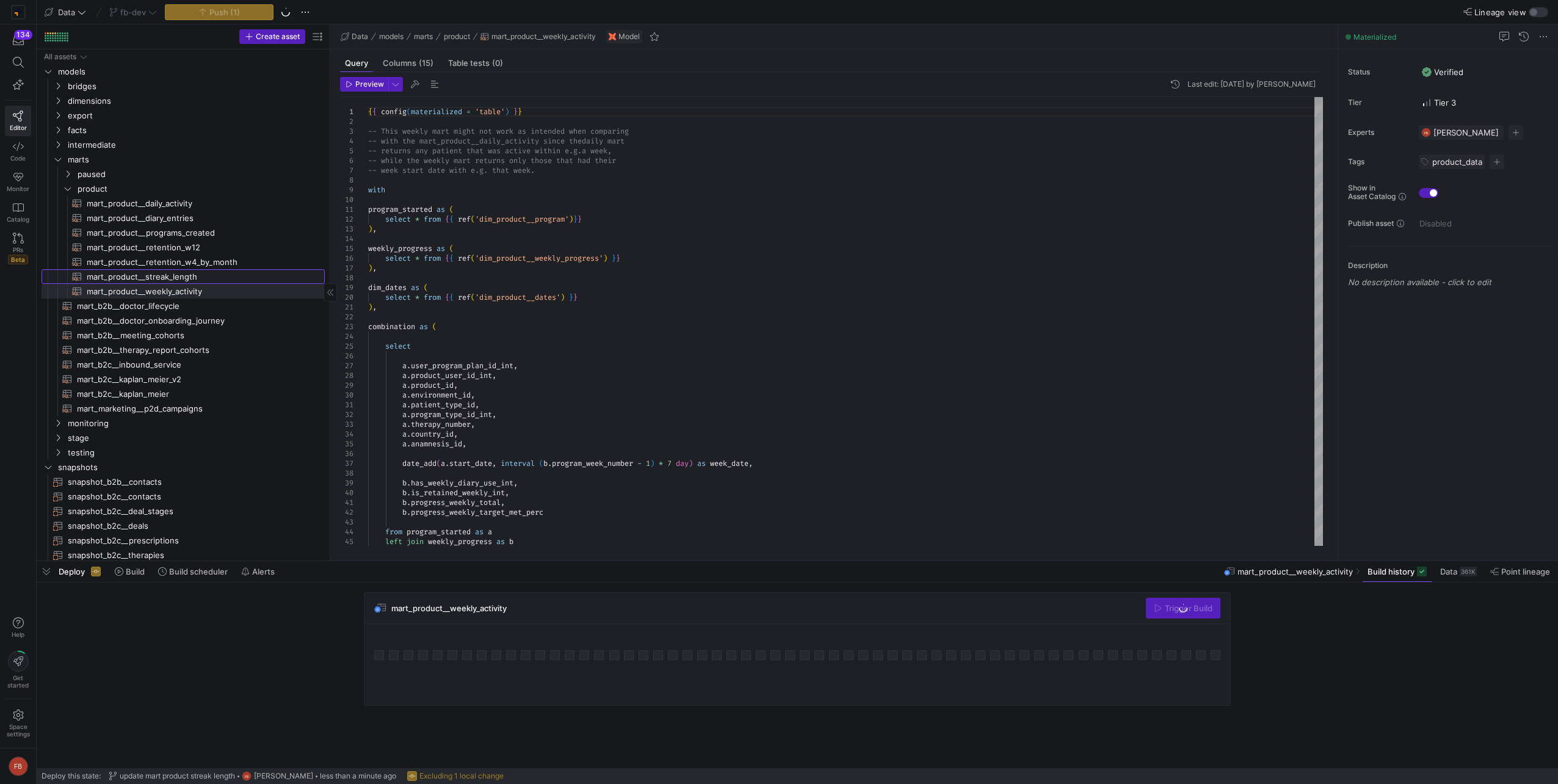
click at [188, 276] on span "mart_product__streak_length​​​​​​​​​​" at bounding box center [198, 277] width 224 height 14
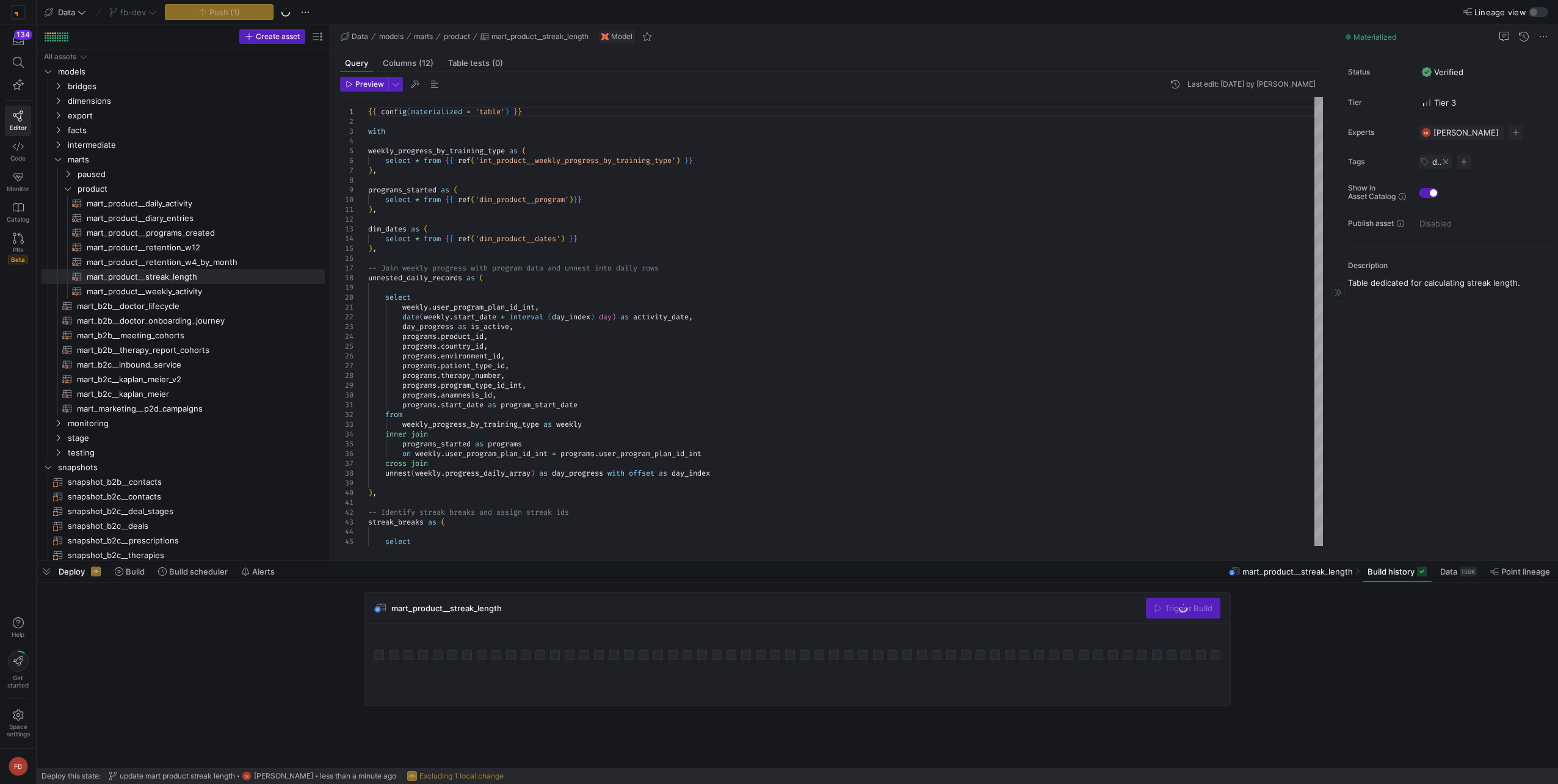
click at [1447, 164] on span at bounding box center [1445, 161] width 7 height 7
click at [1425, 164] on span "button" at bounding box center [1425, 161] width 15 height 15
click at [1363, 298] on span "product_data" at bounding box center [1354, 300] width 50 height 10
click at [1504, 212] on div at bounding box center [779, 392] width 1558 height 784
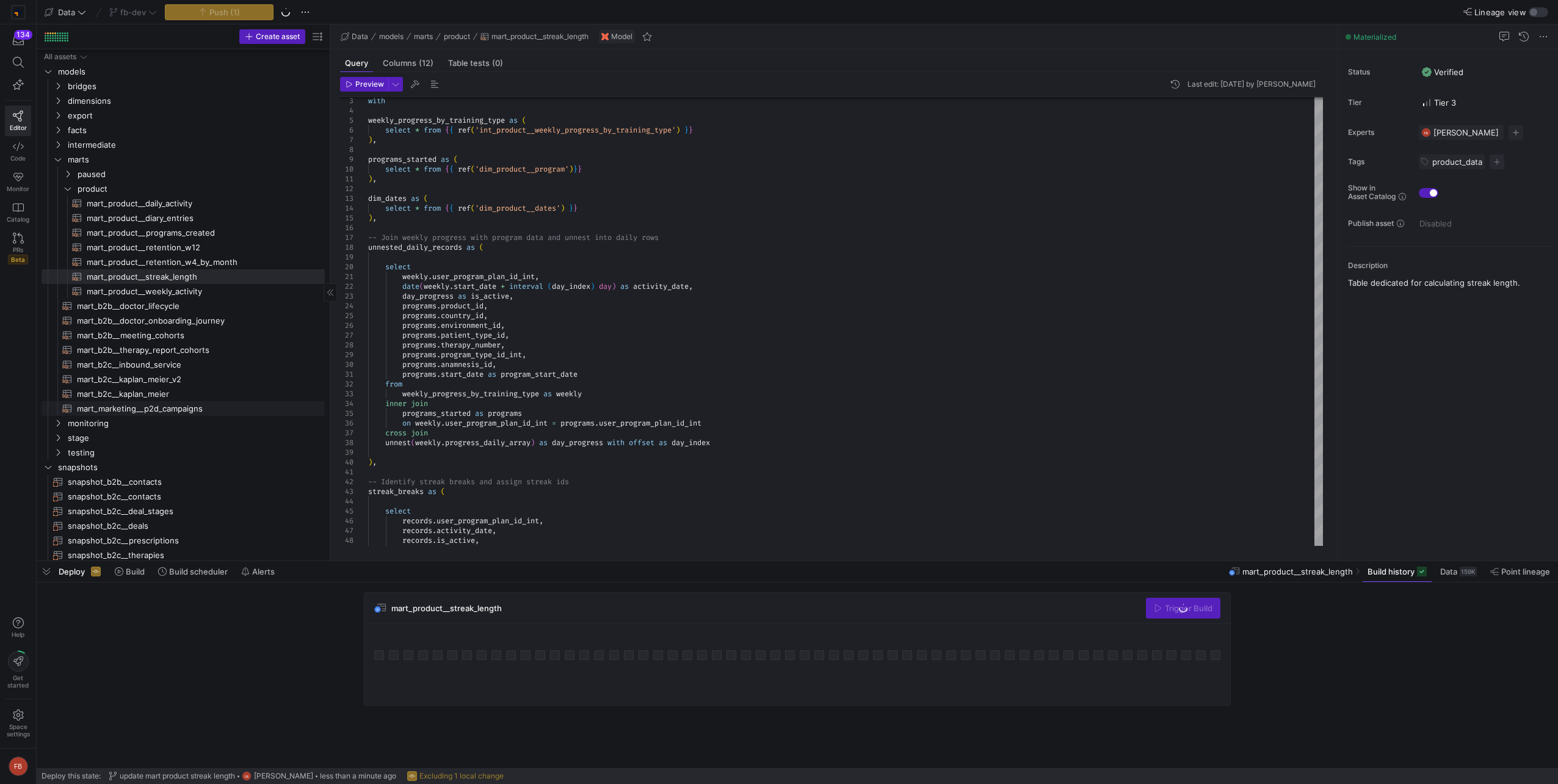
scroll to position [61, 0]
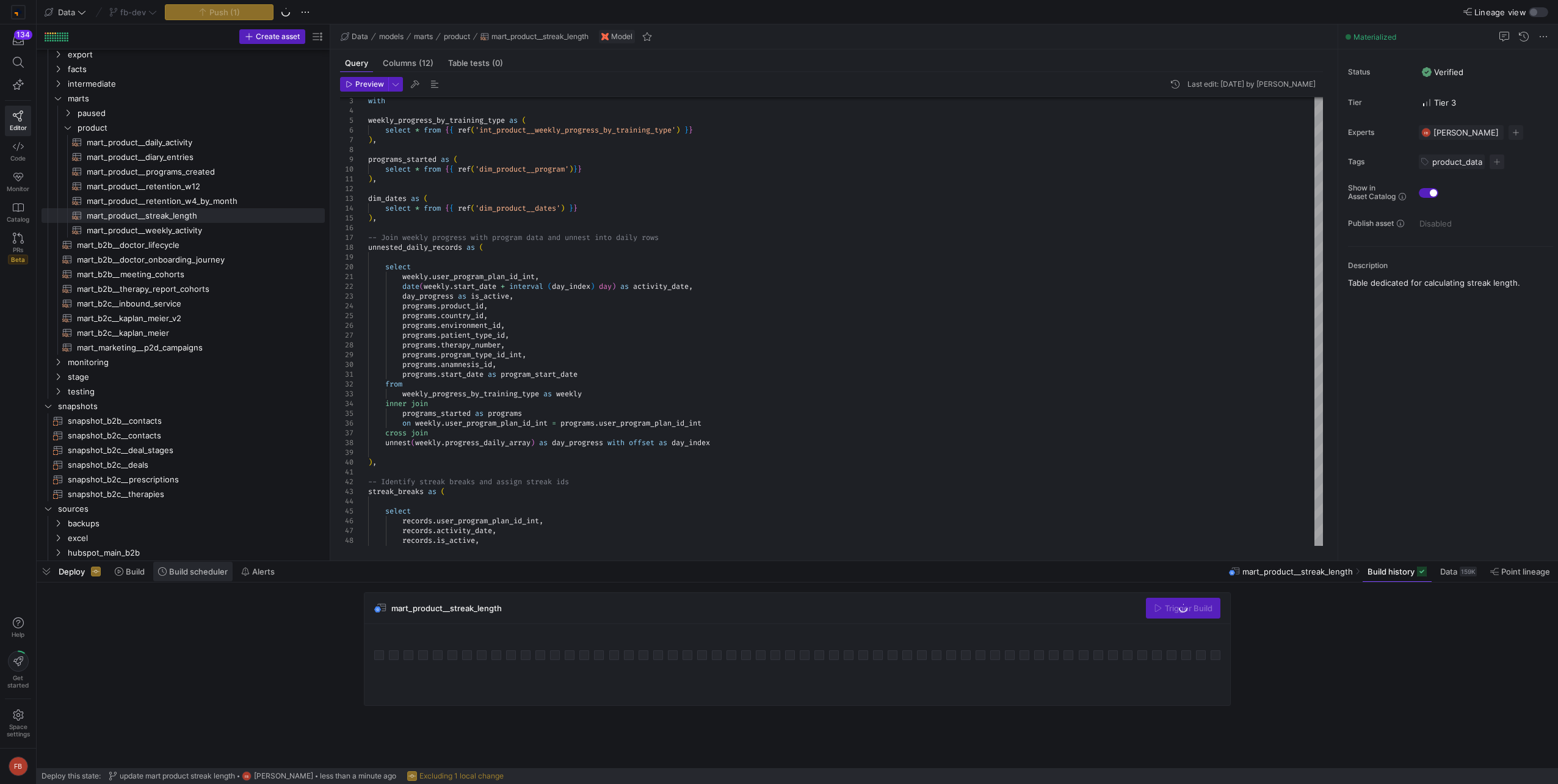
click at [191, 572] on span "Build scheduler" at bounding box center [198, 571] width 59 height 10
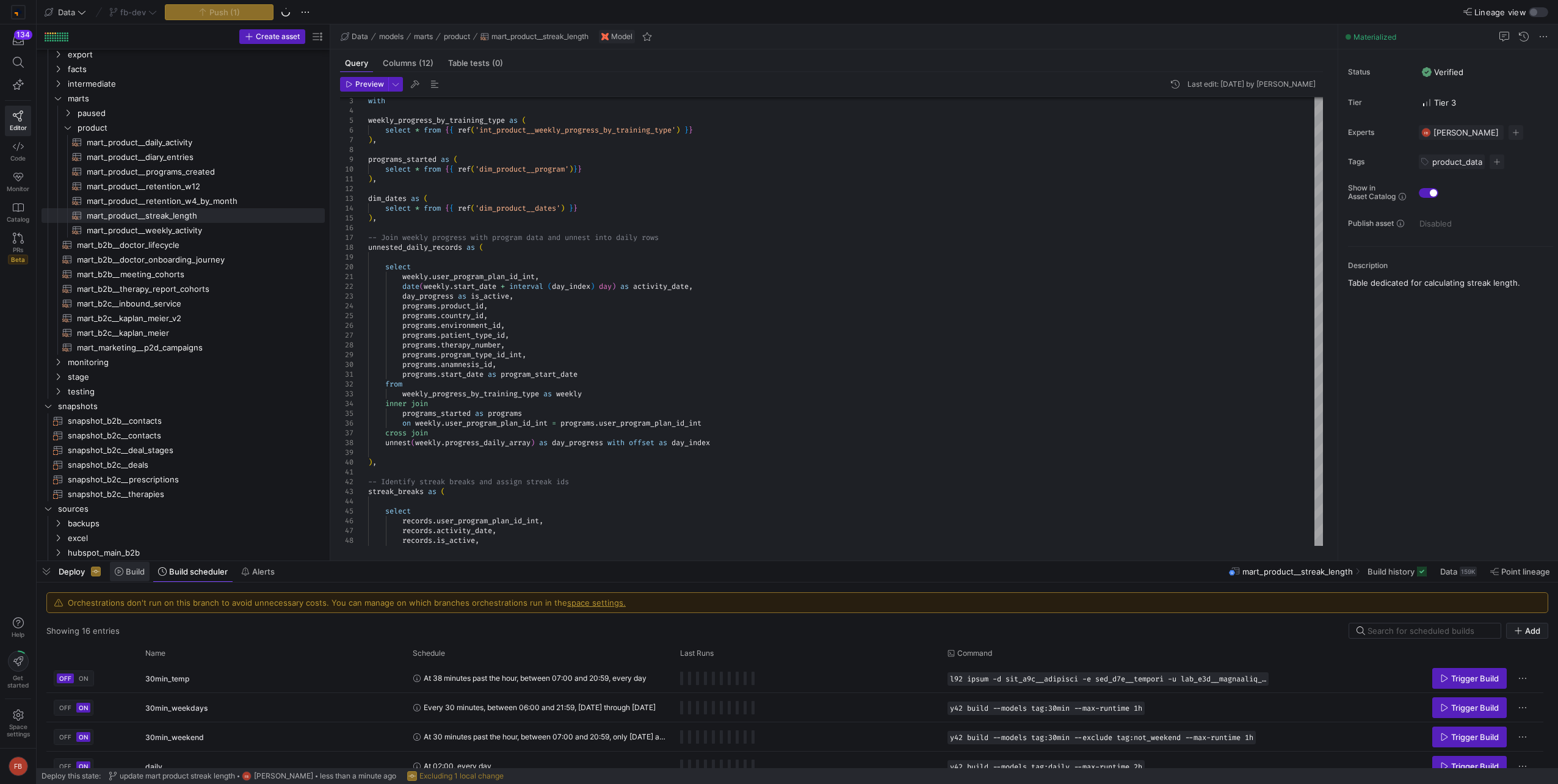
click at [133, 577] on span at bounding box center [130, 571] width 40 height 20
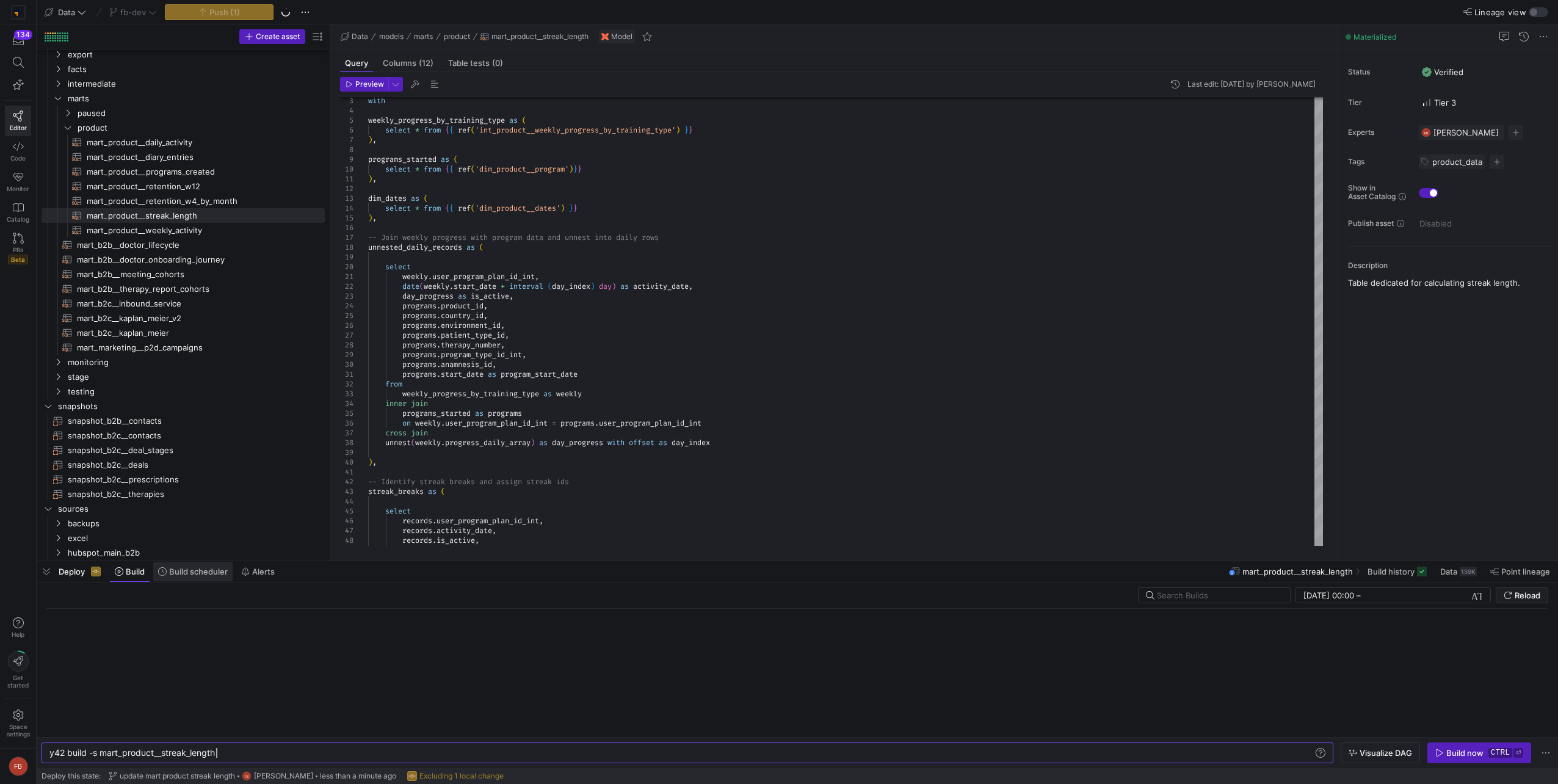
scroll to position [0, 166]
click at [178, 577] on span at bounding box center [193, 571] width 79 height 20
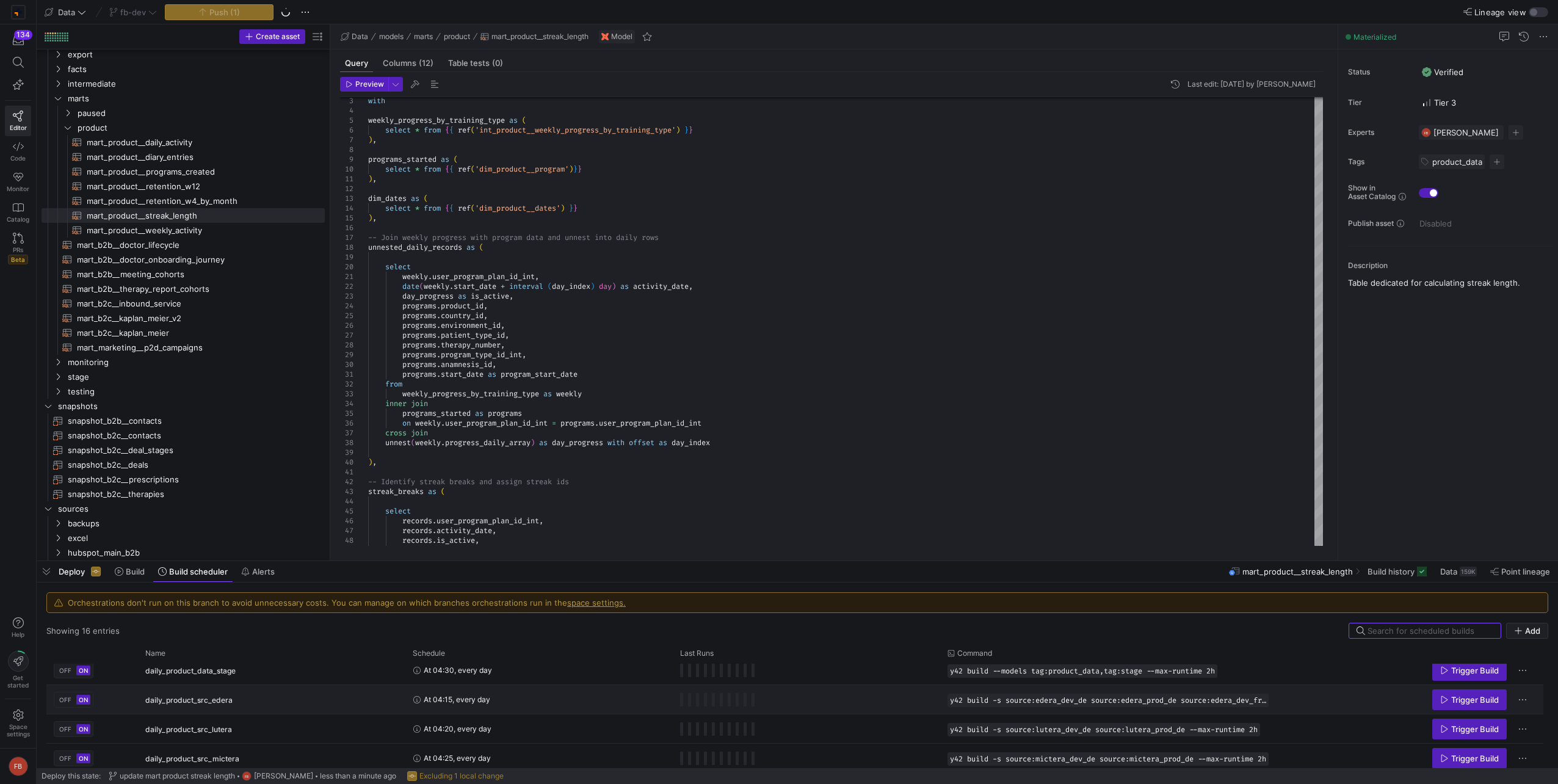
scroll to position [181, 0]
click at [544, 695] on div "At 04:55, every day" at bounding box center [539, 701] width 253 height 28
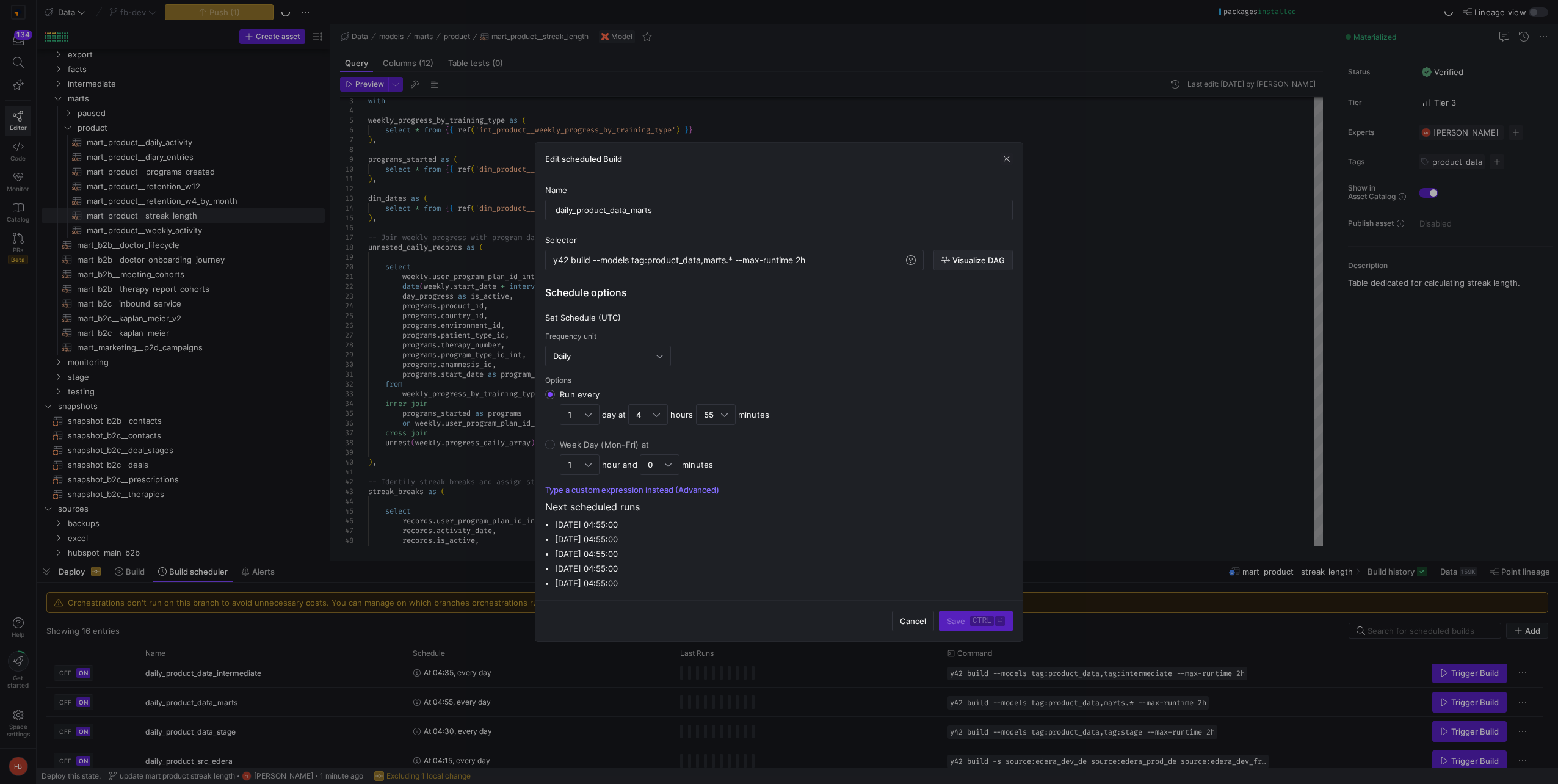
click at [968, 264] on span "Visualize DAG" at bounding box center [979, 260] width 52 height 10
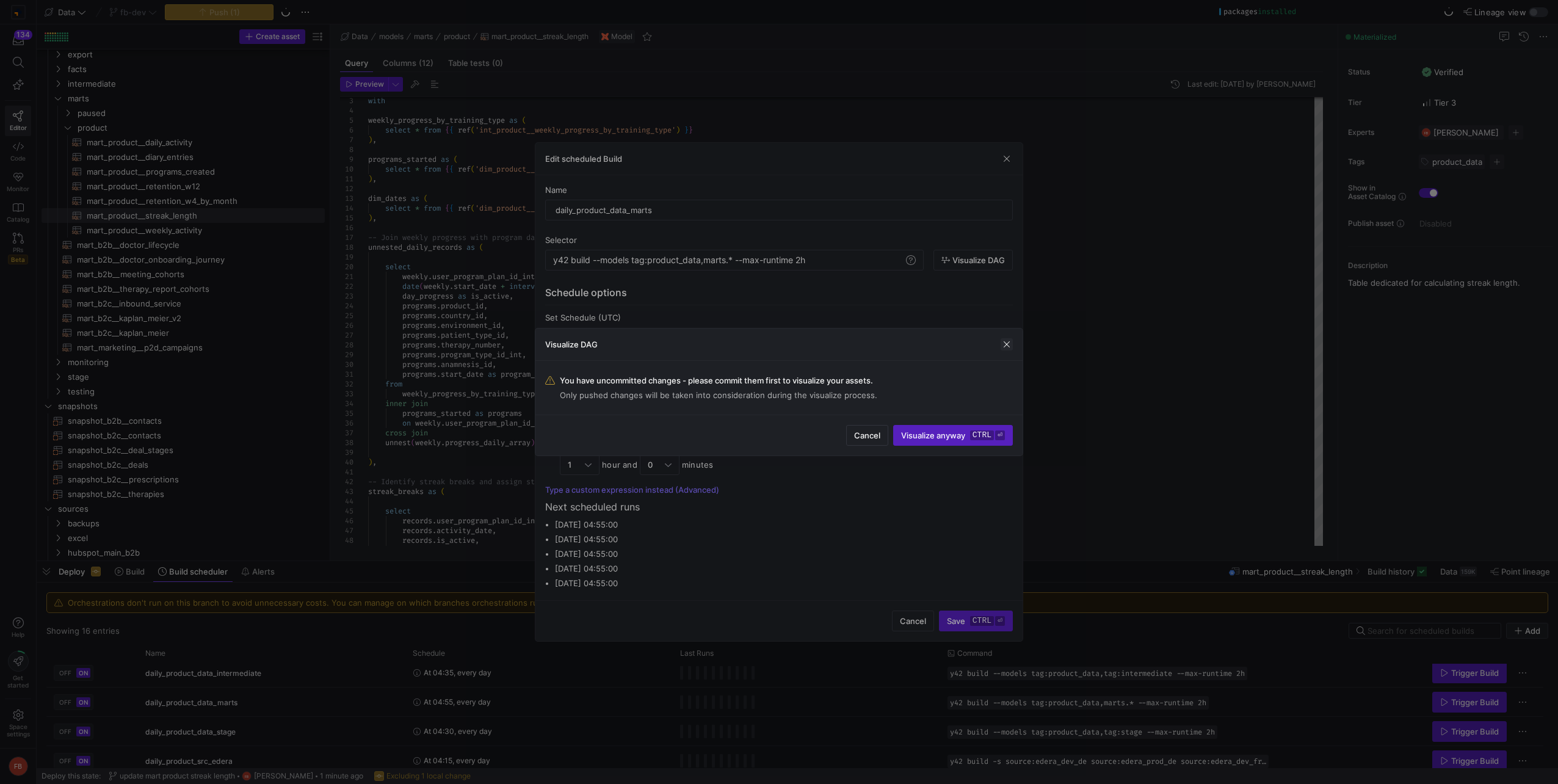
click at [1011, 343] on div "Visualize DAG" at bounding box center [778, 344] width 487 height 33
click at [1009, 342] on span "button" at bounding box center [1006, 344] width 12 height 12
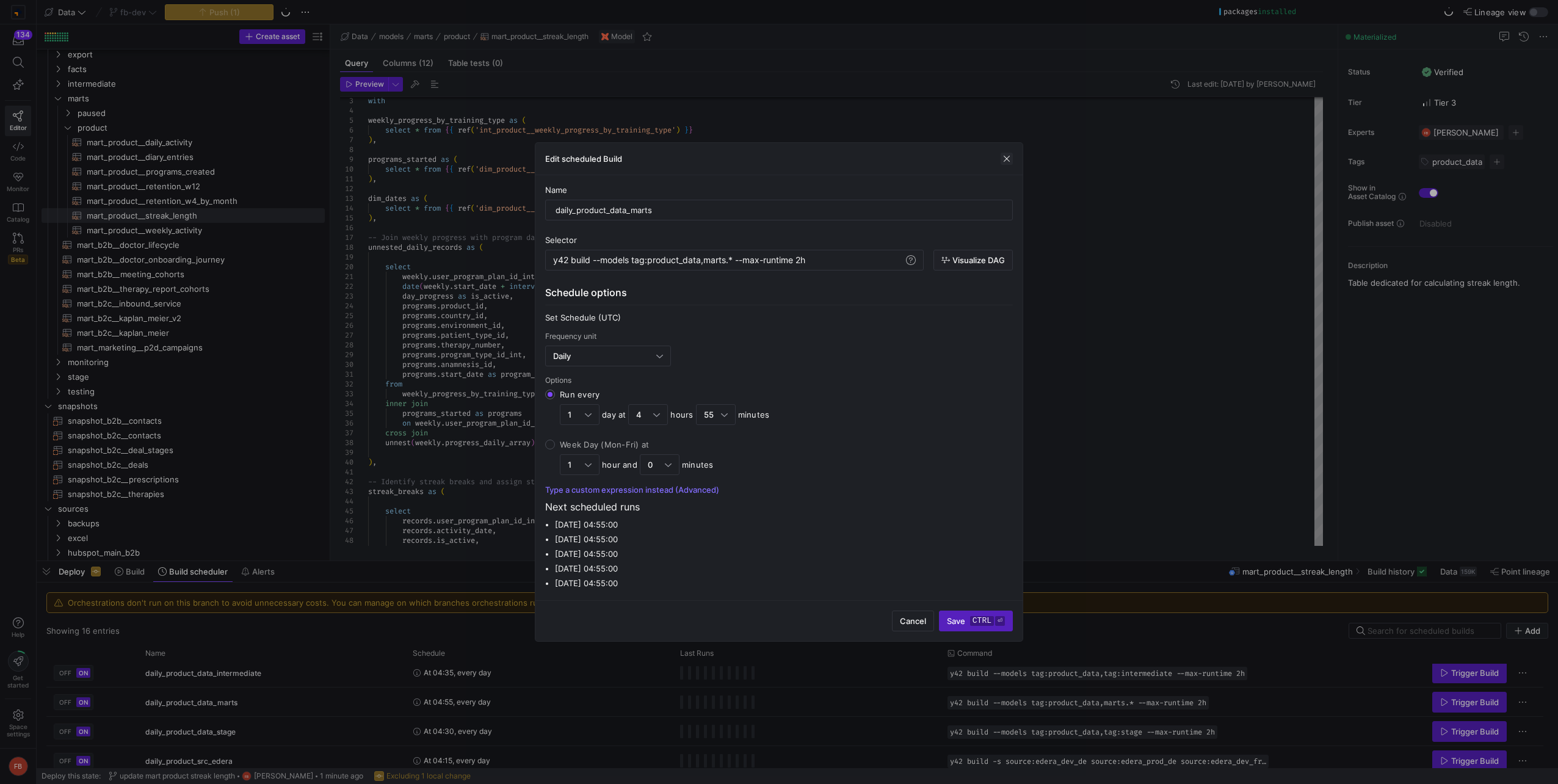
click at [1005, 159] on span "button" at bounding box center [1006, 158] width 12 height 12
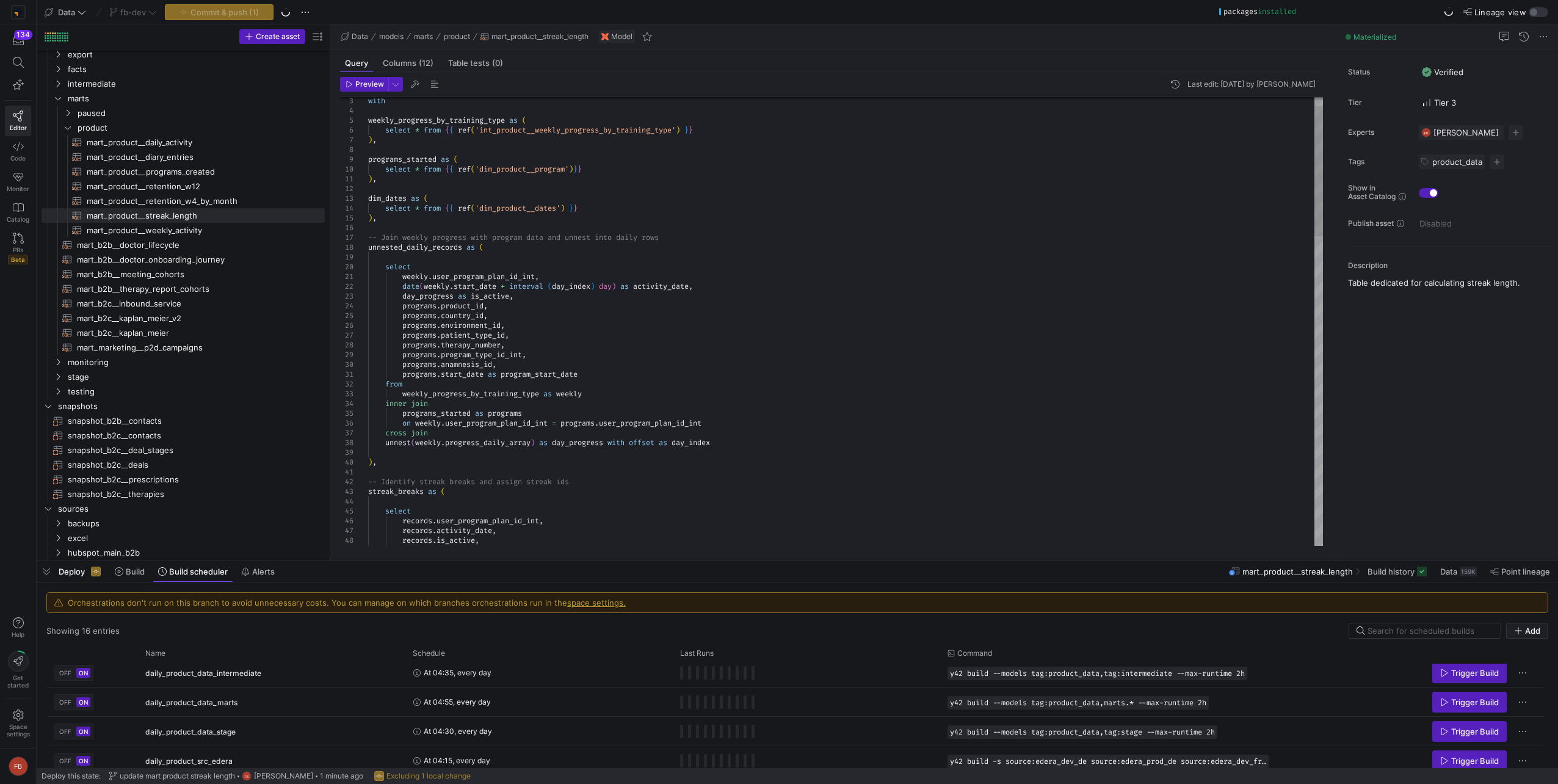
type textarea "), dim_dates as ( select * from {{ ref('dim_product__dates') }} ), -- Join week…"
